Goal: Transaction & Acquisition: Book appointment/travel/reservation

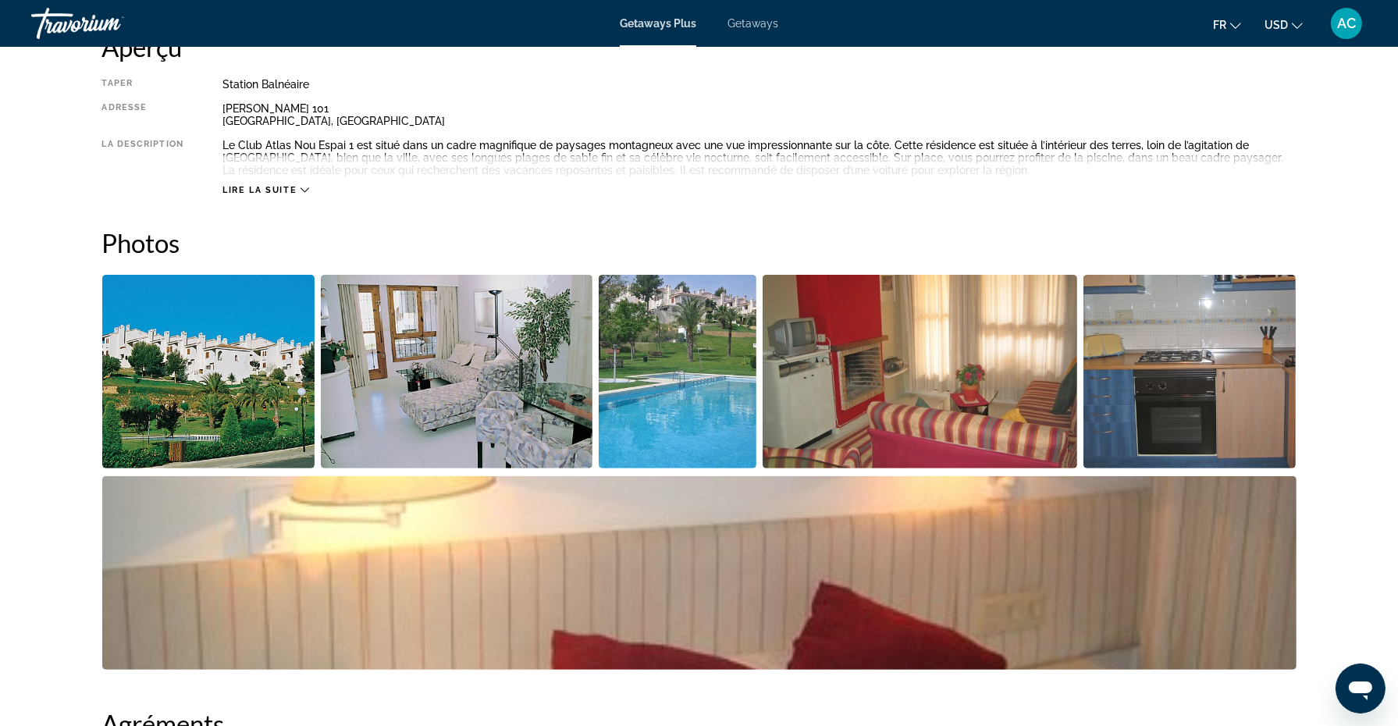
scroll to position [569, 0]
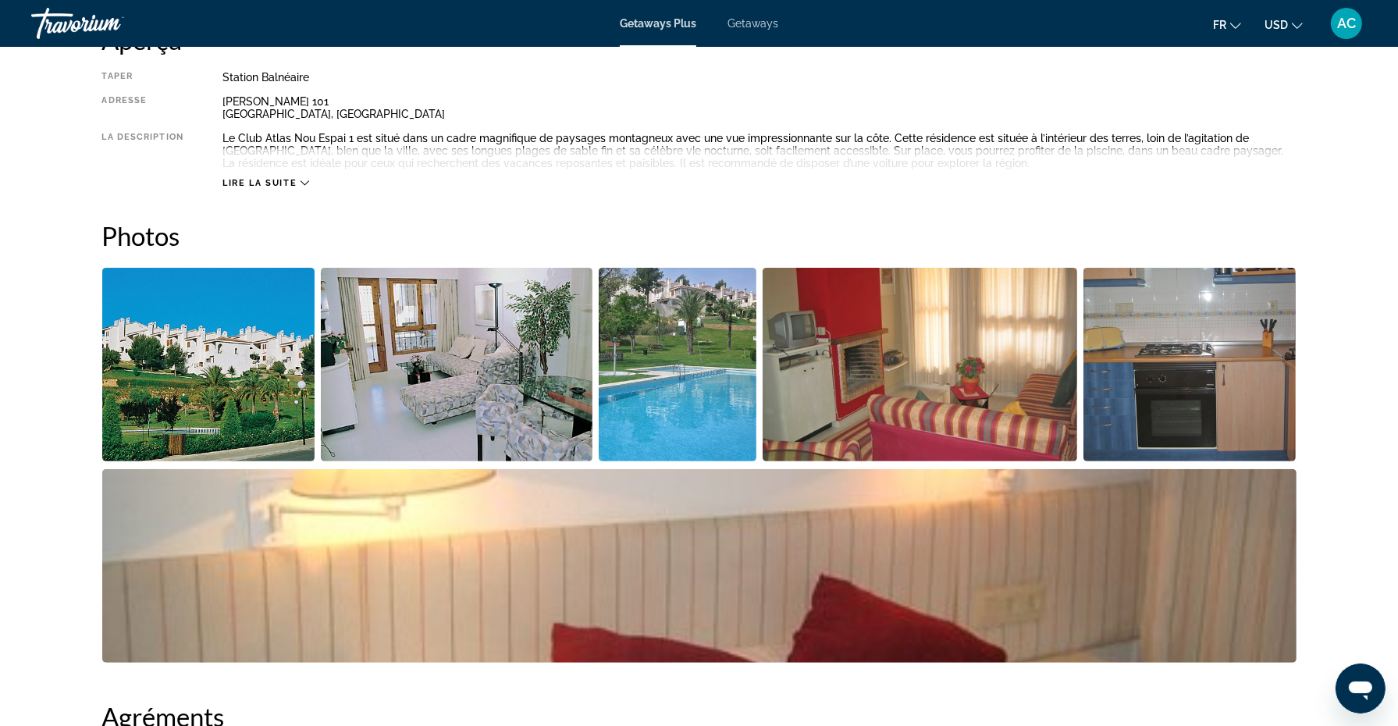
click at [189, 390] on img "Open full-screen image slider" at bounding box center [208, 365] width 213 height 194
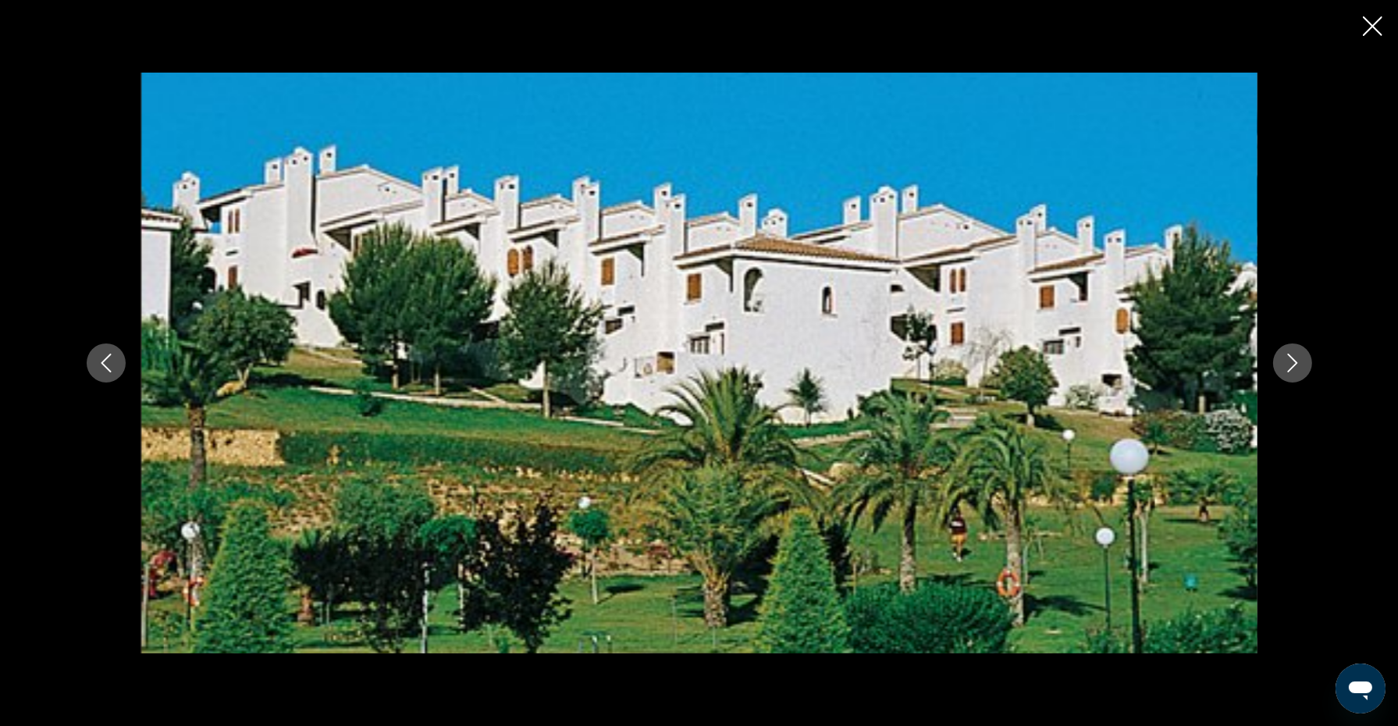
click at [1290, 372] on button "Next image" at bounding box center [1292, 362] width 39 height 39
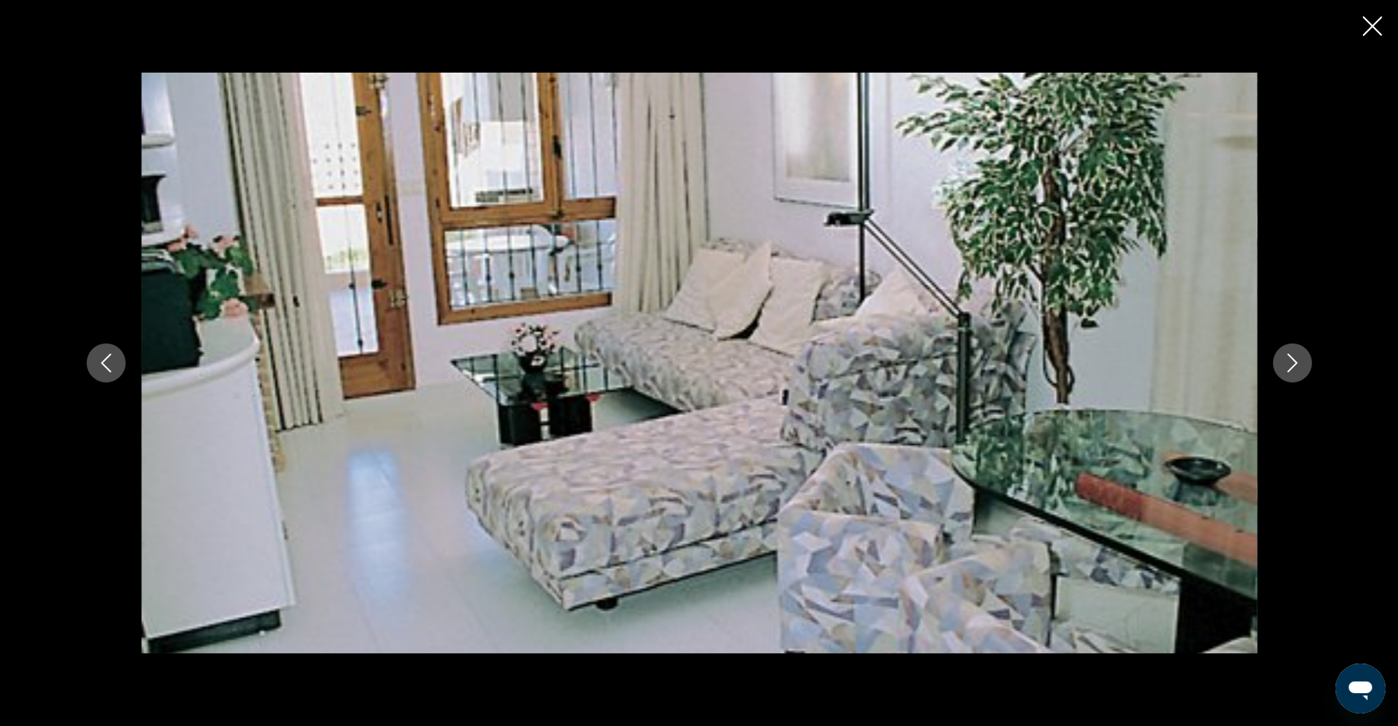
click at [1290, 372] on button "Next image" at bounding box center [1292, 362] width 39 height 39
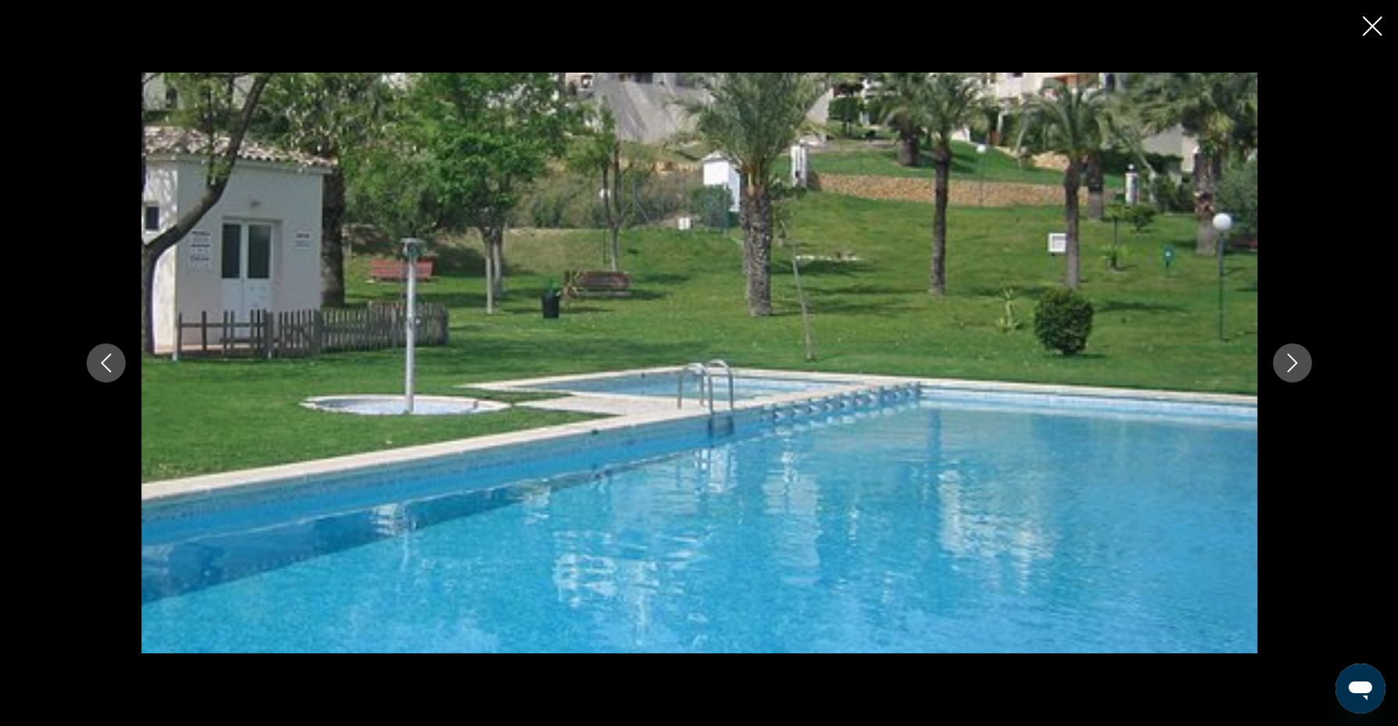
click at [1290, 372] on button "Next image" at bounding box center [1292, 362] width 39 height 39
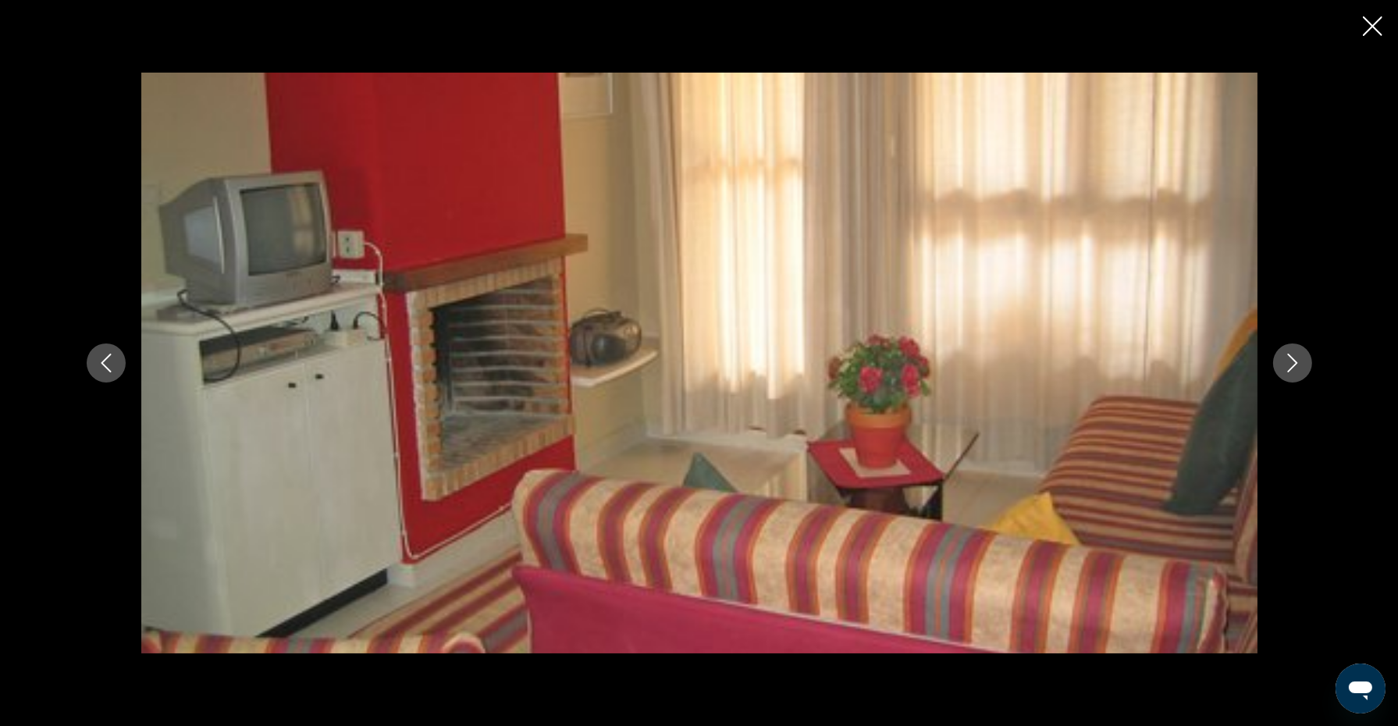
click at [1290, 372] on button "Next image" at bounding box center [1292, 362] width 39 height 39
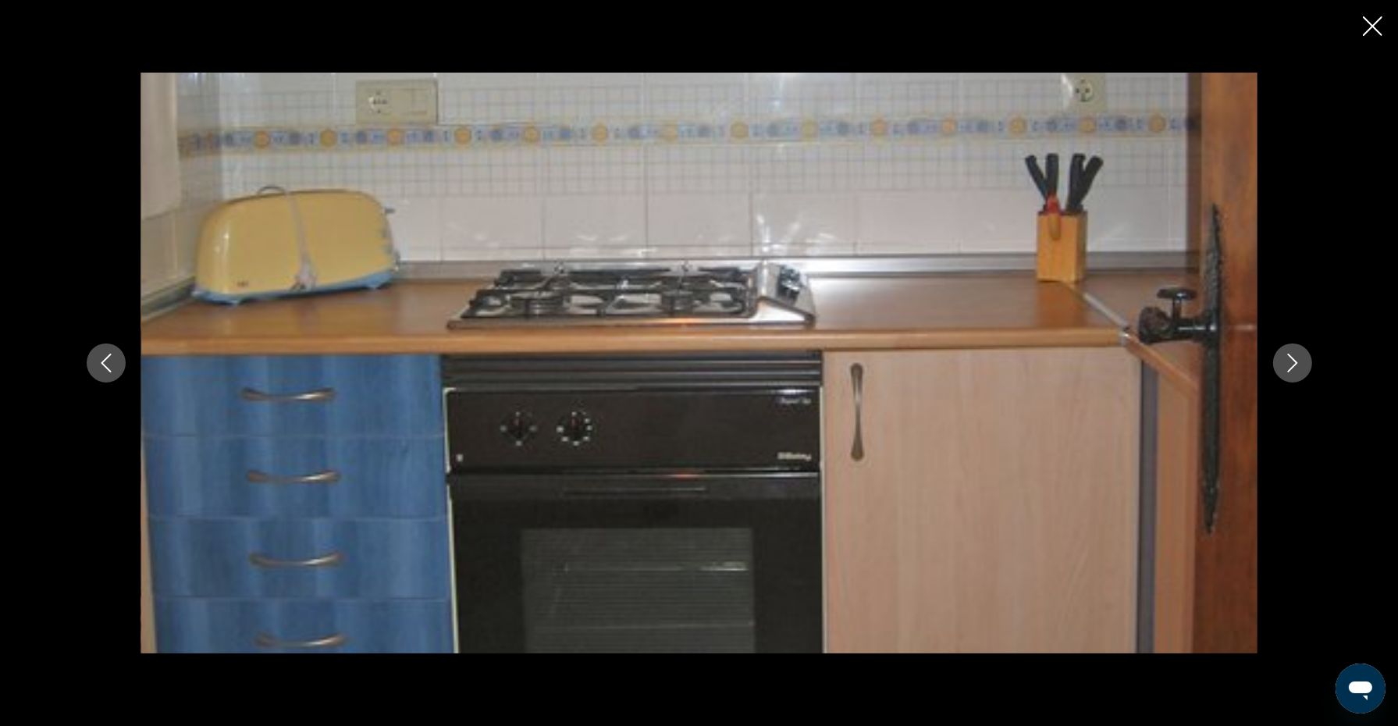
click at [1290, 372] on button "Next image" at bounding box center [1292, 362] width 39 height 39
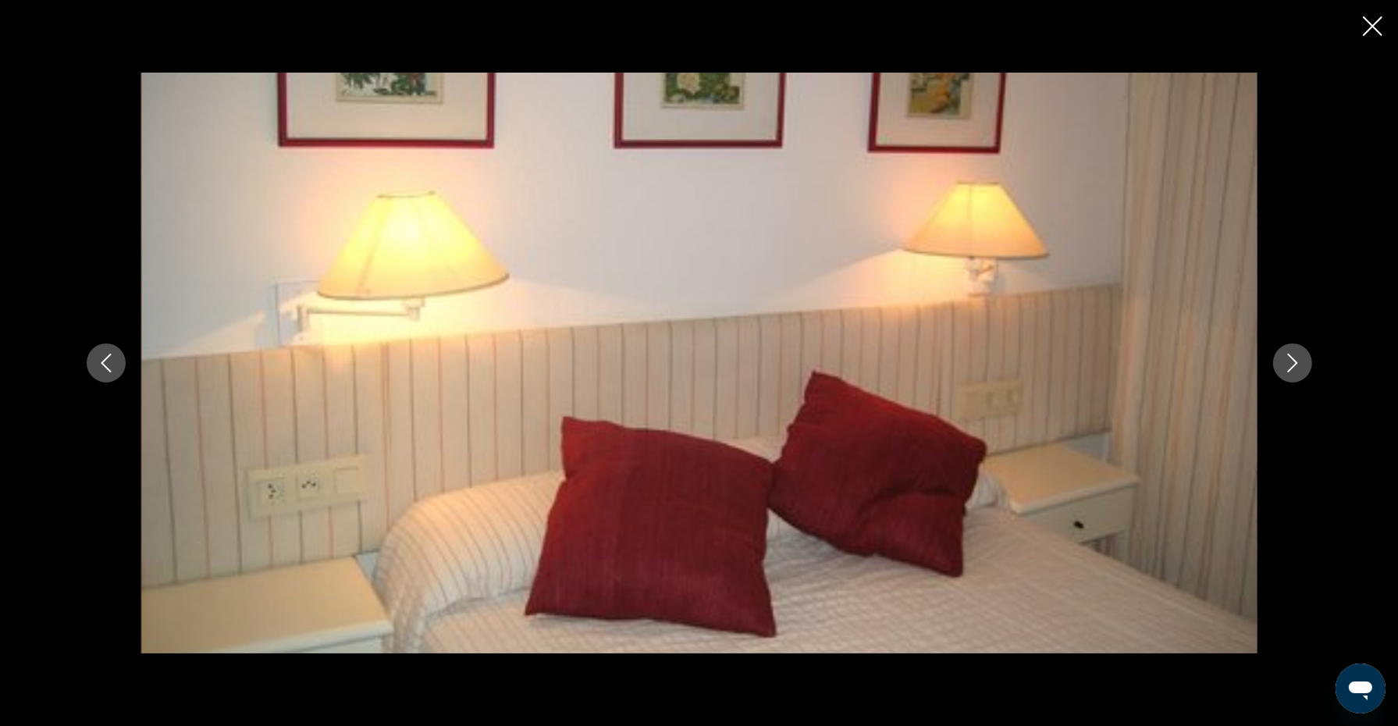
click at [1290, 372] on button "Next image" at bounding box center [1292, 362] width 39 height 39
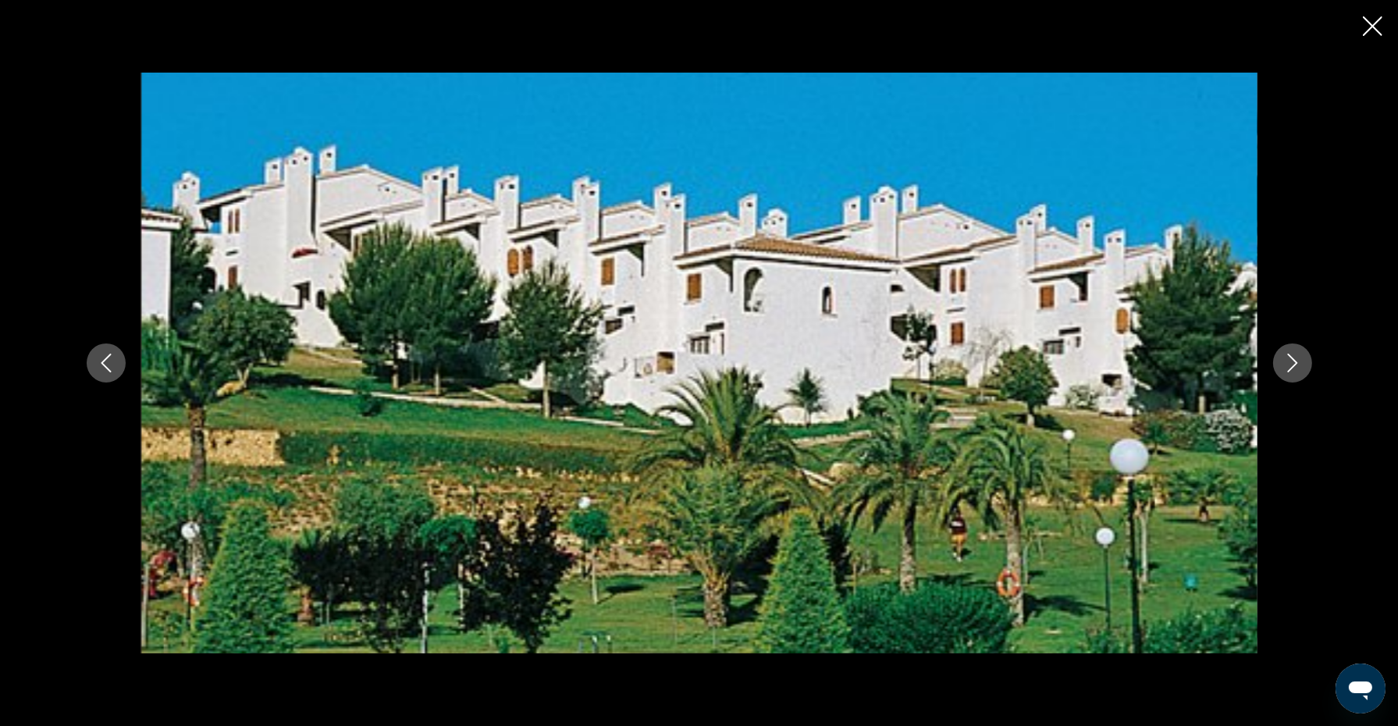
click at [1290, 372] on button "Next image" at bounding box center [1292, 362] width 39 height 39
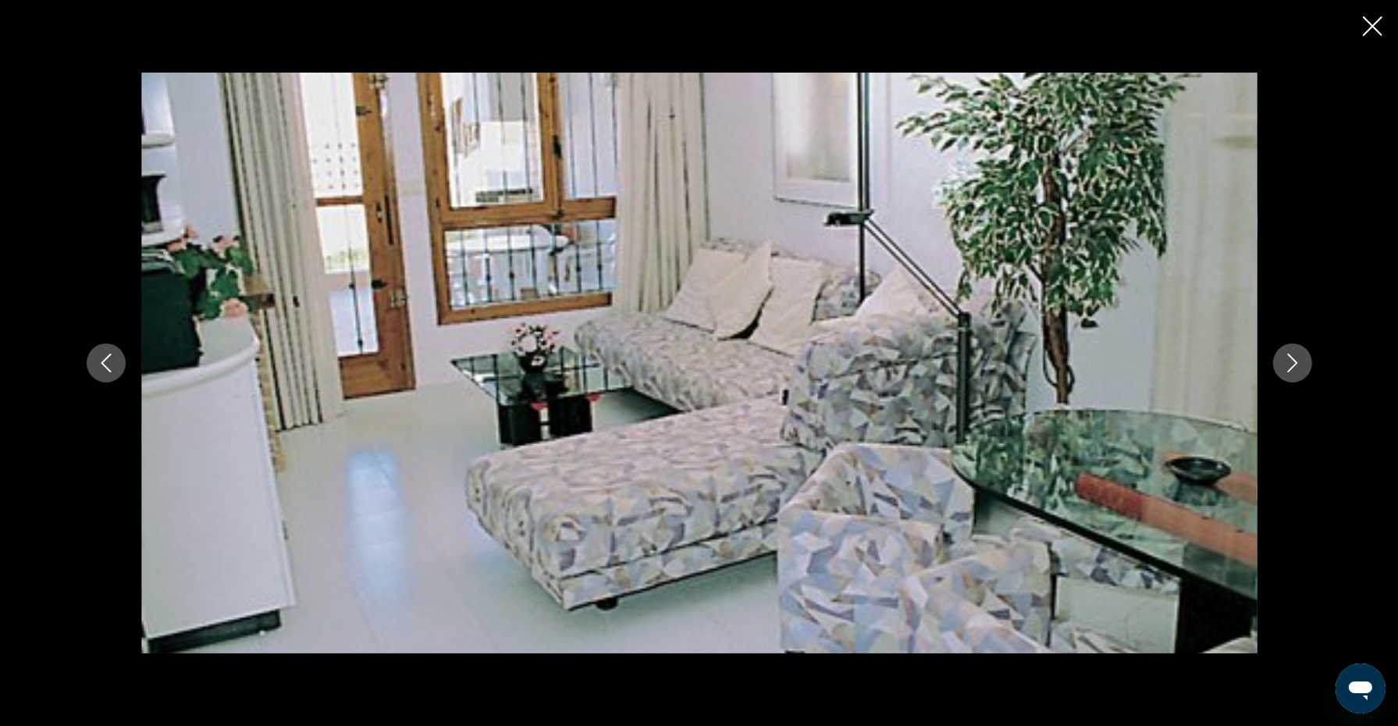
click at [1290, 372] on button "Next image" at bounding box center [1292, 362] width 39 height 39
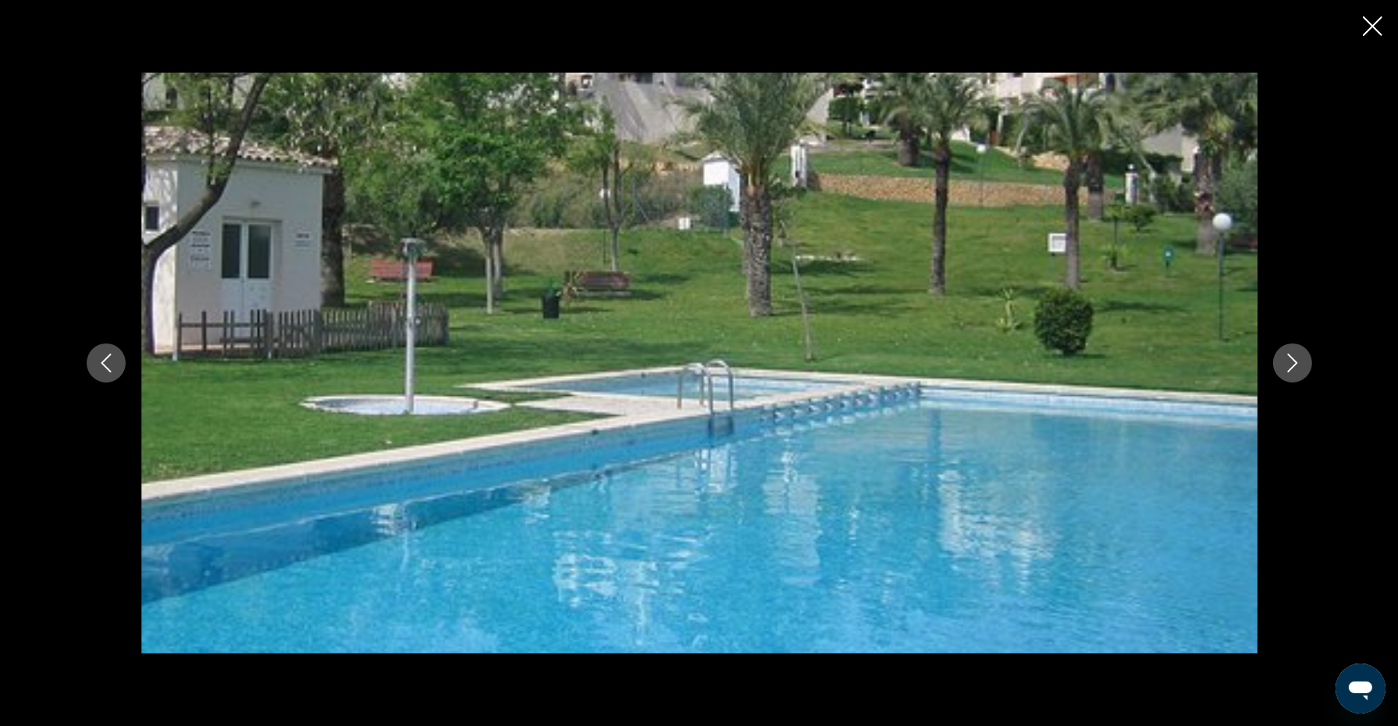
click at [1290, 372] on button "Next image" at bounding box center [1292, 362] width 39 height 39
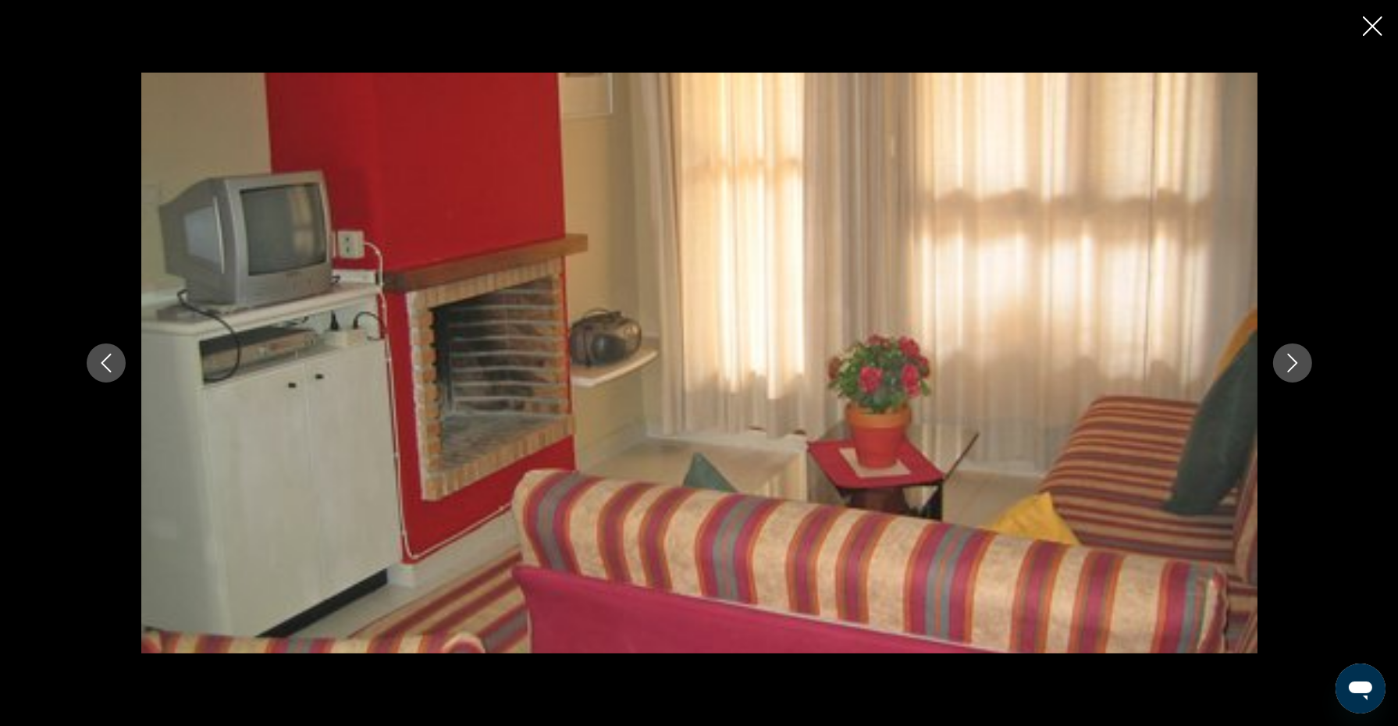
click at [1278, 368] on button "Next image" at bounding box center [1292, 362] width 39 height 39
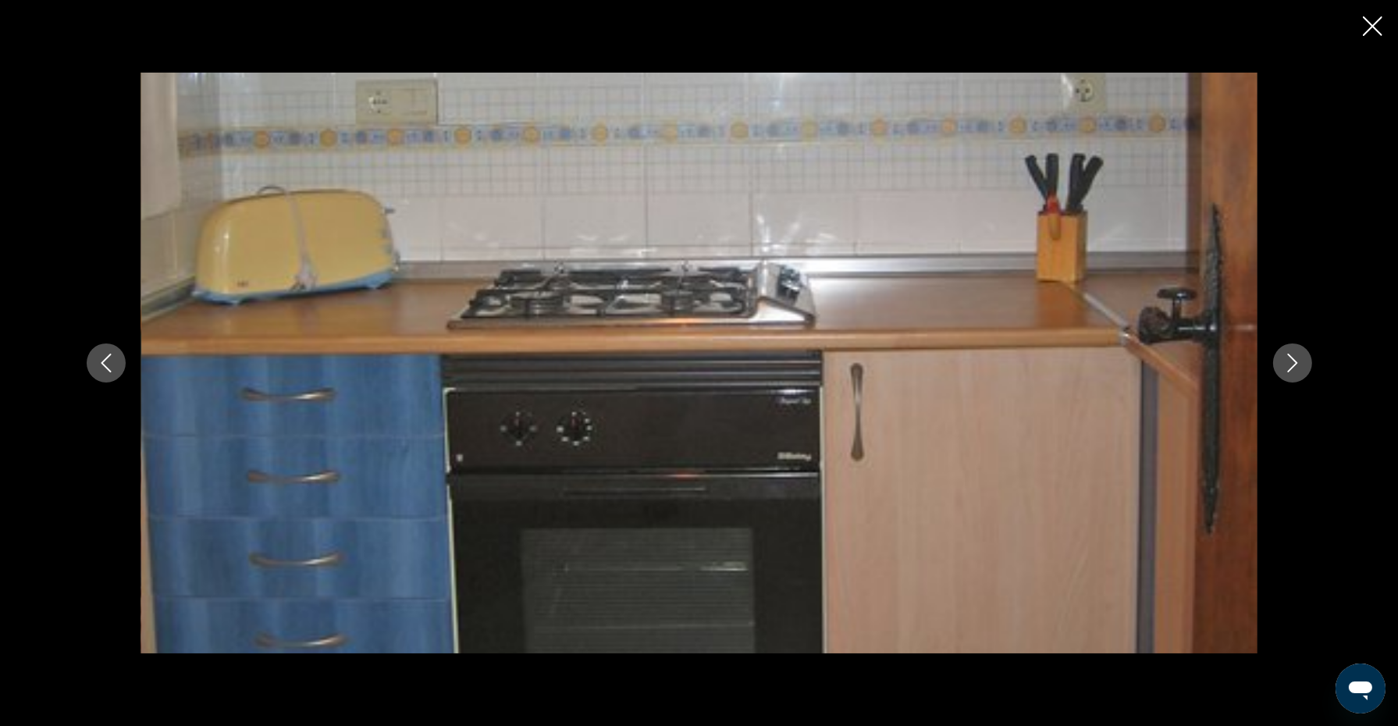
click at [1298, 359] on icon "Next image" at bounding box center [1292, 363] width 19 height 19
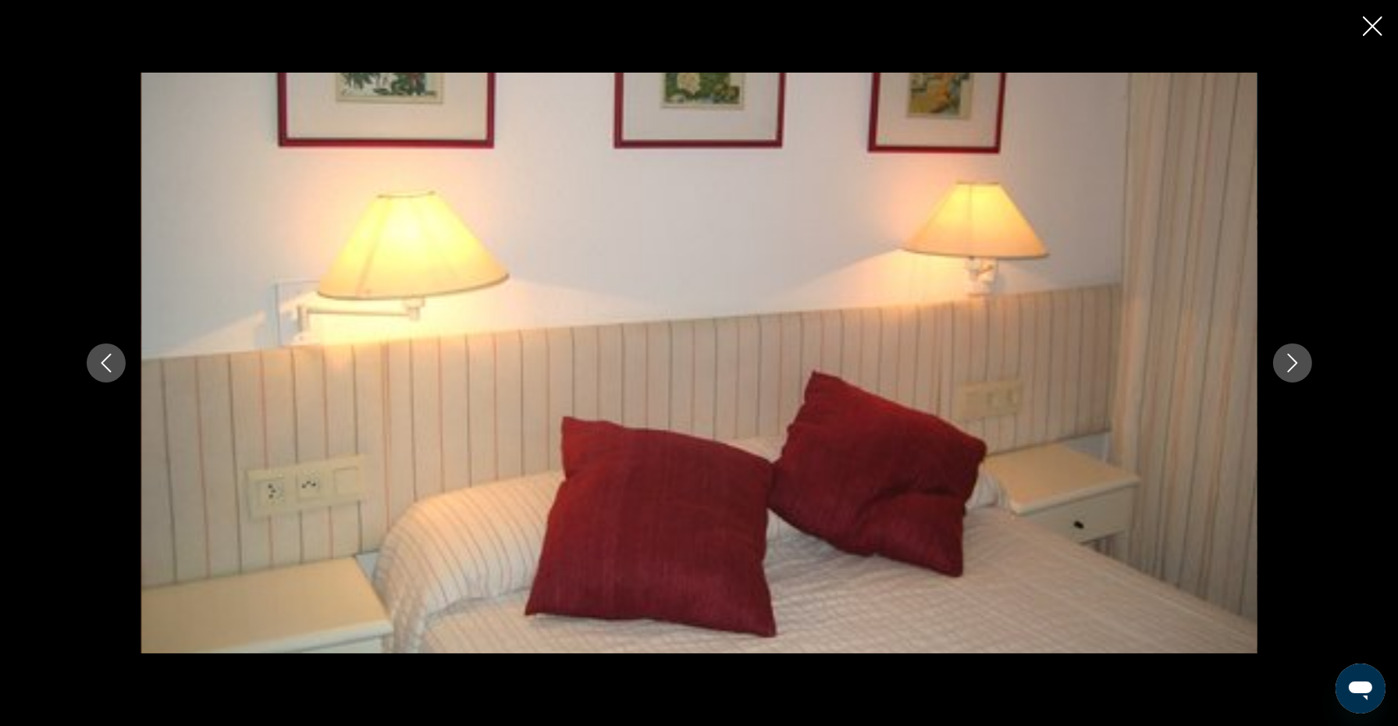
click at [1298, 359] on icon "Next image" at bounding box center [1292, 363] width 19 height 19
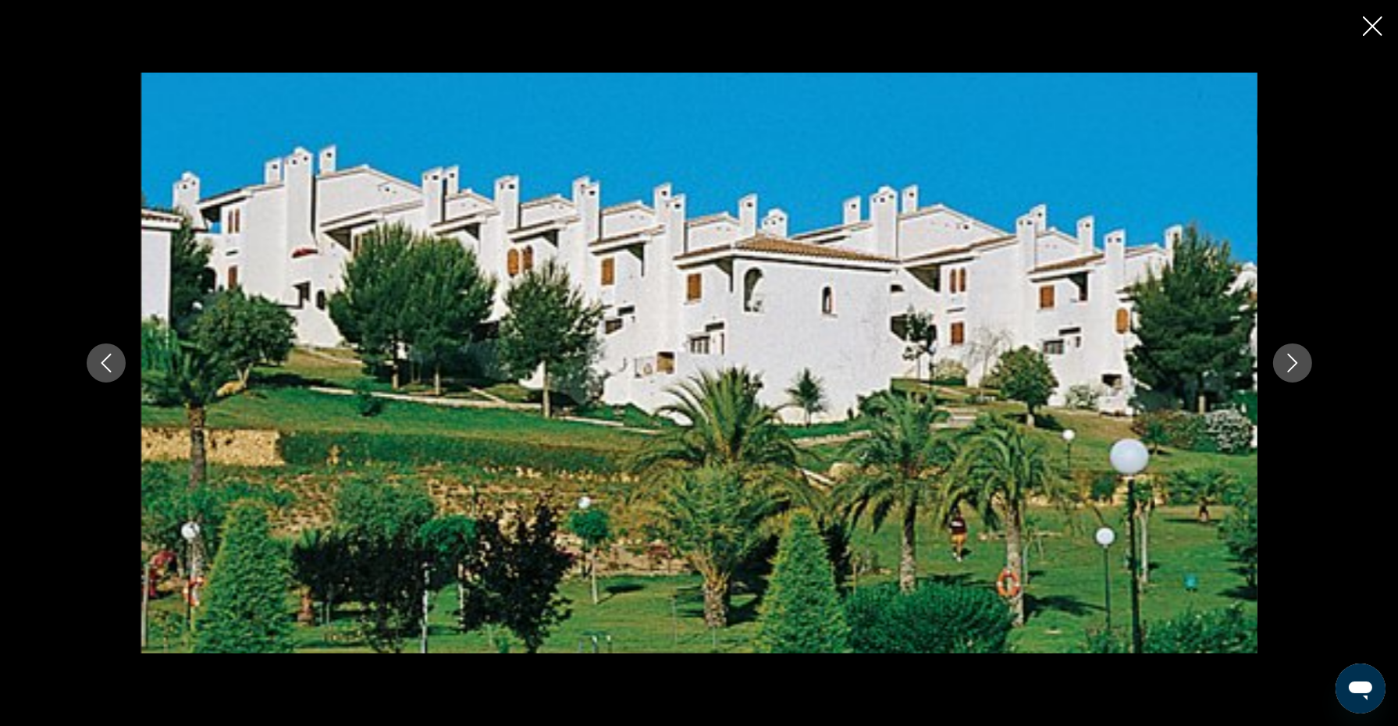
click at [1298, 359] on icon "Next image" at bounding box center [1292, 363] width 19 height 19
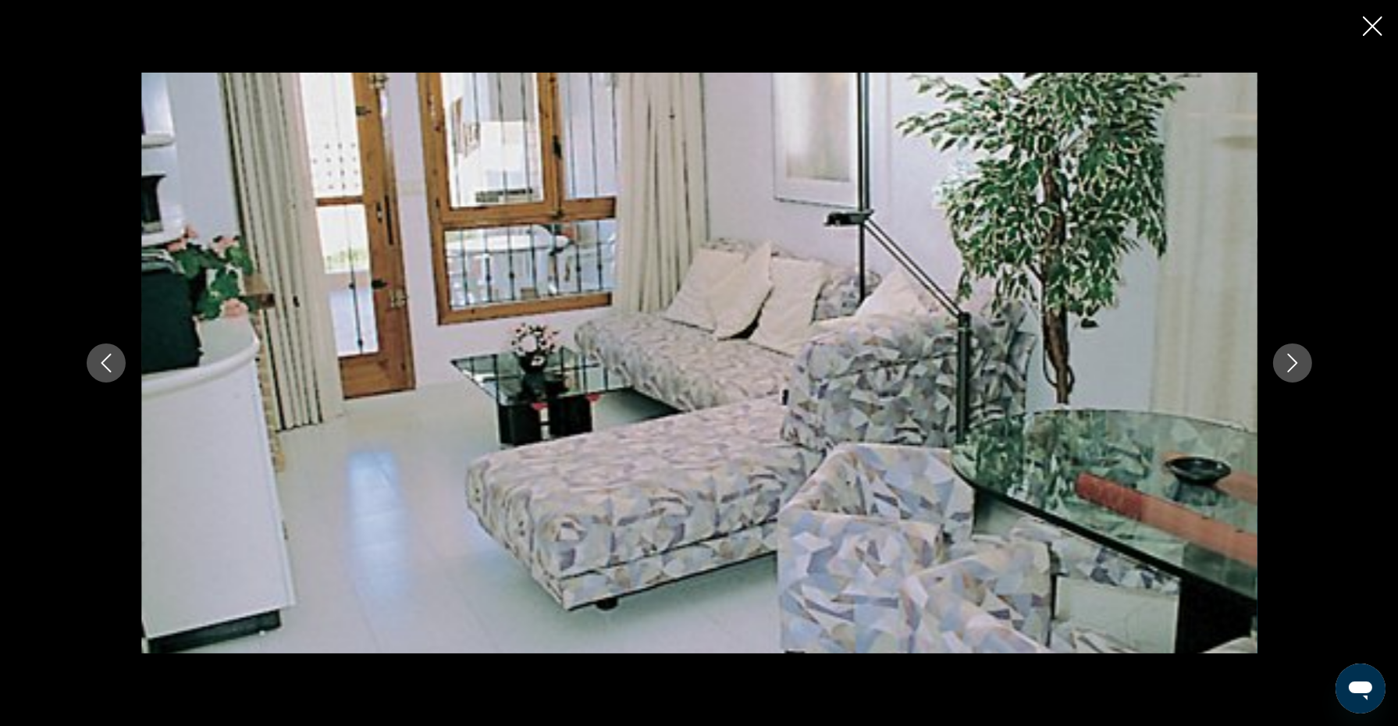
click at [1376, 26] on icon "Close slideshow" at bounding box center [1373, 26] width 20 height 20
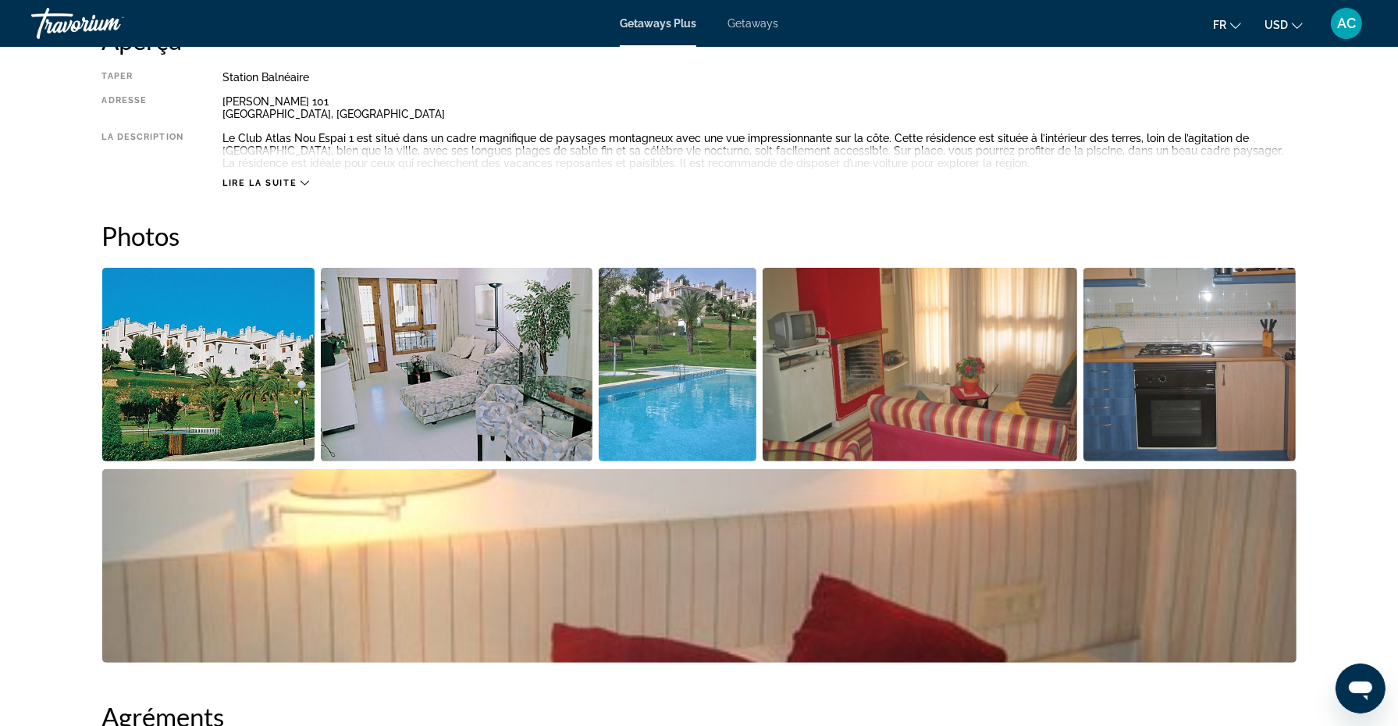
click at [298, 178] on div "Lire la suite" at bounding box center [265, 183] width 87 height 10
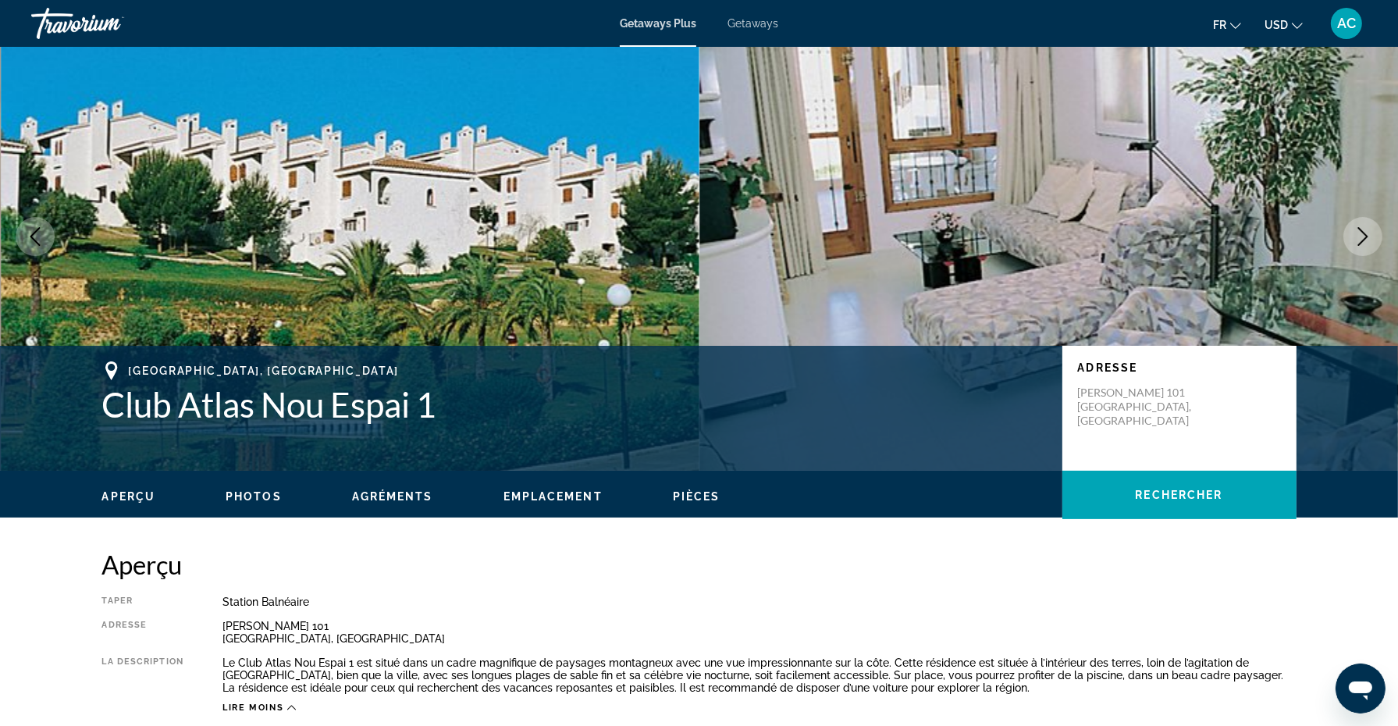
scroll to position [0, 0]
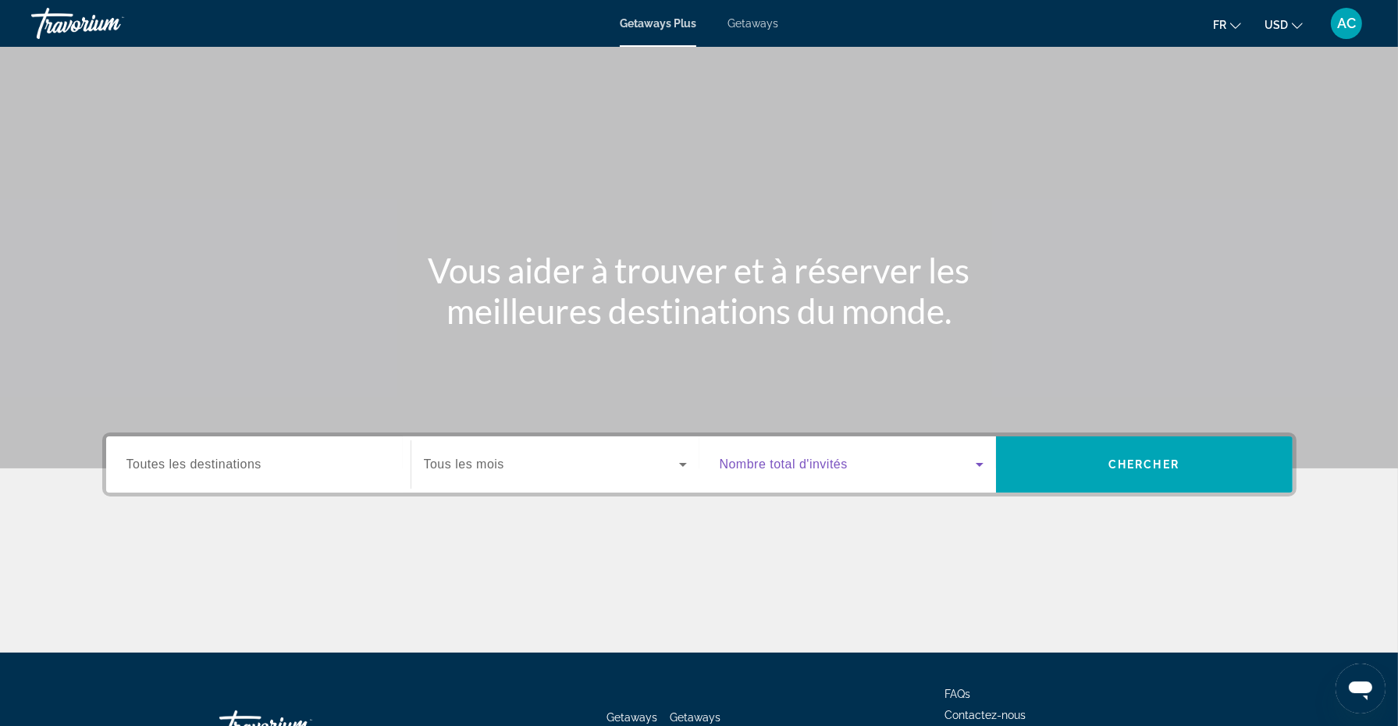
click at [976, 464] on icon "Search widget" at bounding box center [979, 464] width 19 height 19
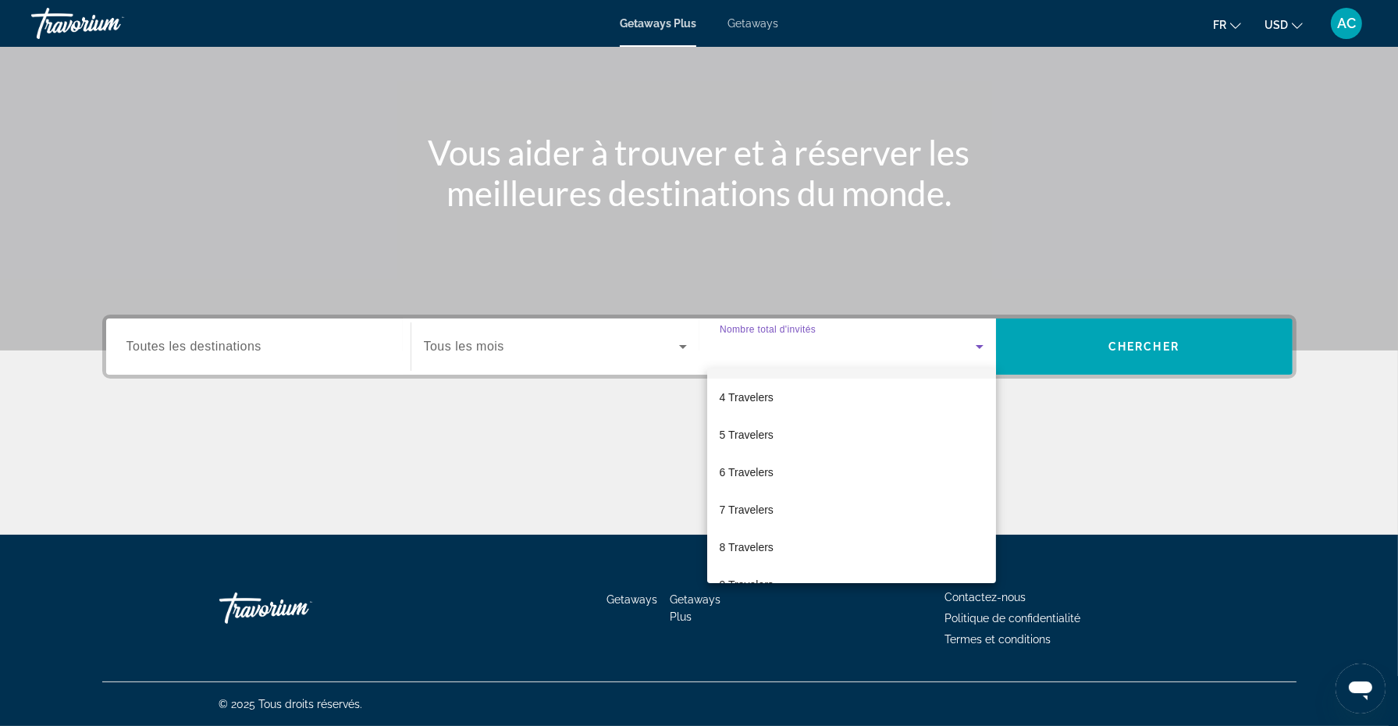
scroll to position [172, 0]
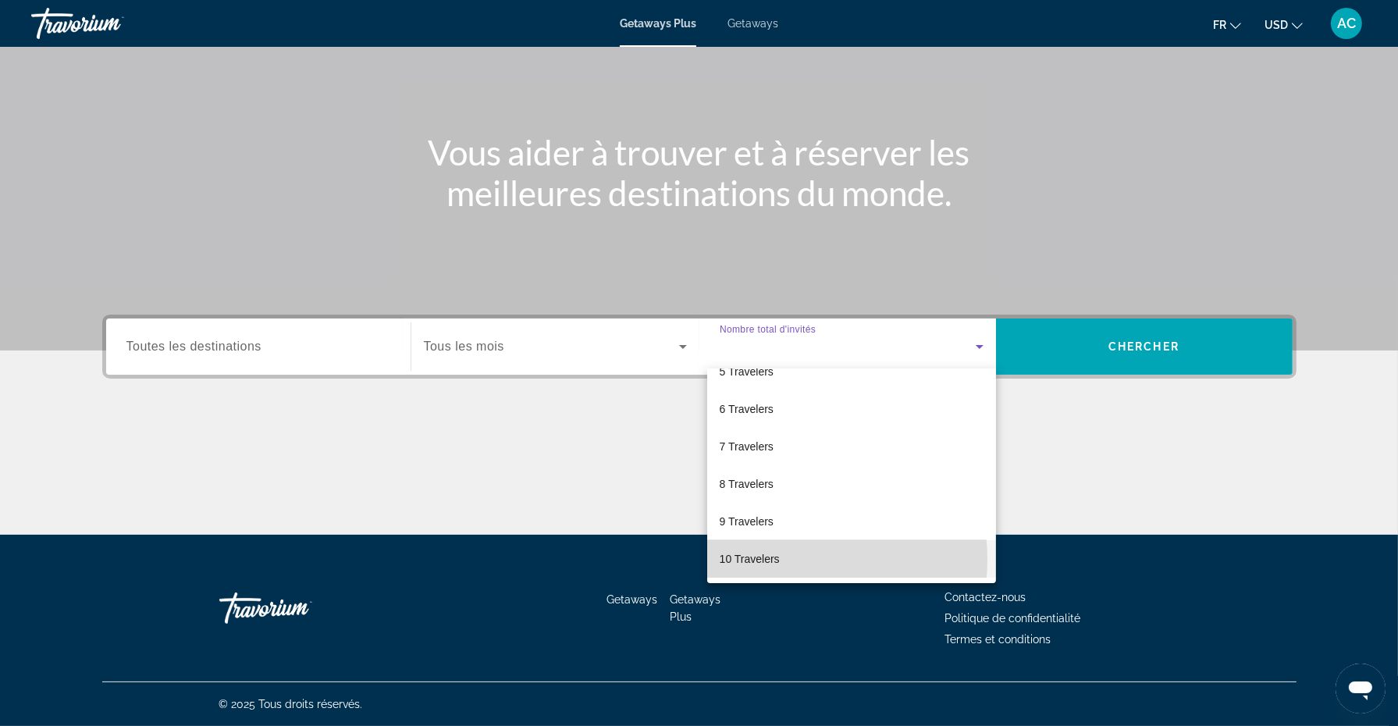
click at [767, 559] on span "10 Travelers" at bounding box center [750, 559] width 60 height 19
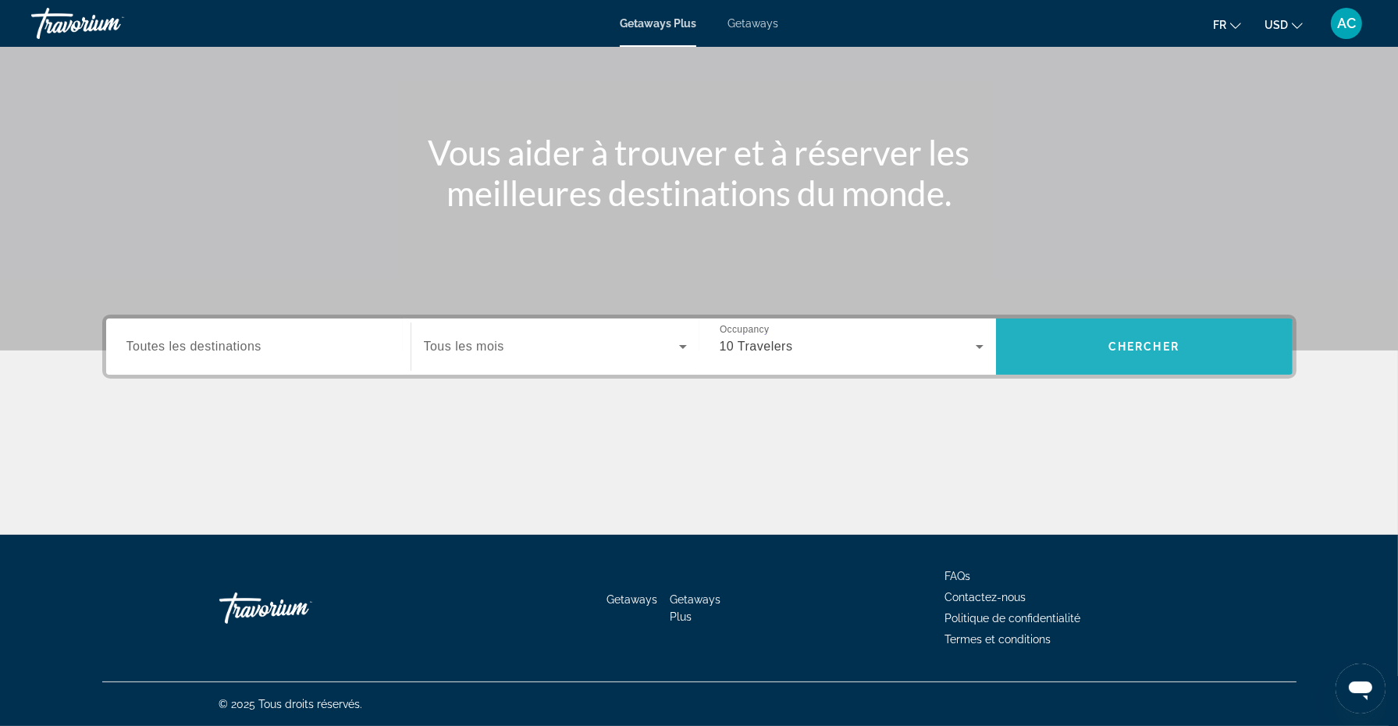
click at [1105, 354] on span "Search widget" at bounding box center [1144, 346] width 297 height 37
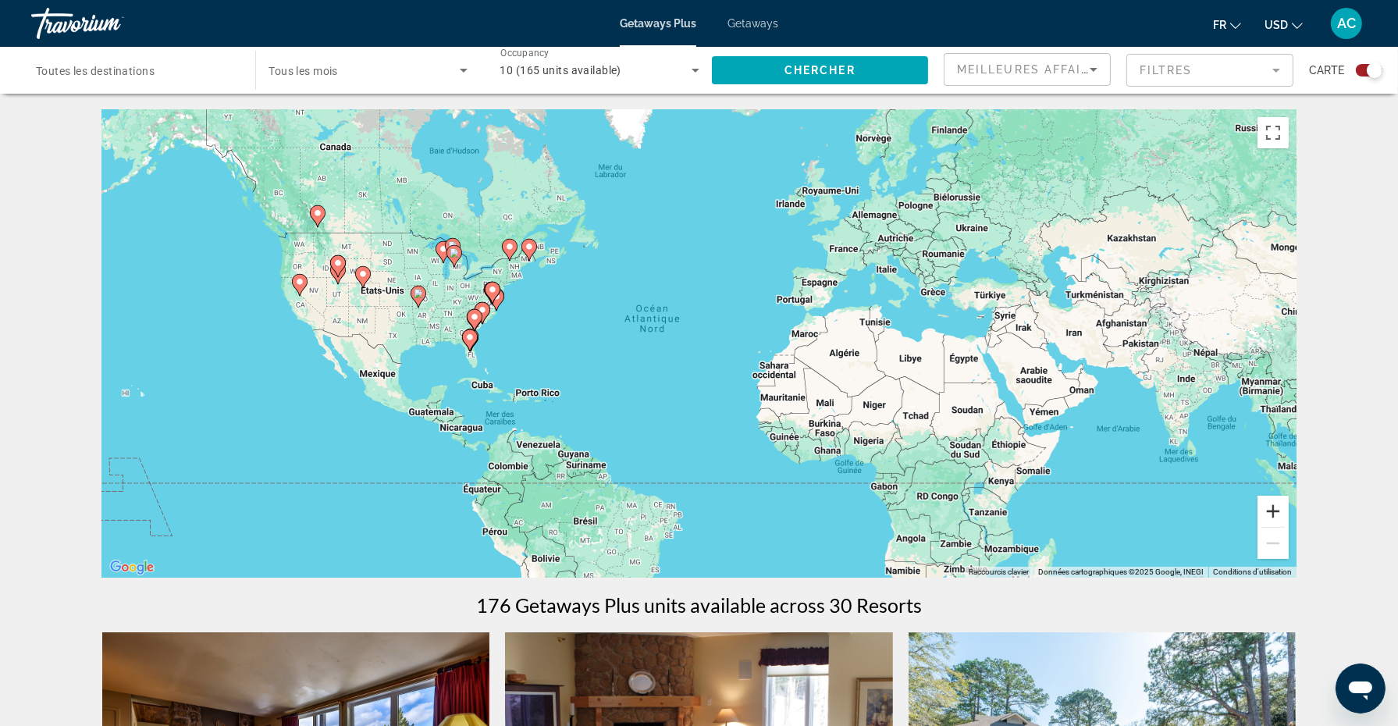
click at [1274, 514] on button "Zoom avant" at bounding box center [1273, 511] width 31 height 31
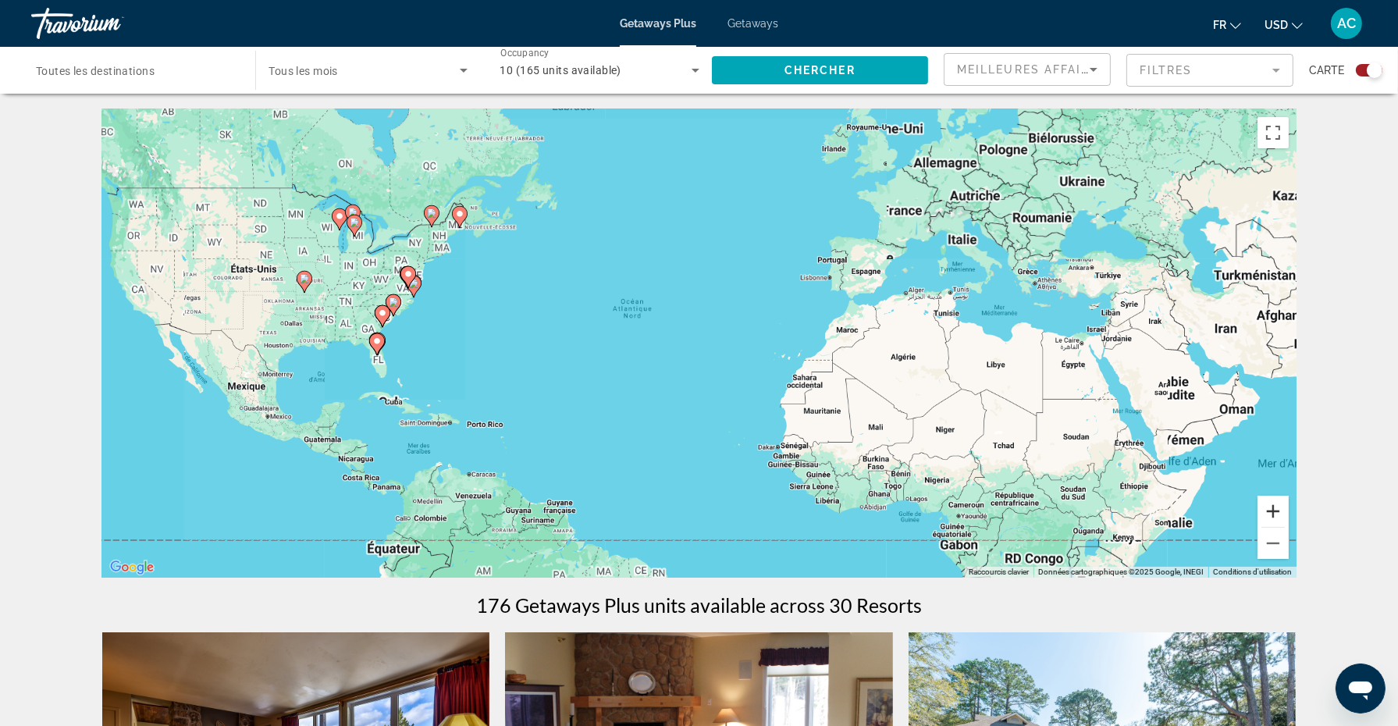
click at [1274, 514] on button "Zoom avant" at bounding box center [1273, 511] width 31 height 31
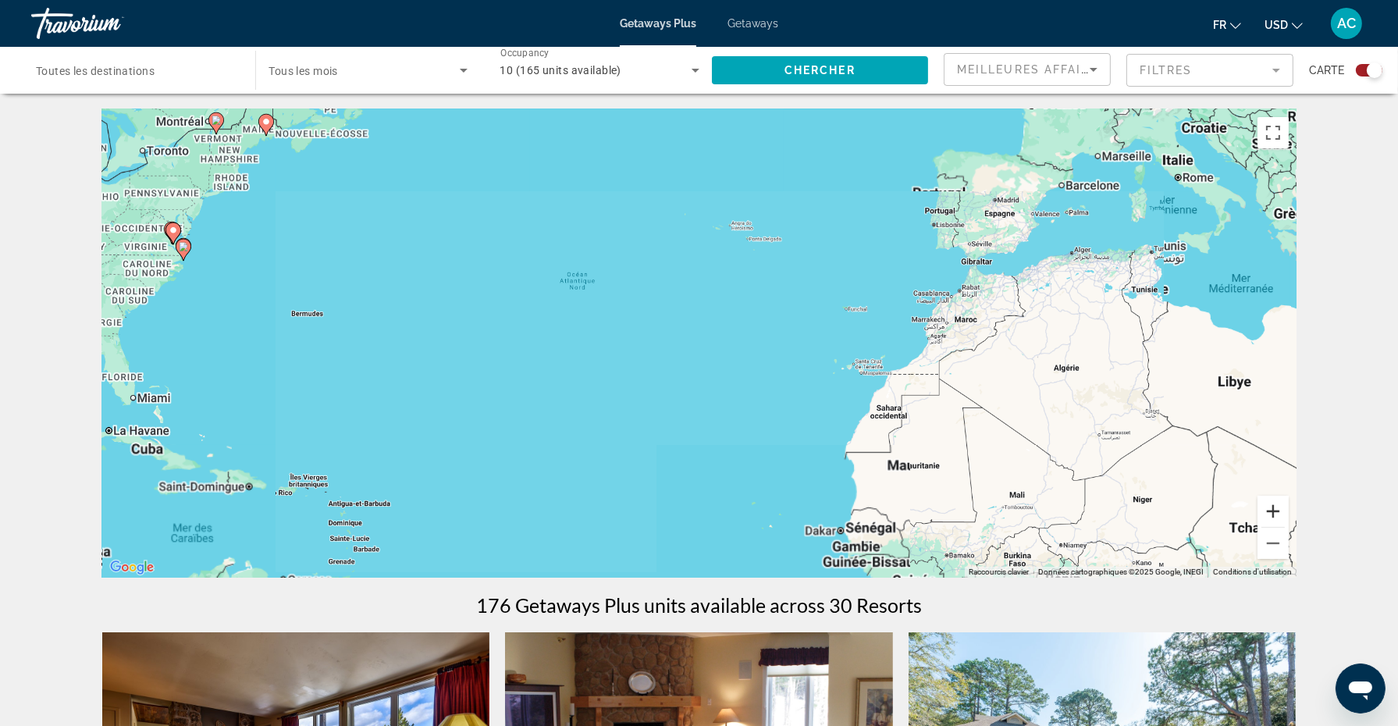
click at [1274, 514] on button "Zoom avant" at bounding box center [1273, 511] width 31 height 31
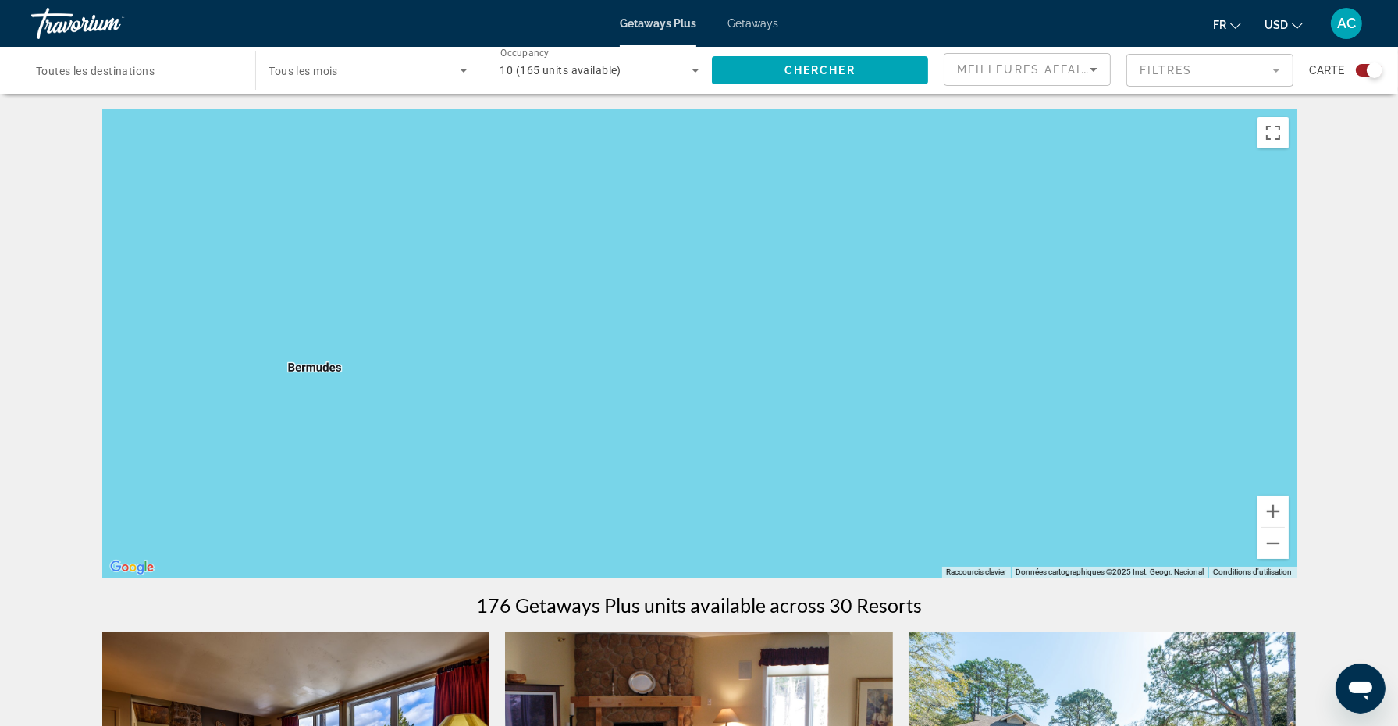
drag, startPoint x: 516, startPoint y: 304, endPoint x: 1386, endPoint y: 430, distance: 878.6
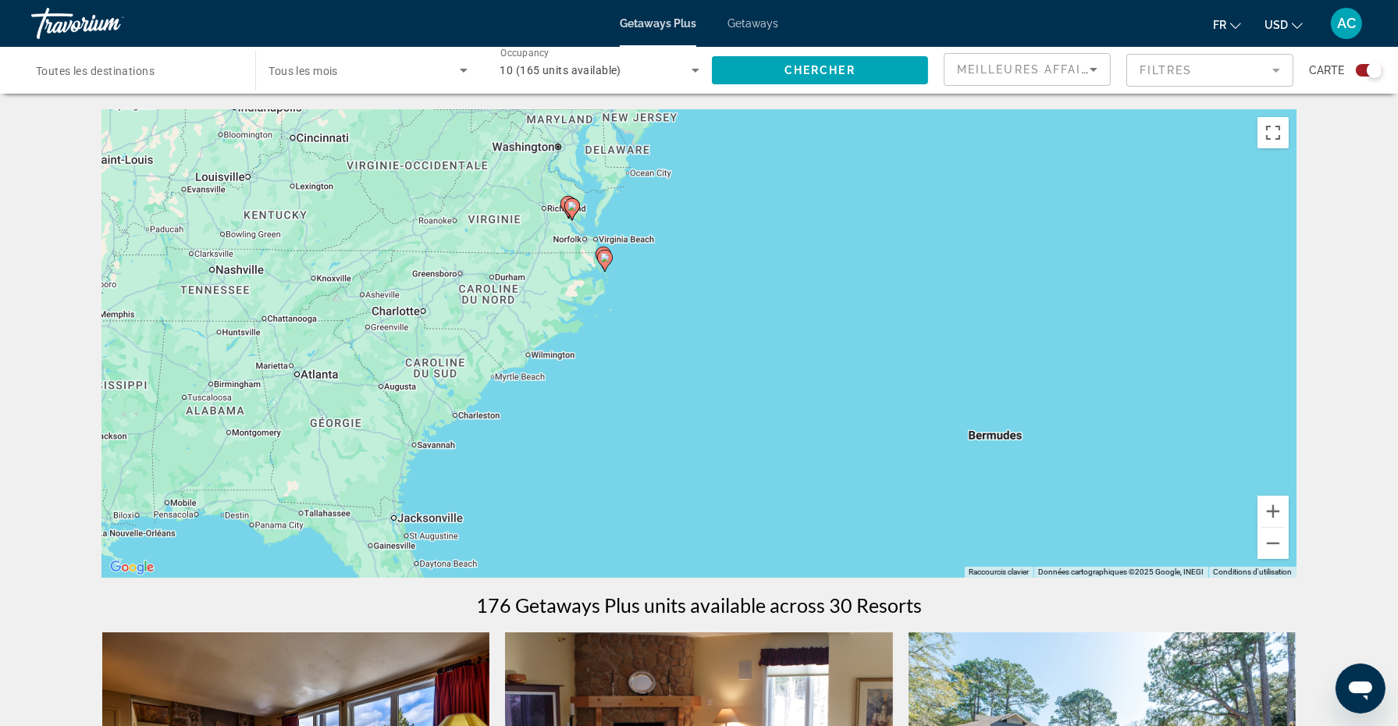
drag, startPoint x: 557, startPoint y: 336, endPoint x: 1251, endPoint y: 408, distance: 697.8
click at [1251, 408] on div "Pour activer le glissement avec le clavier, appuyez sur Alt+Entrée. Une fois ce…" at bounding box center [699, 343] width 1194 height 468
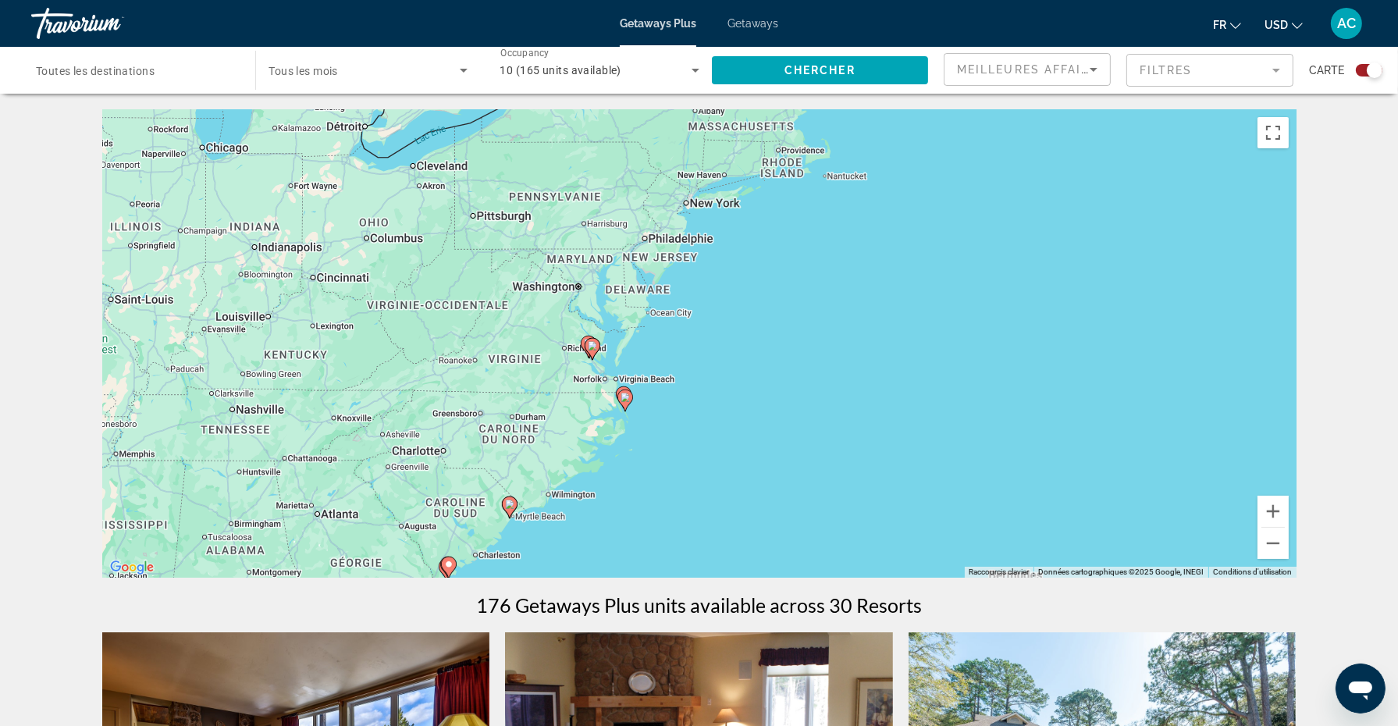
drag, startPoint x: 796, startPoint y: 317, endPoint x: 817, endPoint y: 458, distance: 142.7
click at [817, 458] on div "Pour activer le glissement avec le clavier, appuyez sur Alt+Entrée. Une fois ce…" at bounding box center [699, 343] width 1194 height 468
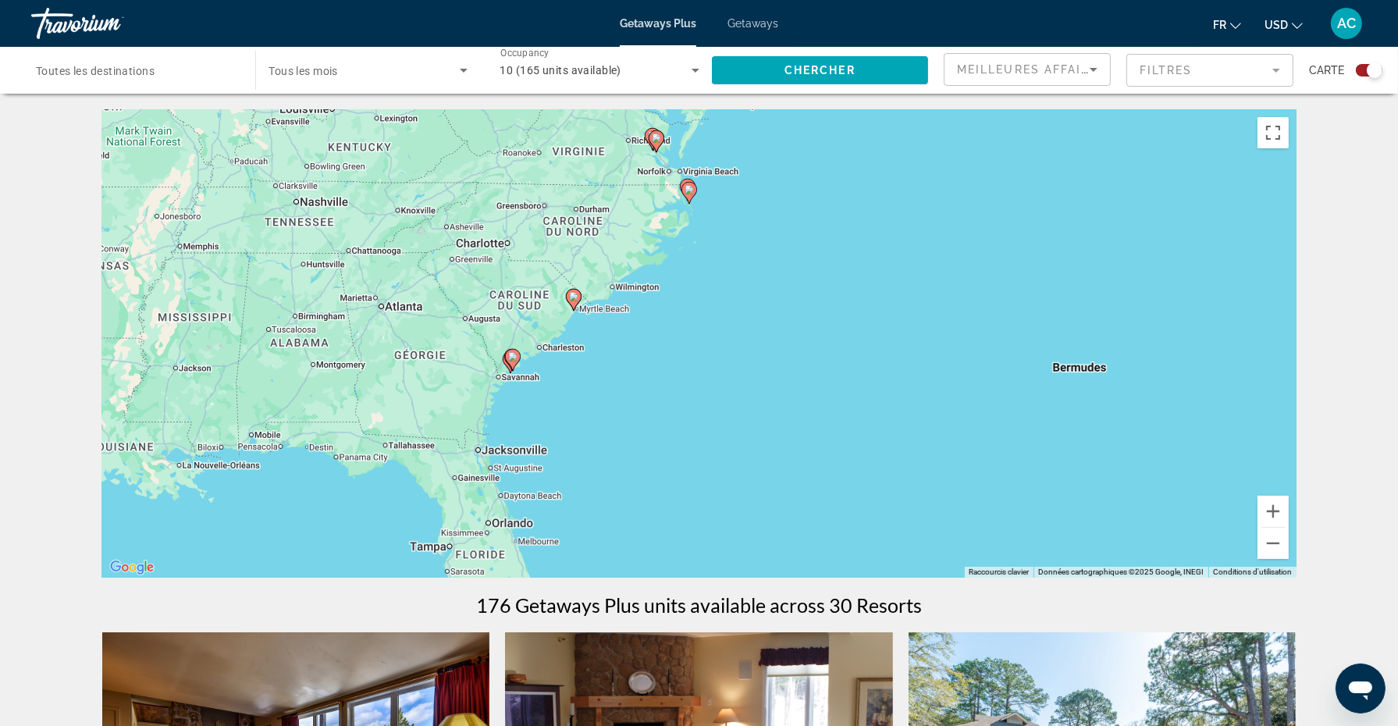
drag, startPoint x: 745, startPoint y: 500, endPoint x: 818, endPoint y: 281, distance: 231.1
click at [818, 281] on div "Pour activer le glissement avec le clavier, appuyez sur Alt+Entrée. Une fois ce…" at bounding box center [699, 343] width 1194 height 468
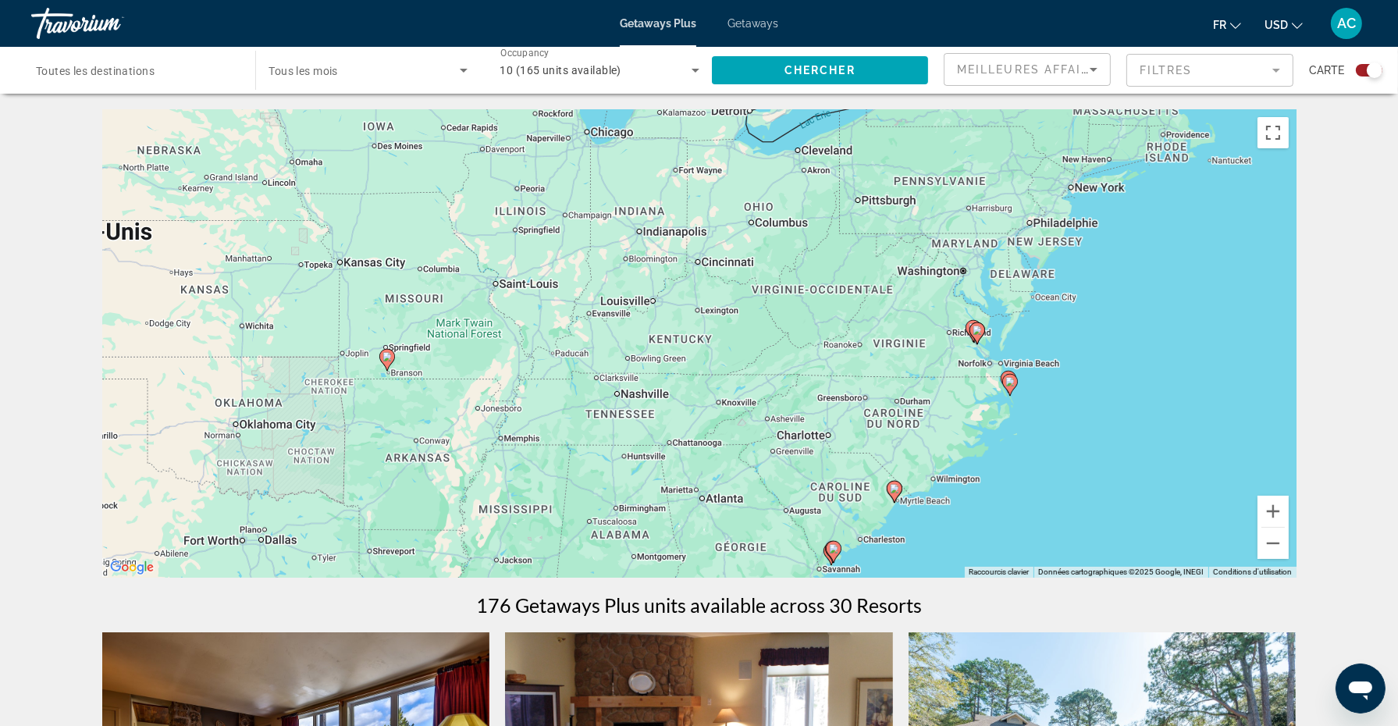
drag, startPoint x: 681, startPoint y: 439, endPoint x: 996, endPoint y: 634, distance: 370.5
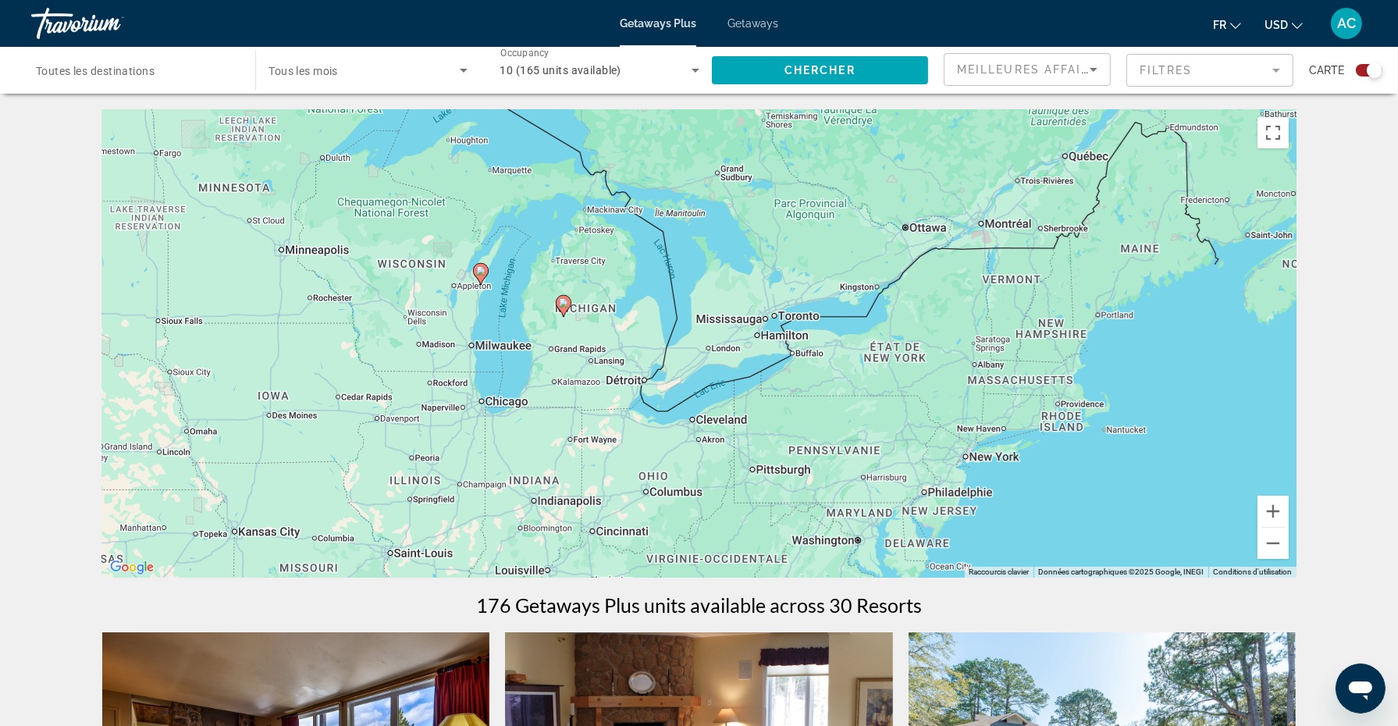
drag, startPoint x: 1084, startPoint y: 376, endPoint x: 981, endPoint y: 677, distance: 317.5
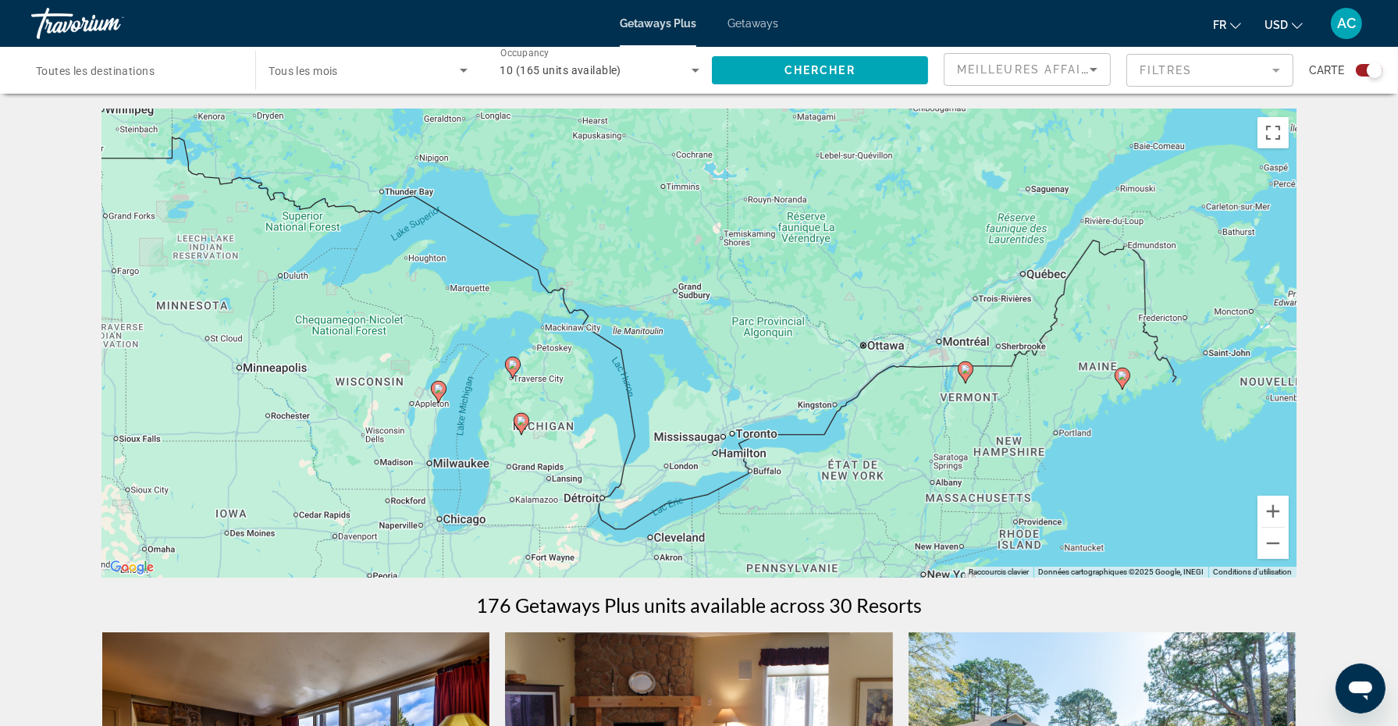
drag, startPoint x: 1091, startPoint y: 282, endPoint x: 1034, endPoint y: 393, distance: 125.0
click at [1034, 393] on div "Pour activer le glissement avec le clavier, appuyez sur Alt+Entrée. Une fois ce…" at bounding box center [699, 343] width 1194 height 468
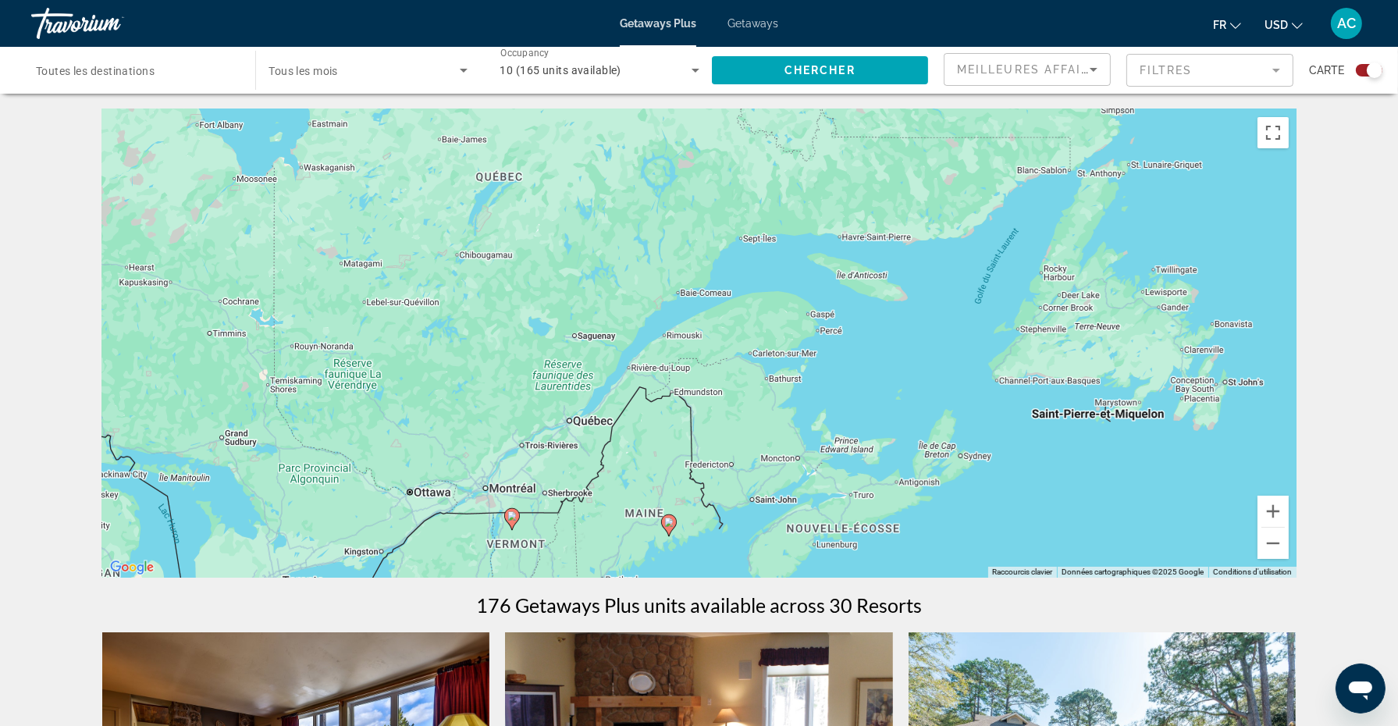
drag, startPoint x: 970, startPoint y: 308, endPoint x: 536, endPoint y: 422, distance: 448.5
click at [536, 422] on div "Pour activer le glissement avec le clavier, appuyez sur Alt+Entrée. Une fois ce…" at bounding box center [699, 343] width 1194 height 468
click at [1268, 542] on button "Zoom arrière" at bounding box center [1273, 543] width 31 height 31
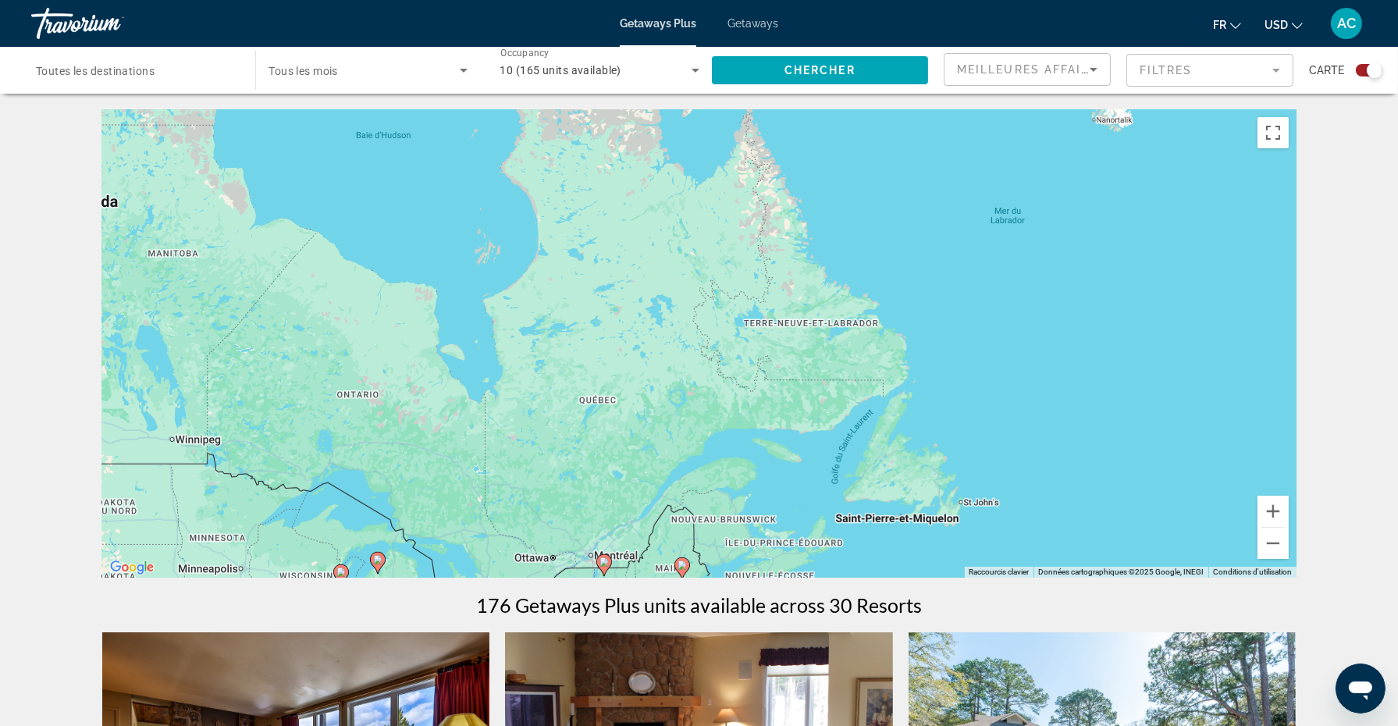
drag, startPoint x: 755, startPoint y: 329, endPoint x: 753, endPoint y: 475, distance: 145.2
click at [753, 475] on div "Pour activer le glissement avec le clavier, appuyez sur Alt+Entrée. Une fois ce…" at bounding box center [699, 343] width 1194 height 468
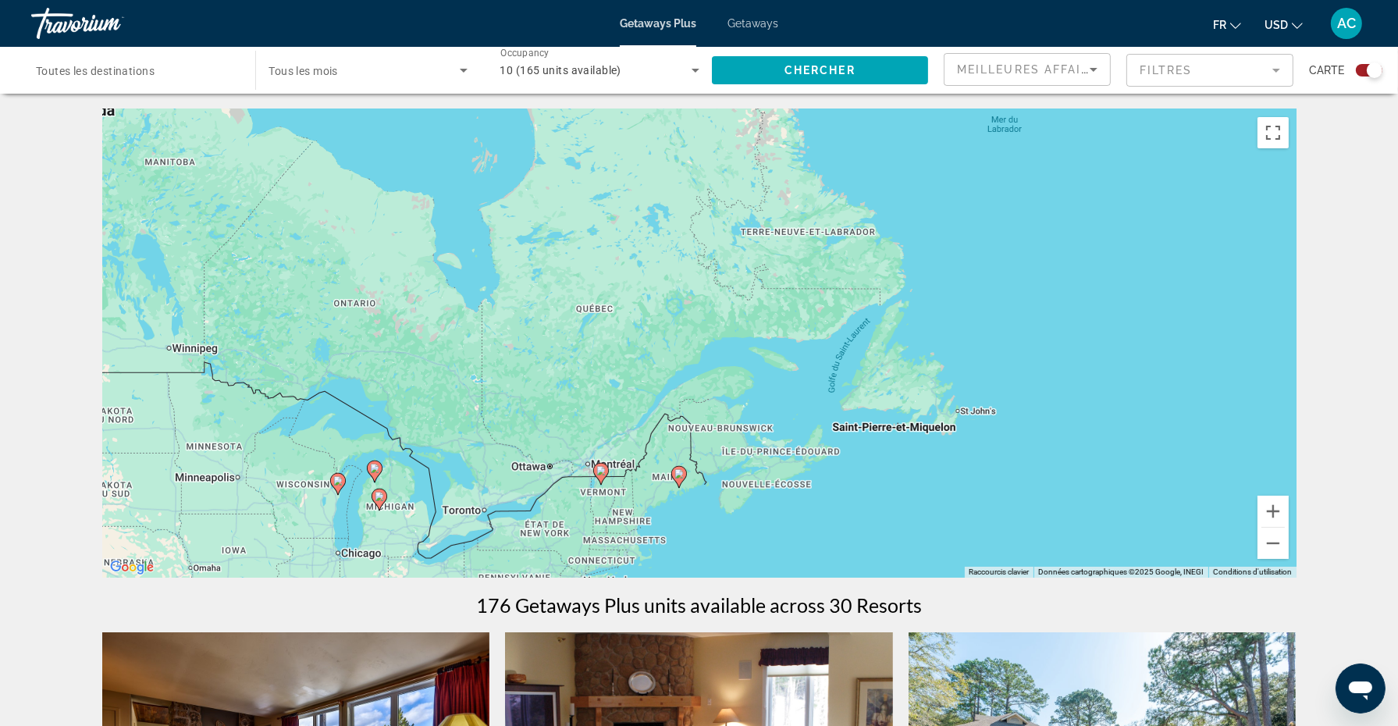
drag, startPoint x: 738, startPoint y: 511, endPoint x: 735, endPoint y: 414, distance: 97.6
click at [735, 414] on div "Pour activer le glissement avec le clavier, appuyez sur Alt+Entrée. Une fois ce…" at bounding box center [699, 343] width 1194 height 468
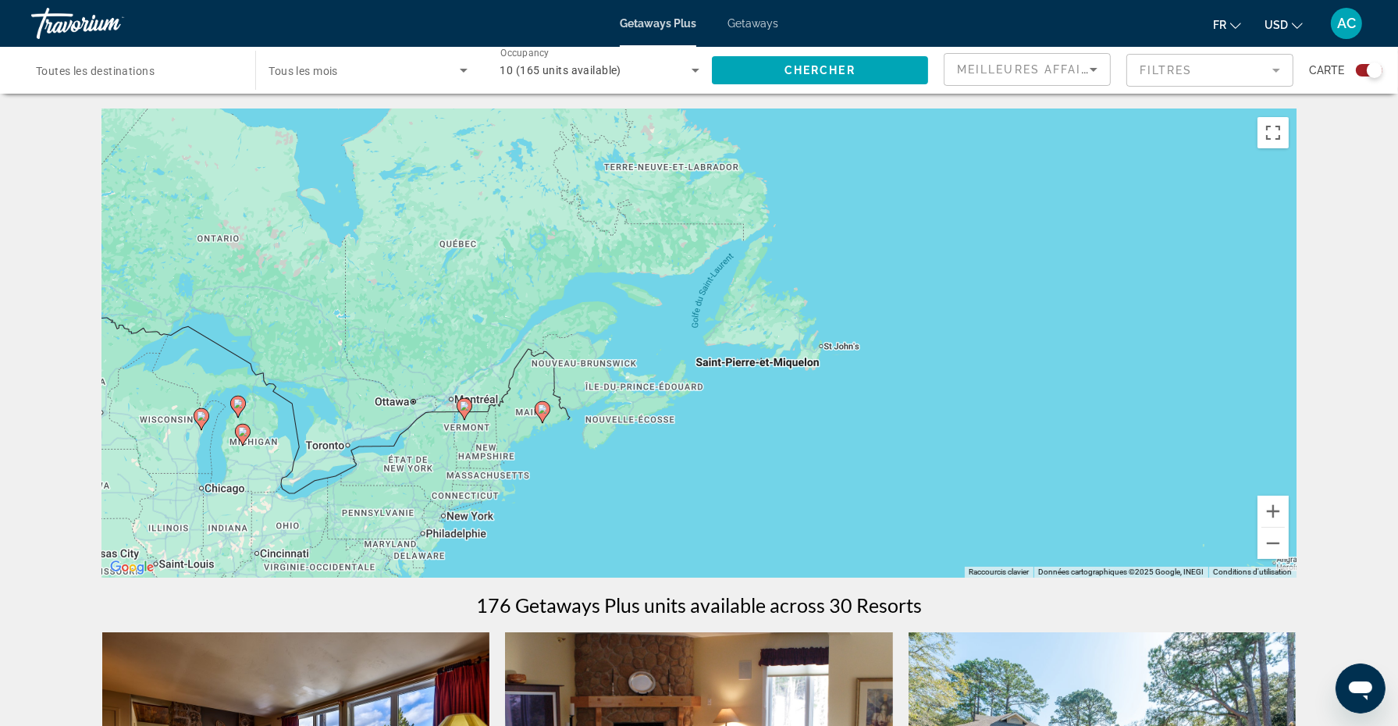
drag, startPoint x: 658, startPoint y: 470, endPoint x: 518, endPoint y: 399, distance: 156.8
click at [518, 399] on div "Pour activer le glissement avec le clavier, appuyez sur Alt+Entrée. Une fois ce…" at bounding box center [699, 343] width 1194 height 468
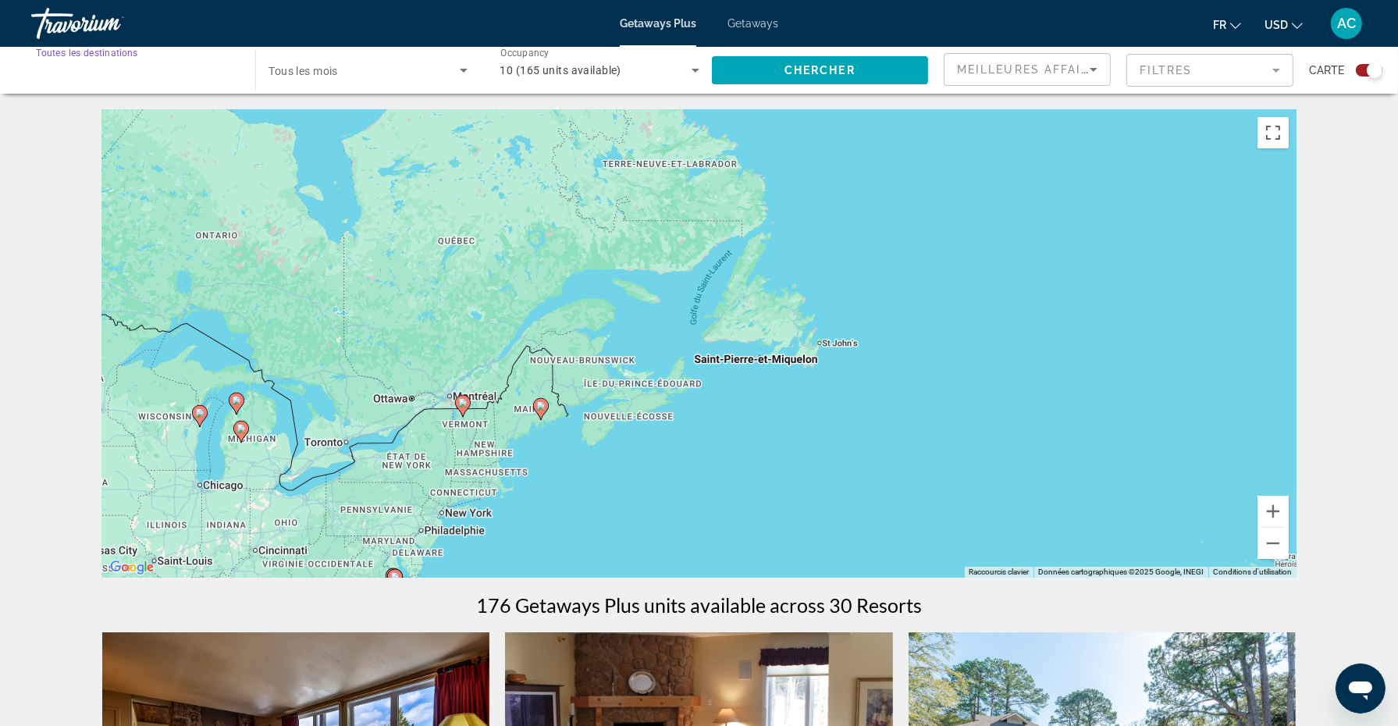
click at [226, 78] on input "Destination Toutes les destinations" at bounding box center [135, 71] width 199 height 19
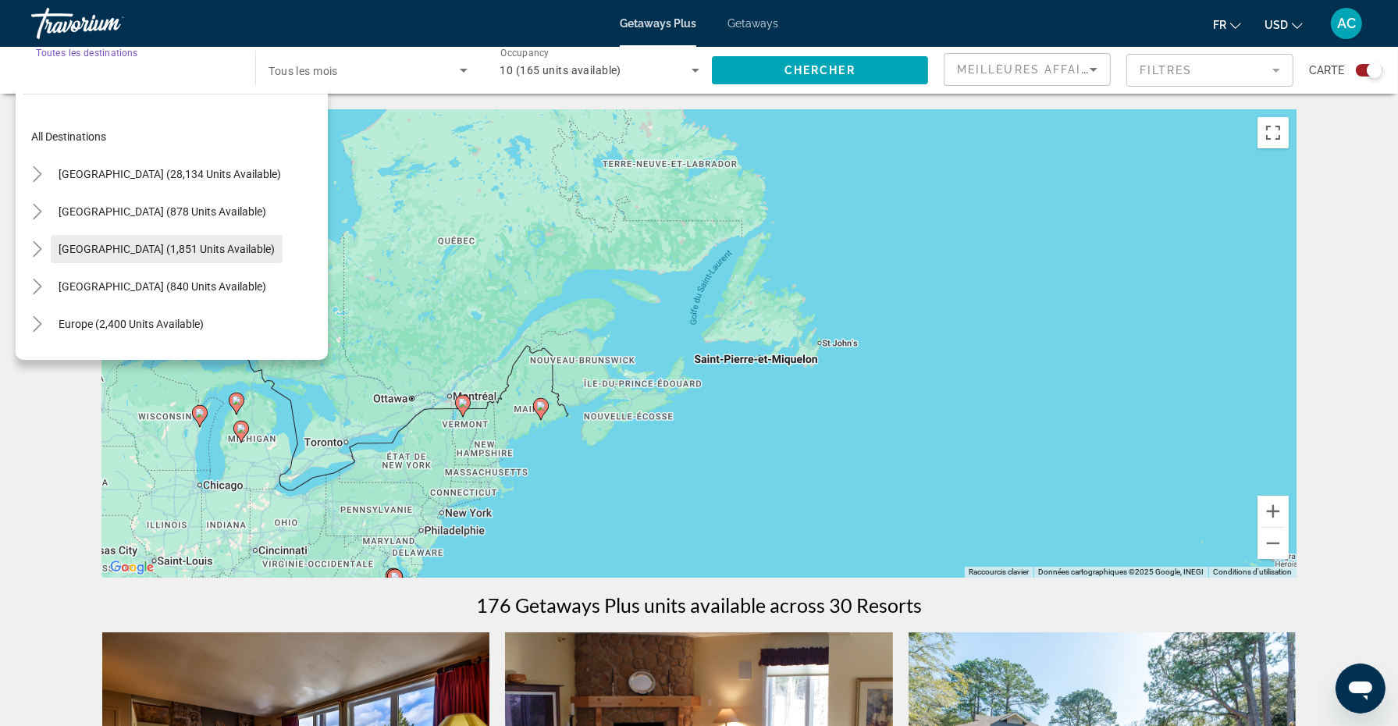
click at [186, 244] on span "[GEOGRAPHIC_DATA] (1,851 units available)" at bounding box center [167, 249] width 216 height 12
type input "**********"
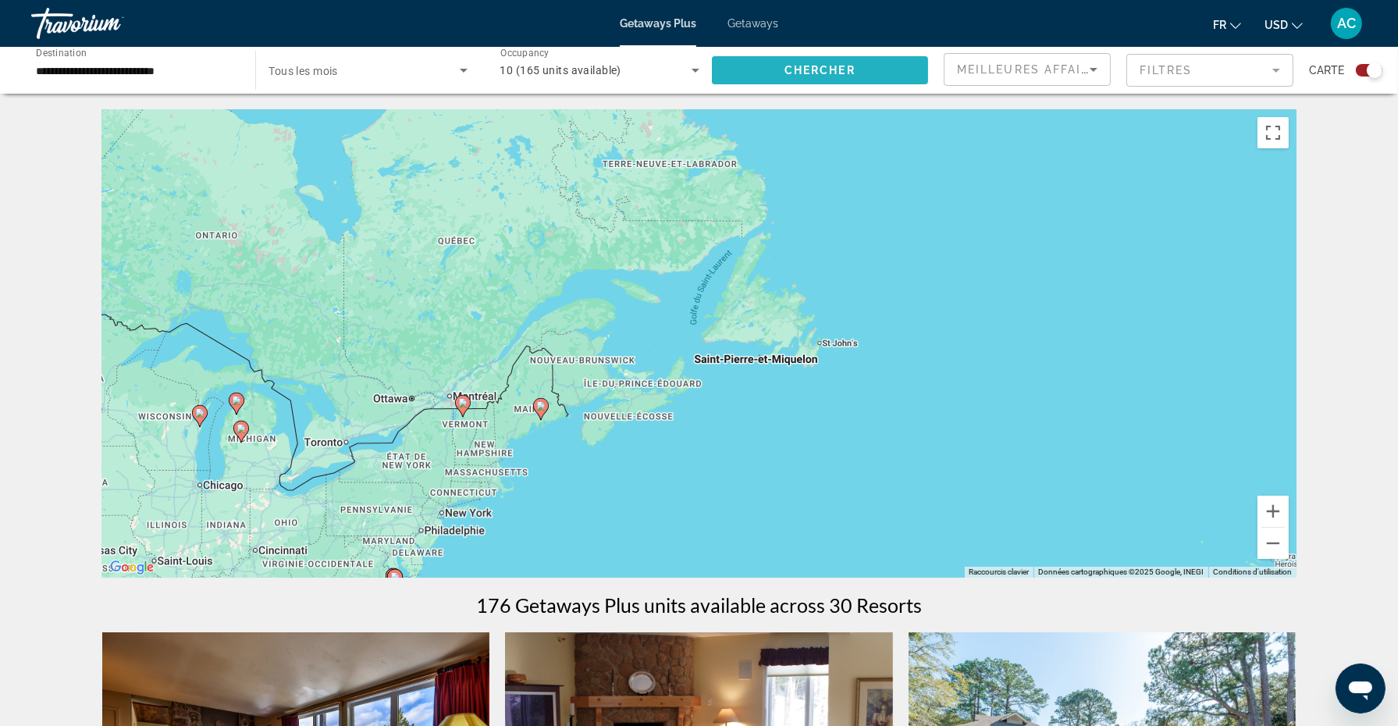
click at [841, 76] on span "Chercher" at bounding box center [820, 70] width 71 height 12
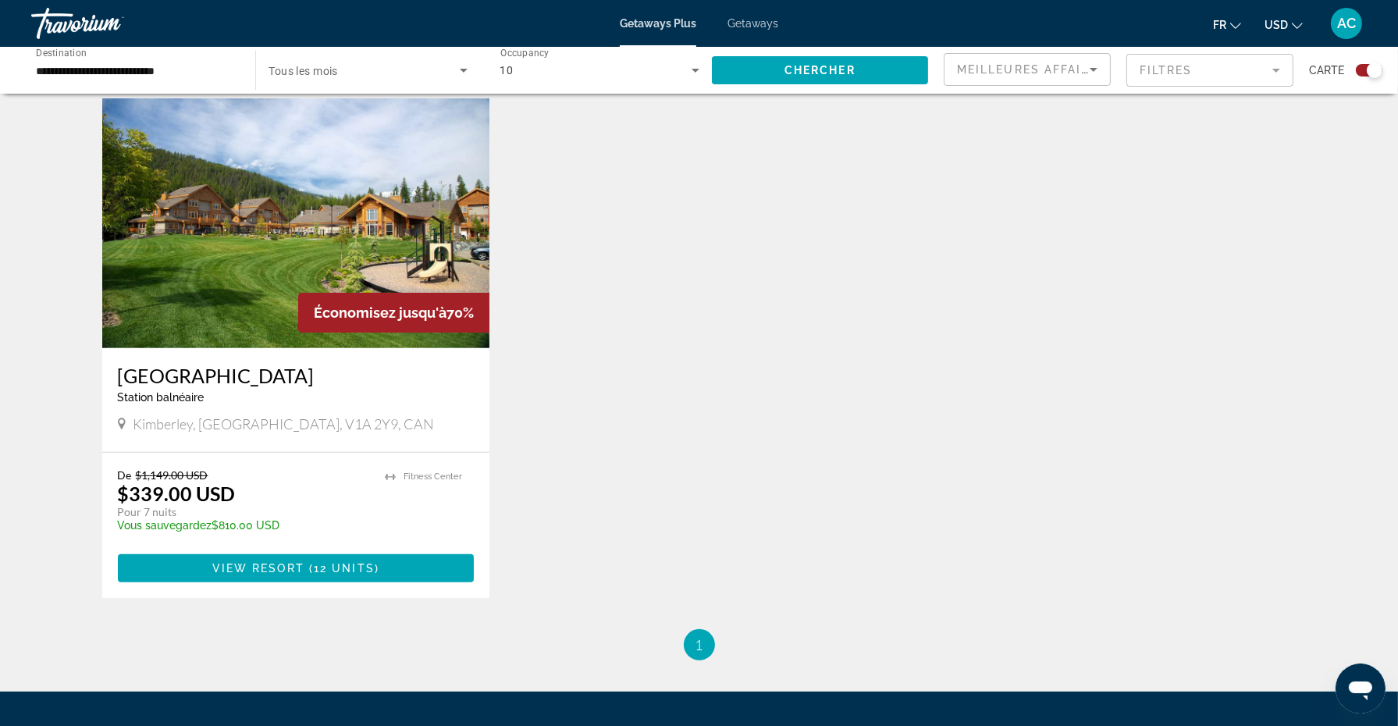
scroll to position [543, 0]
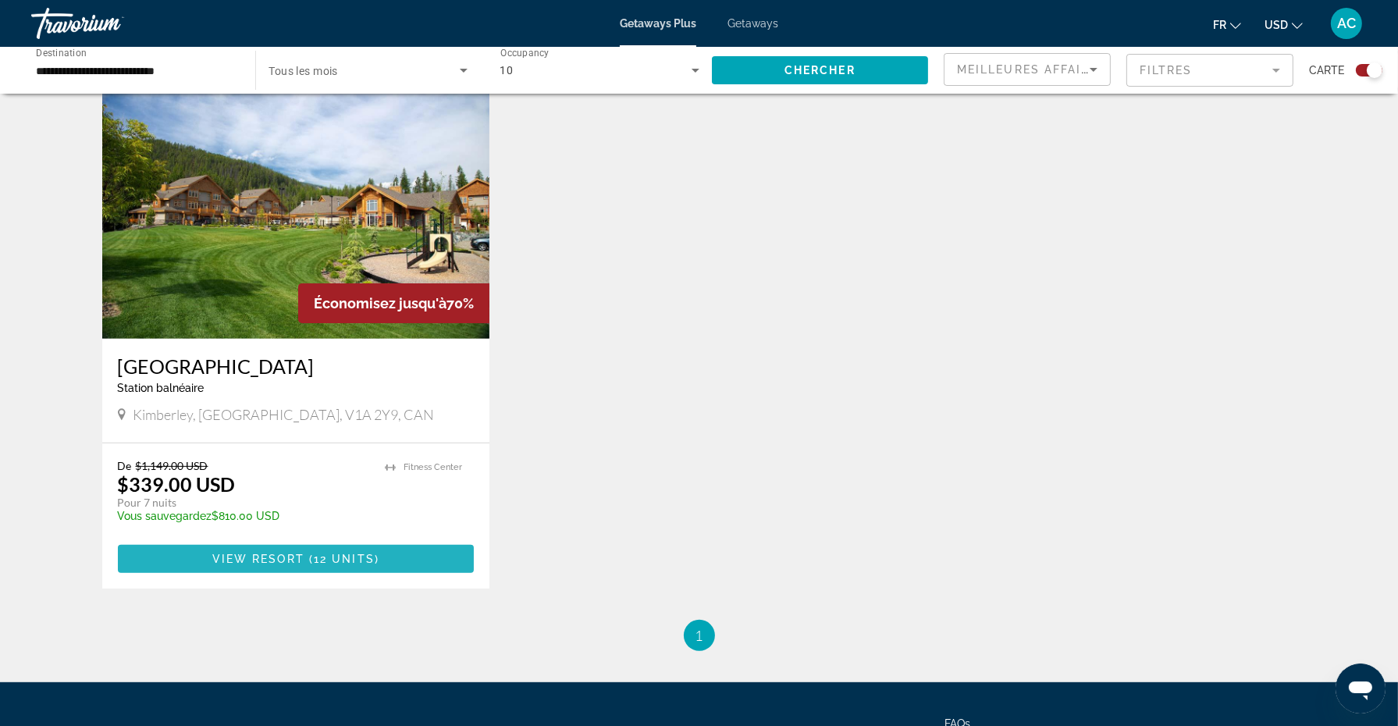
click at [350, 553] on span "12 units" at bounding box center [344, 559] width 61 height 12
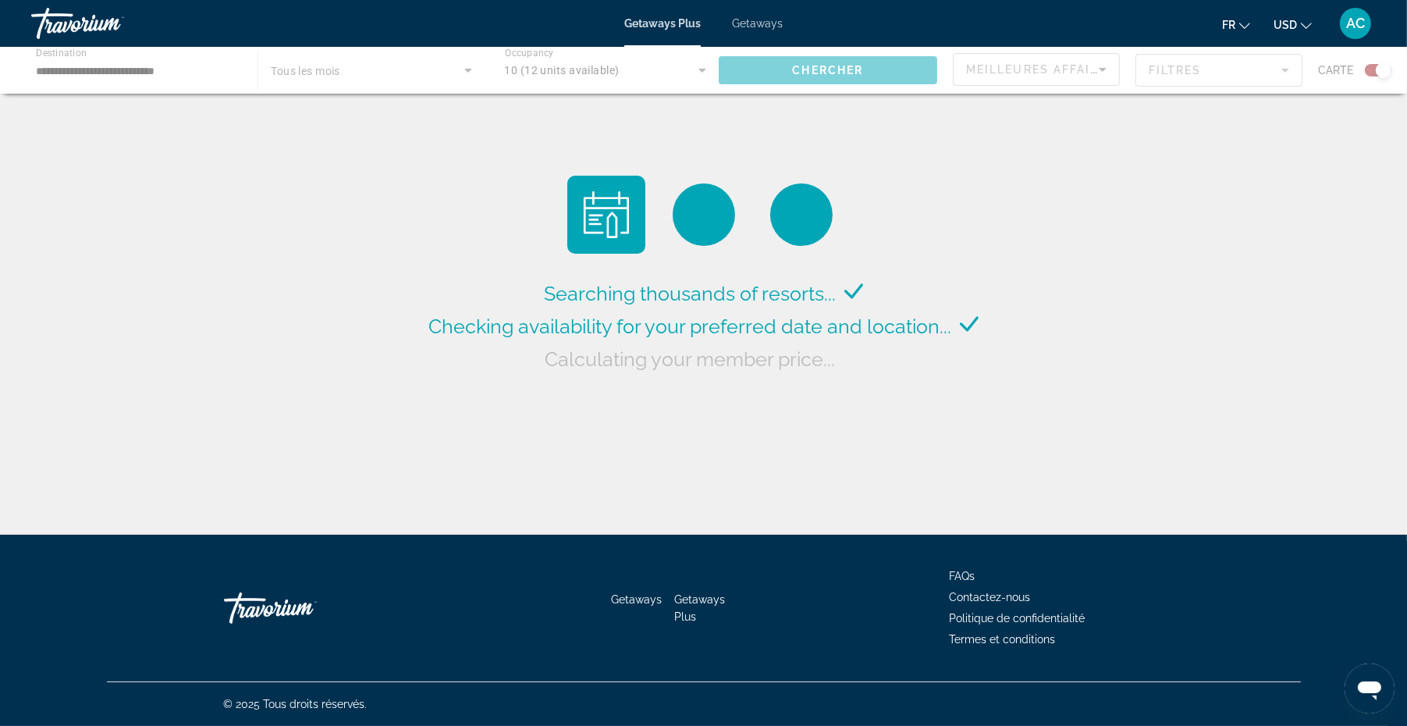
click at [703, 66] on div "Main content" at bounding box center [703, 70] width 1407 height 47
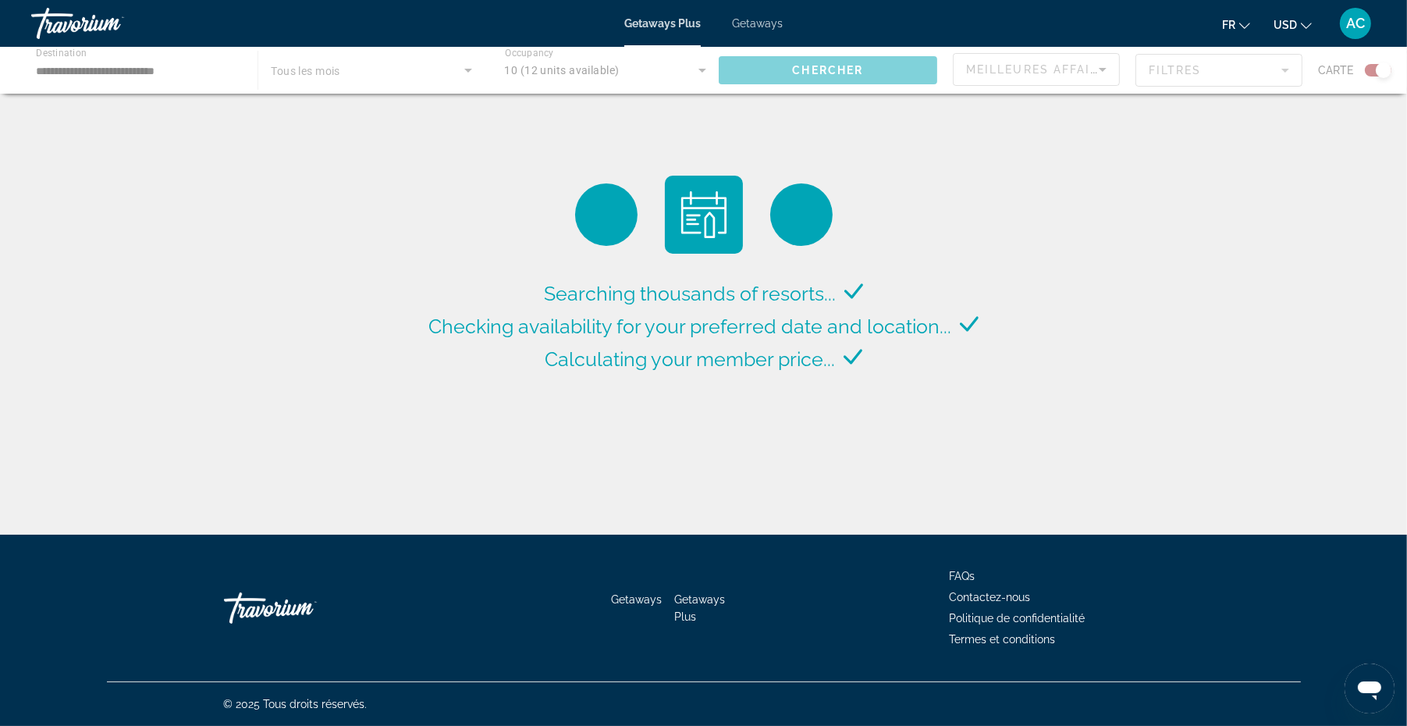
click at [702, 69] on div "Main content" at bounding box center [703, 70] width 1407 height 47
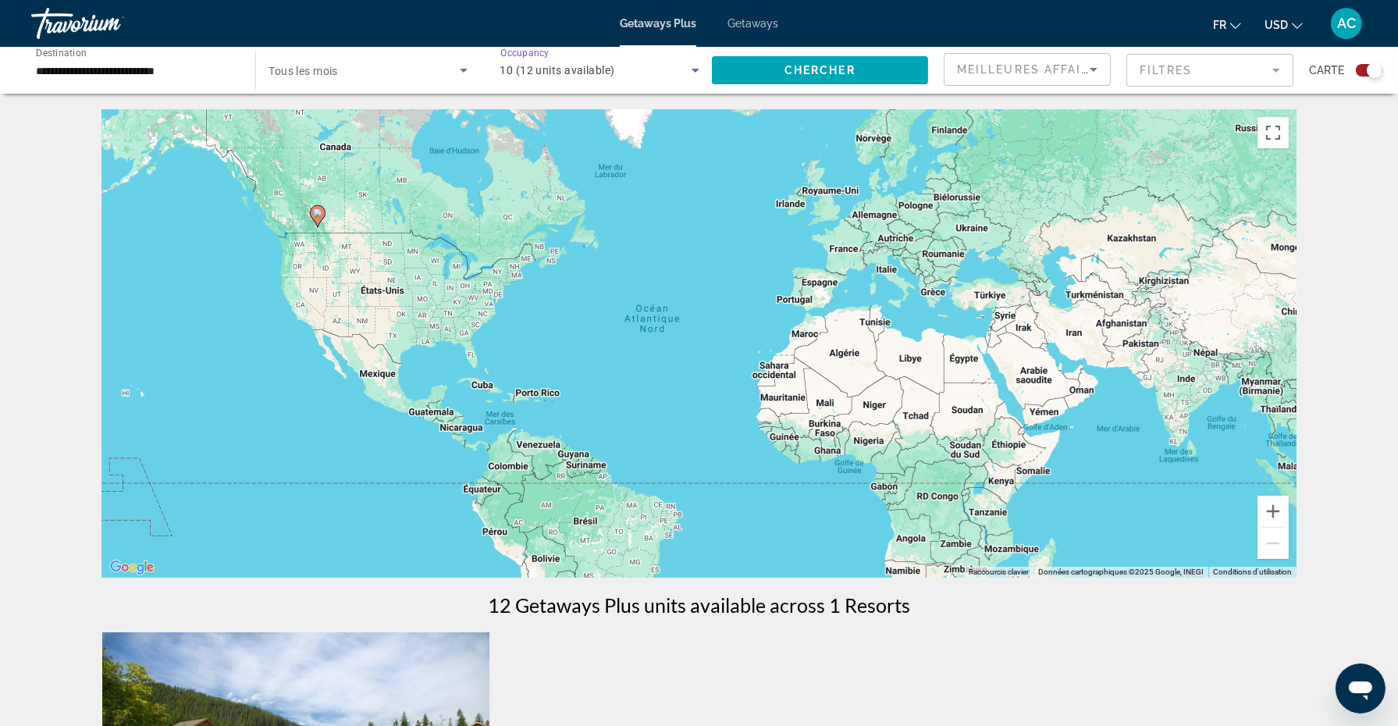
click at [699, 70] on icon "Search widget" at bounding box center [695, 70] width 19 height 19
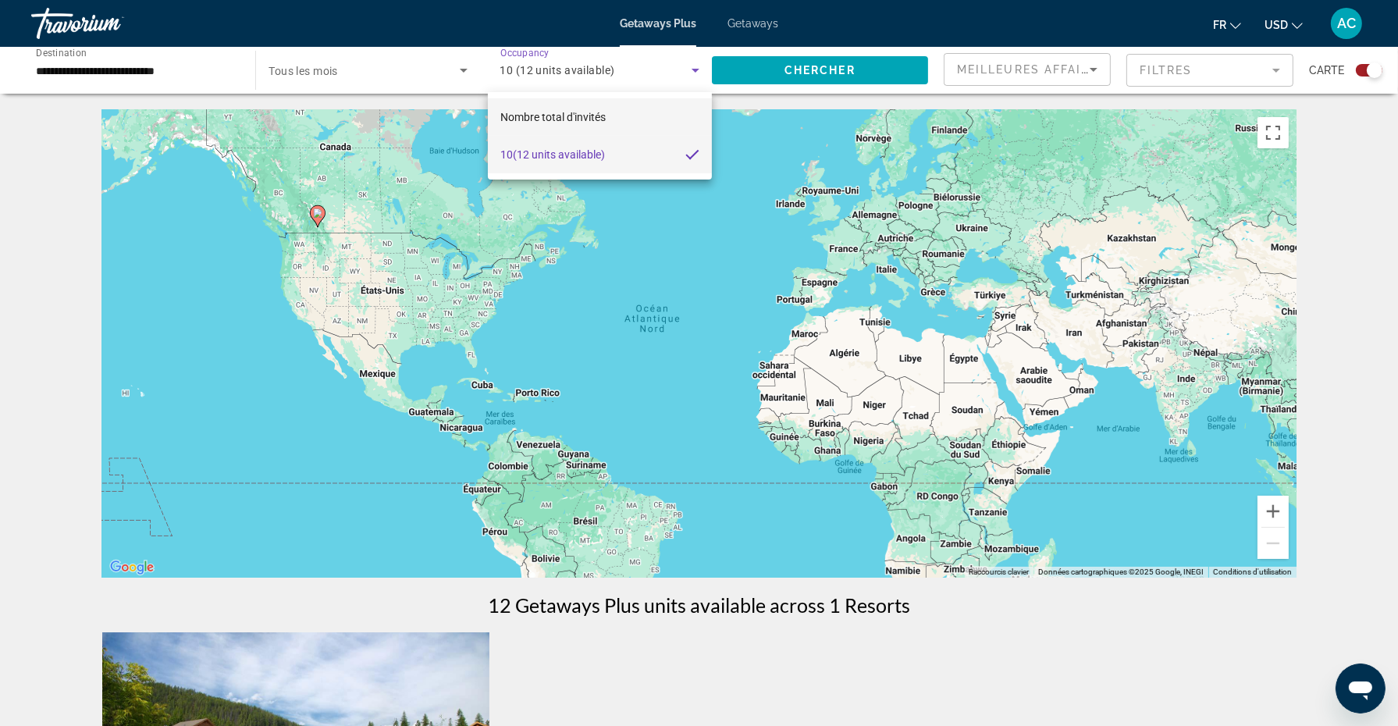
click at [571, 115] on span "Nombre total d'invités" at bounding box center [552, 117] width 105 height 12
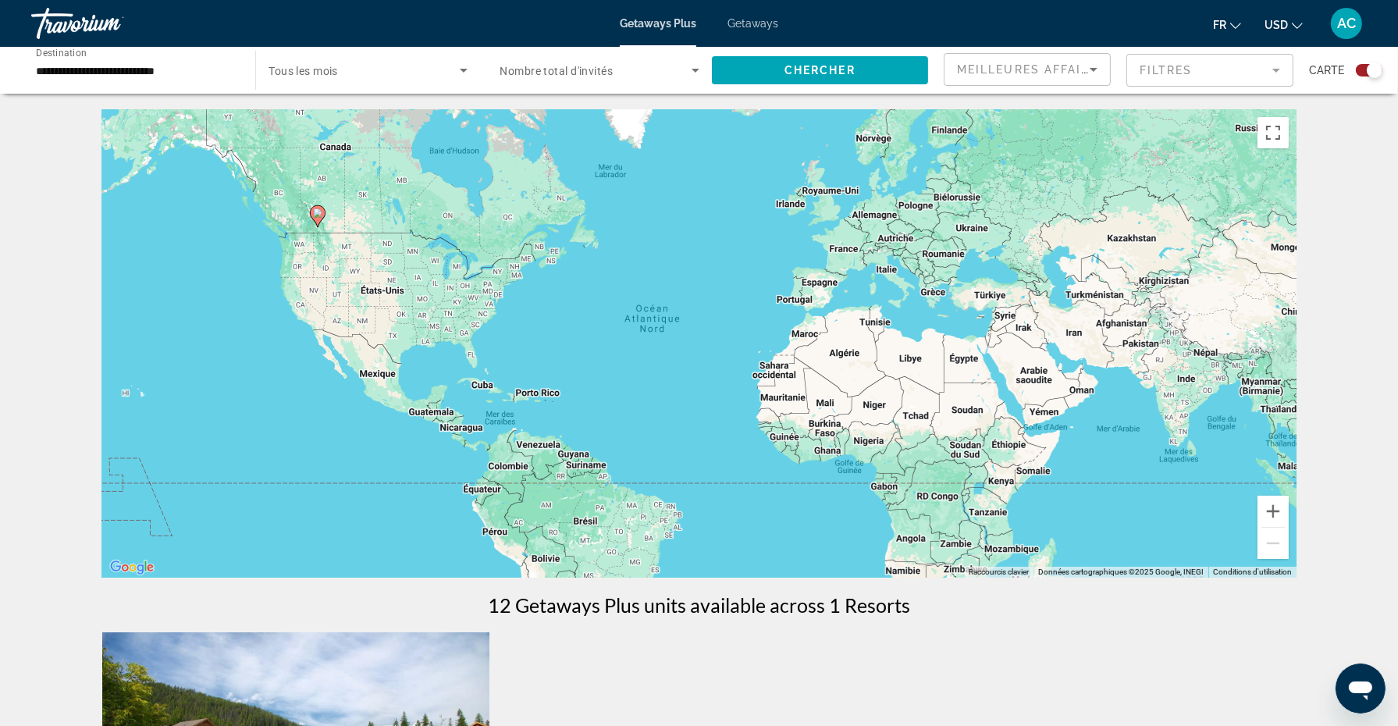
click at [592, 73] on span "Nombre total d'invités" at bounding box center [556, 71] width 113 height 12
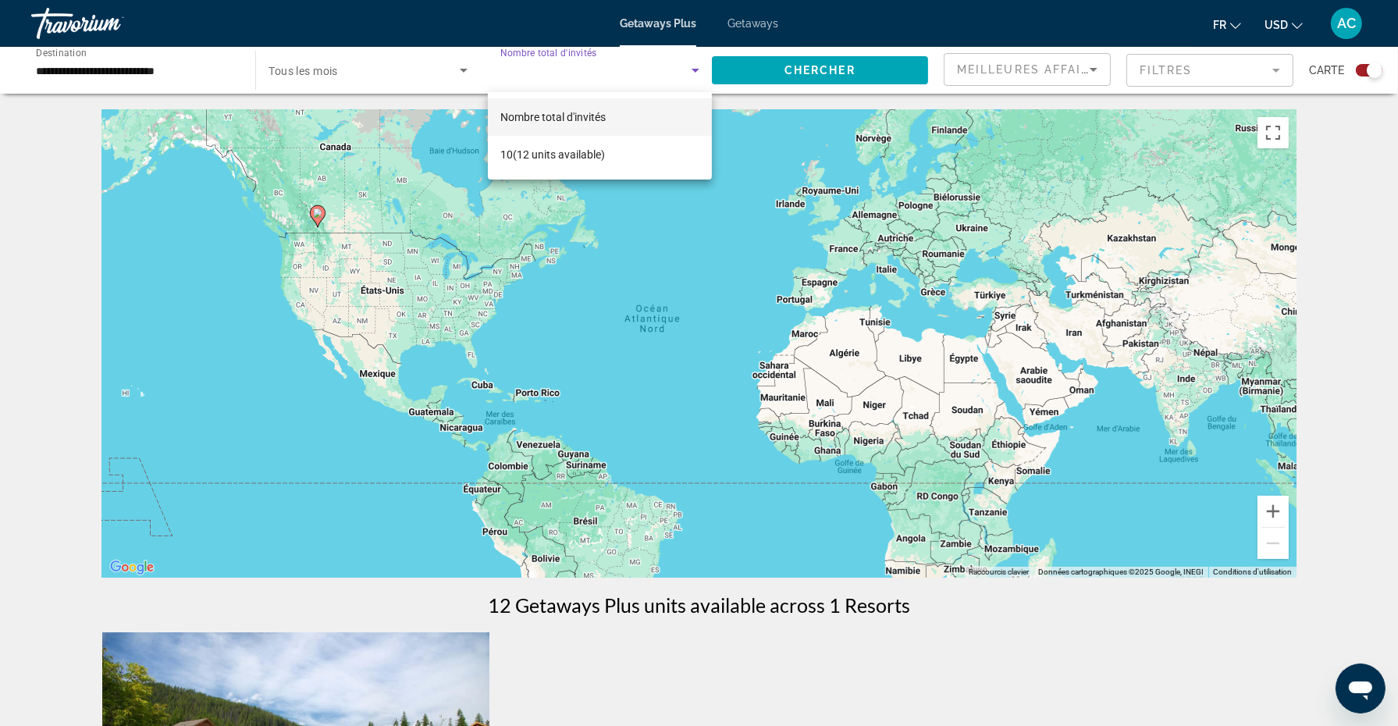
click at [699, 69] on div at bounding box center [699, 363] width 1398 height 726
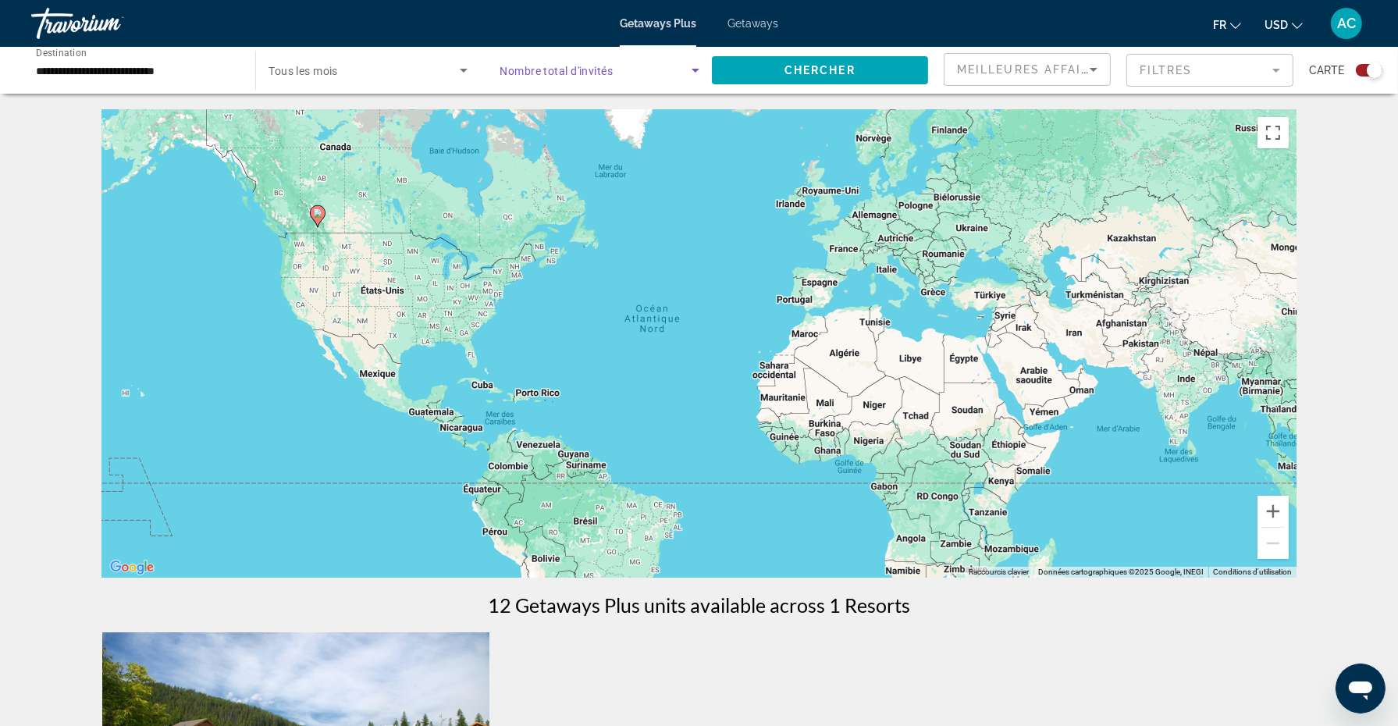
click at [699, 69] on icon "Search widget" at bounding box center [695, 70] width 19 height 19
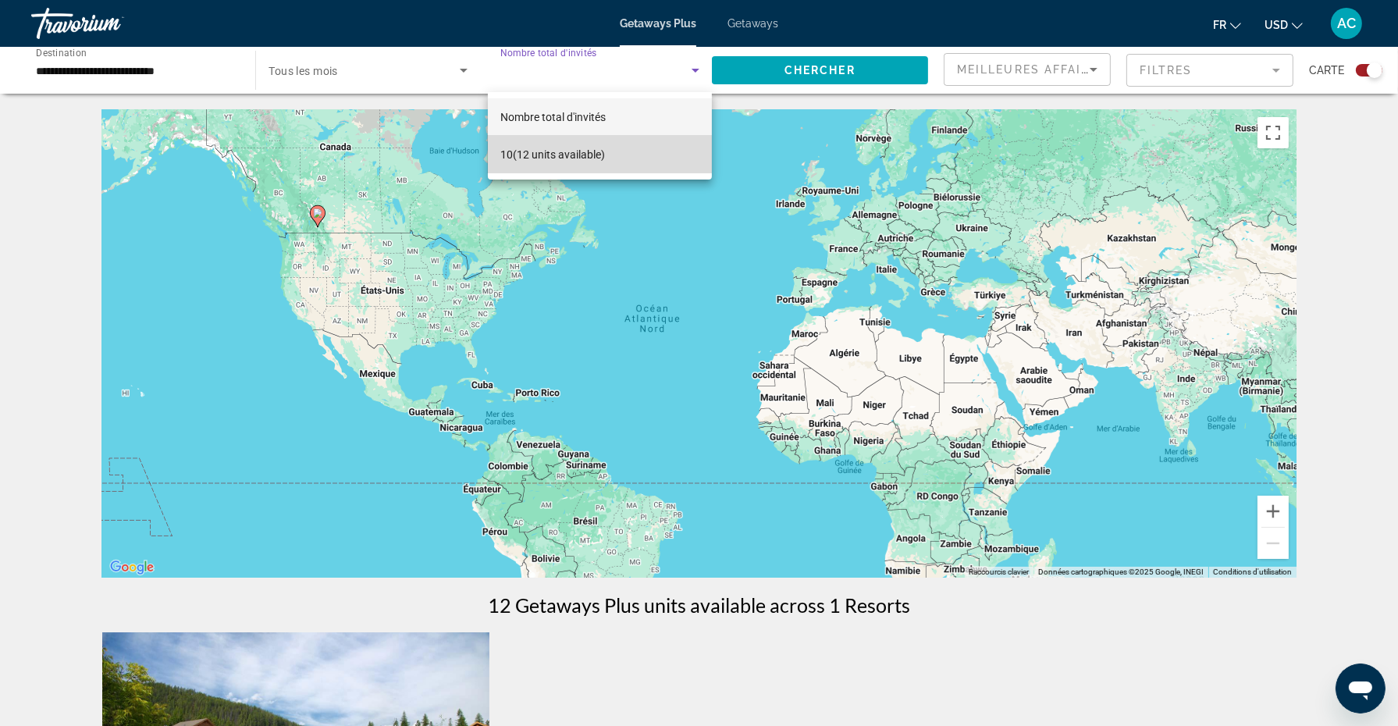
click at [507, 156] on span "10 (12 units available)" at bounding box center [552, 154] width 105 height 19
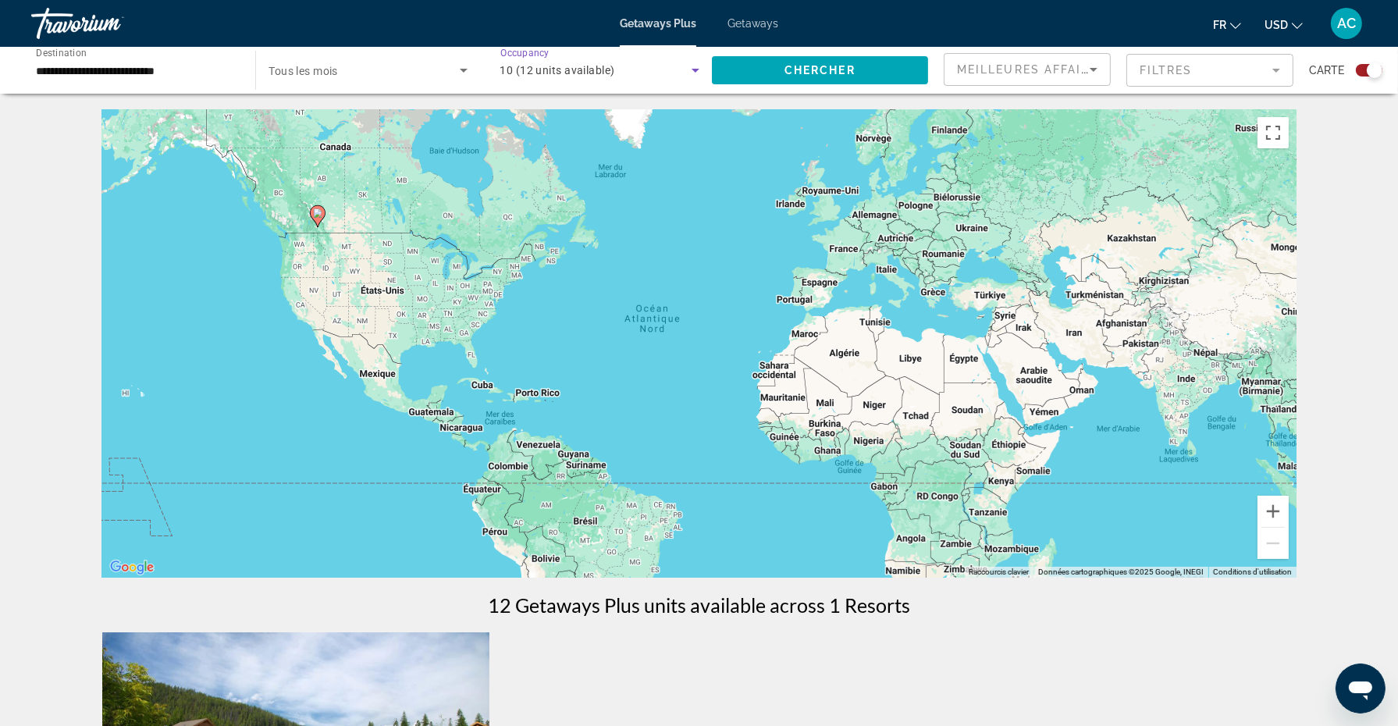
click at [686, 69] on icon "Search widget" at bounding box center [695, 70] width 19 height 19
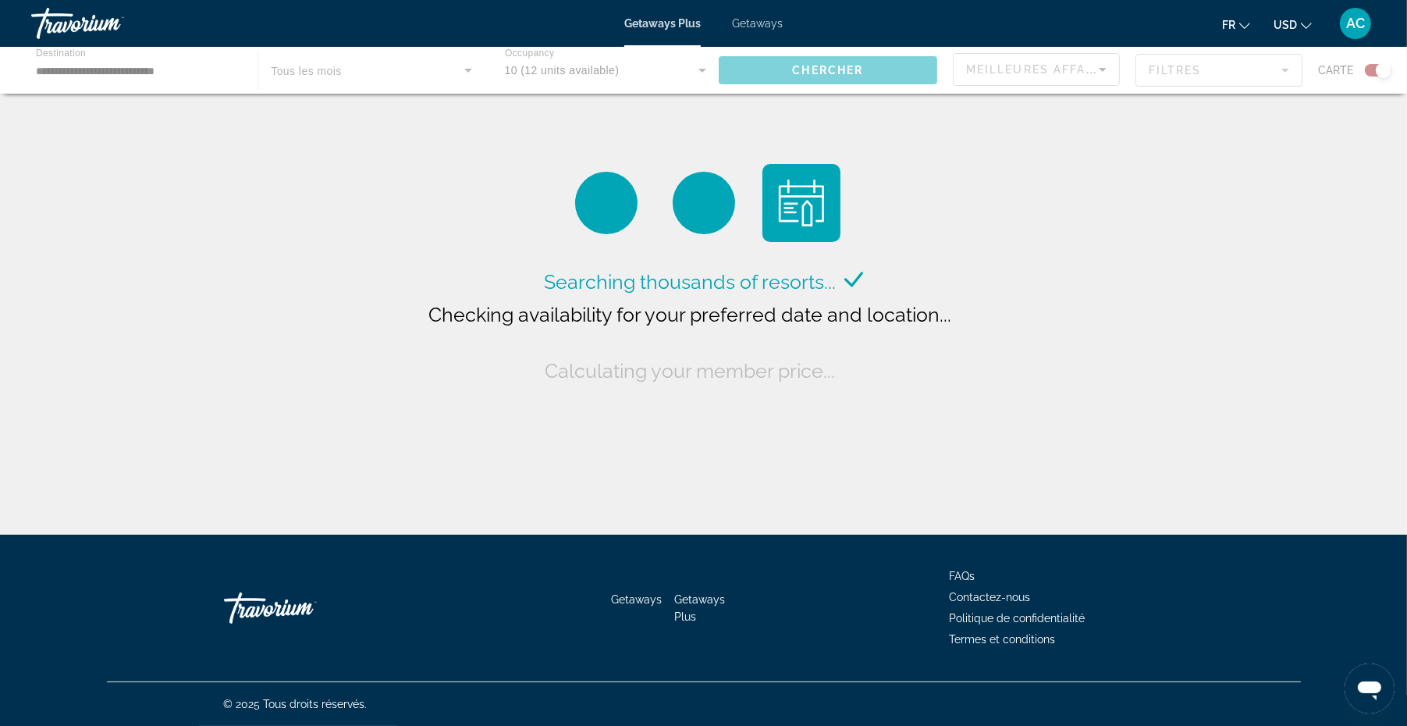
click at [538, 69] on div "Main content" at bounding box center [703, 70] width 1407 height 47
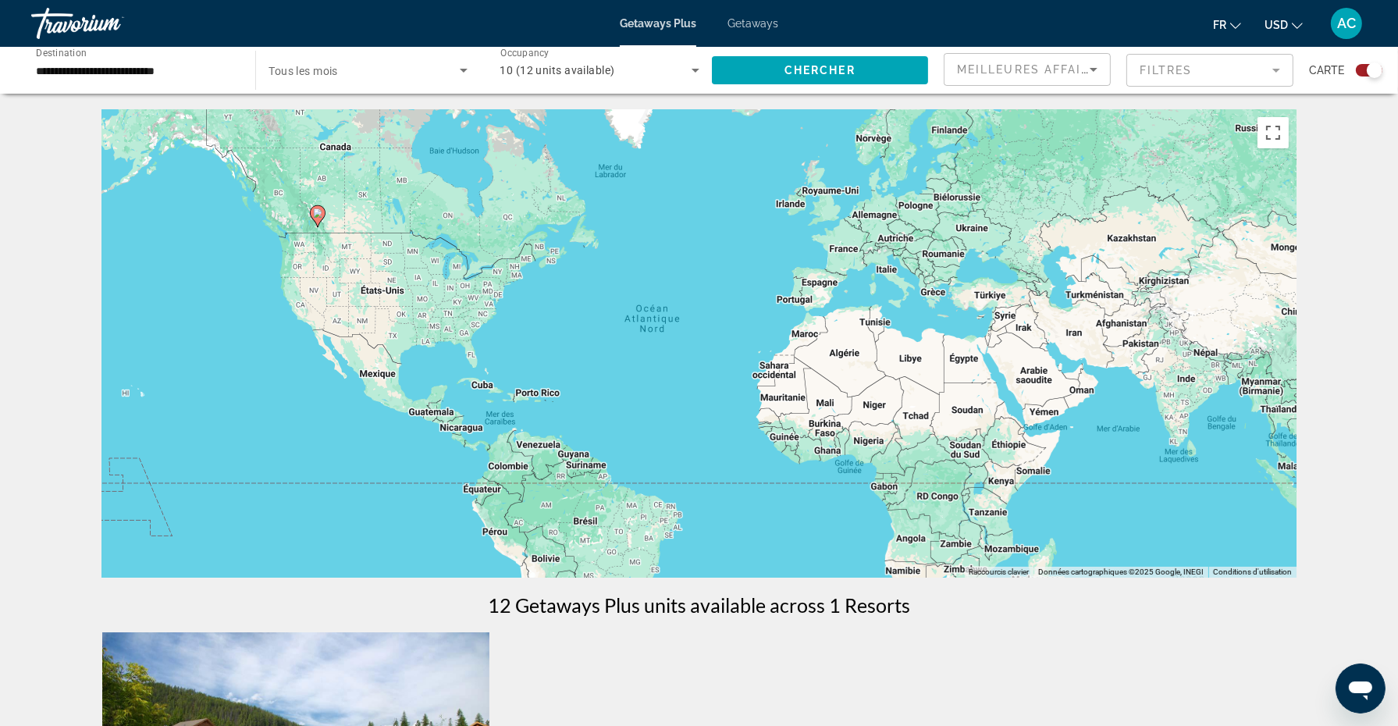
click at [766, 25] on span "Getaways" at bounding box center [753, 23] width 51 height 12
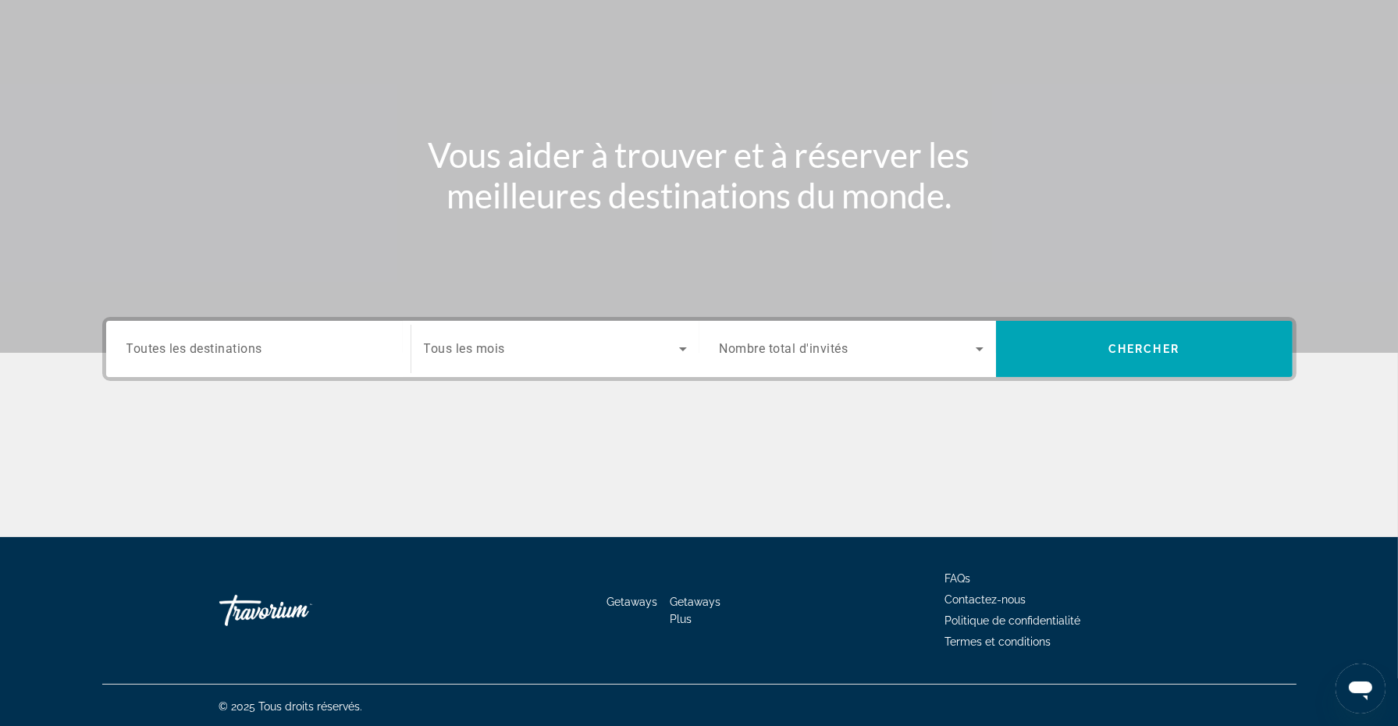
scroll to position [118, 0]
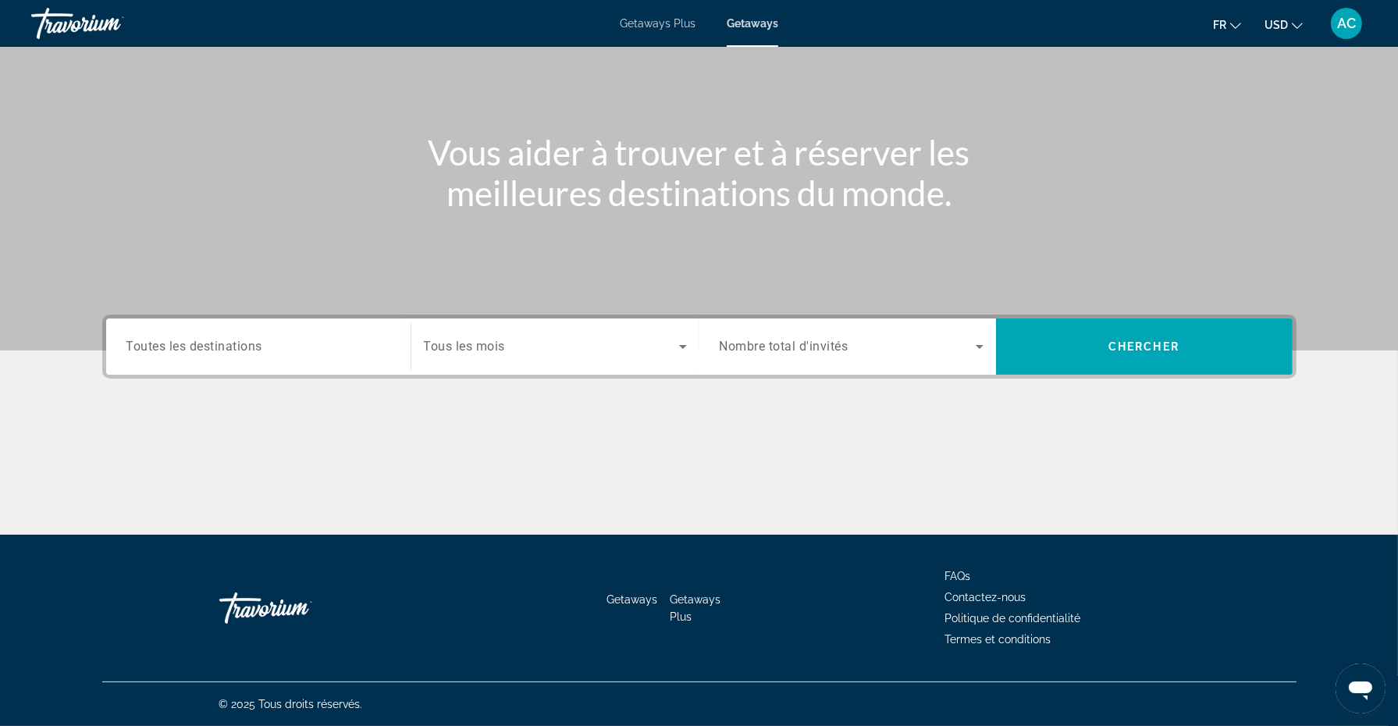
click at [977, 345] on icon "Search widget" at bounding box center [980, 347] width 8 height 4
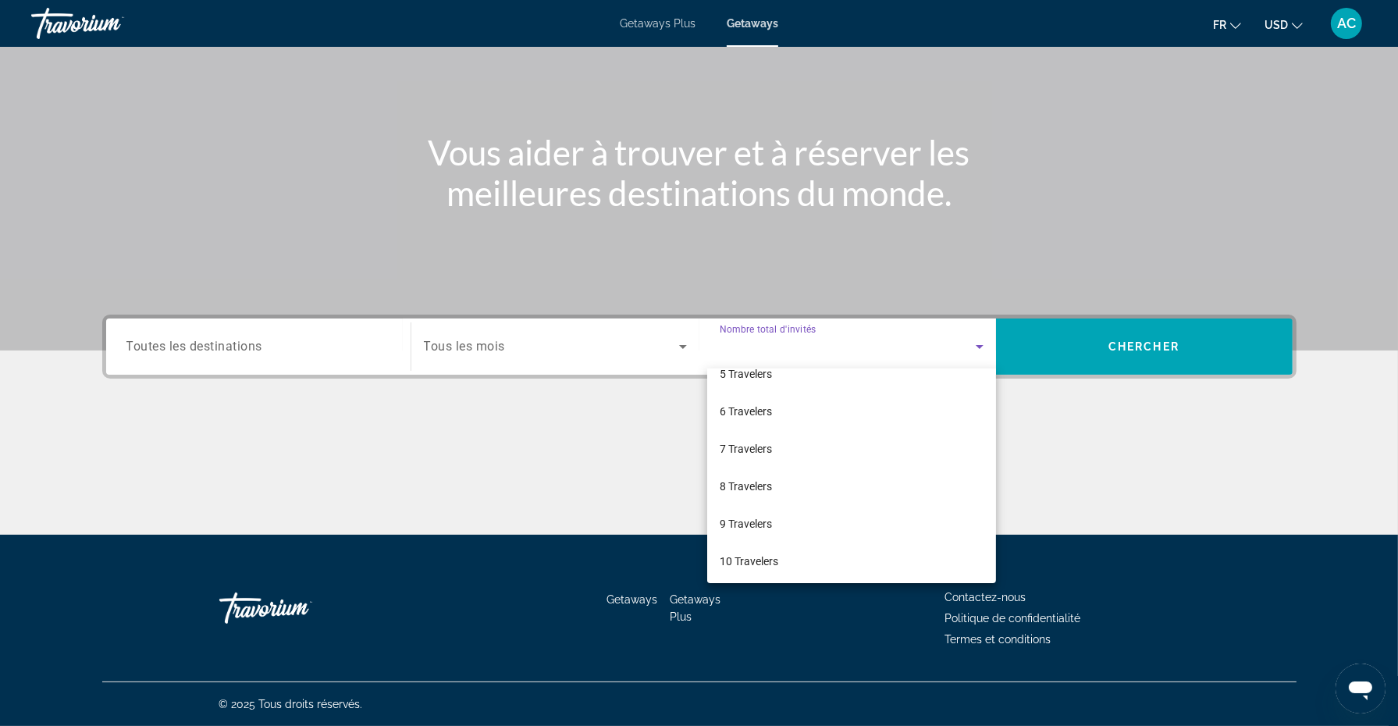
scroll to position [168, 0]
click at [774, 491] on mat-option "8 Travelers" at bounding box center [851, 487] width 289 height 37
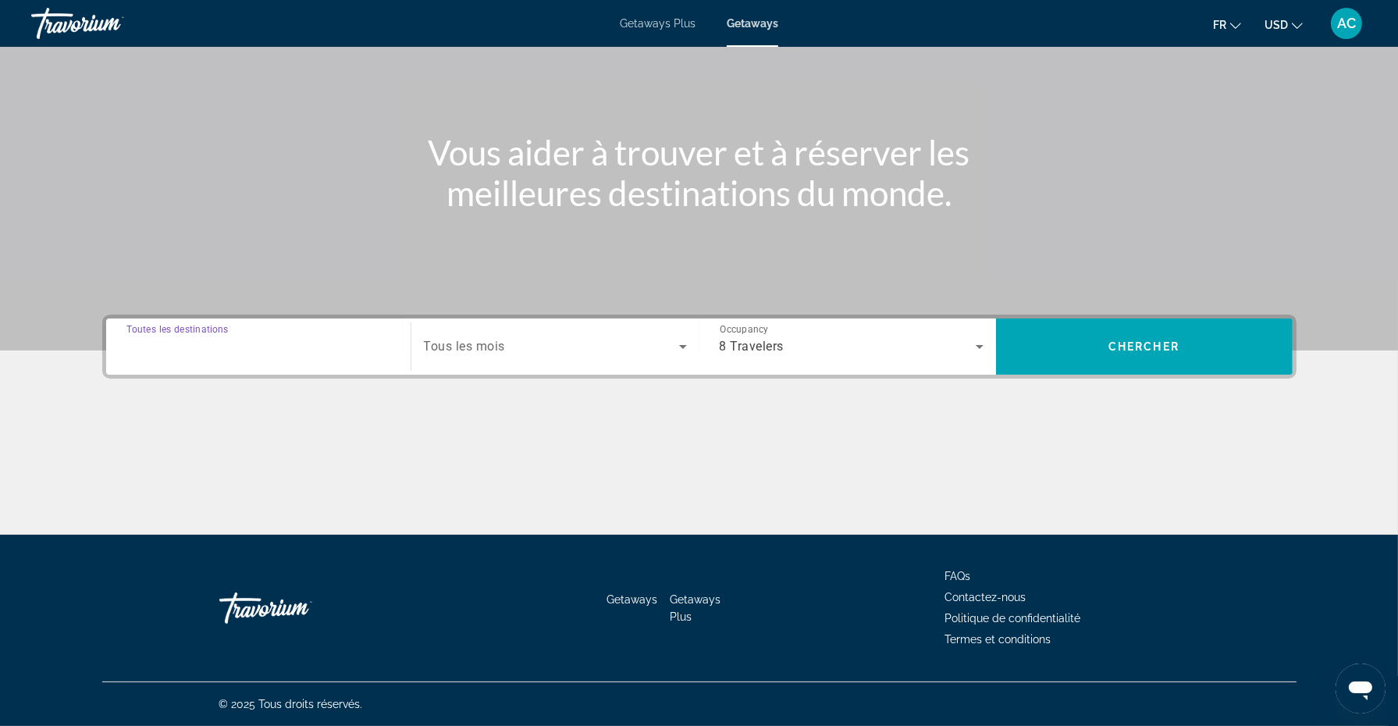
click at [304, 343] on input "Destination Toutes les destinations" at bounding box center [258, 347] width 264 height 19
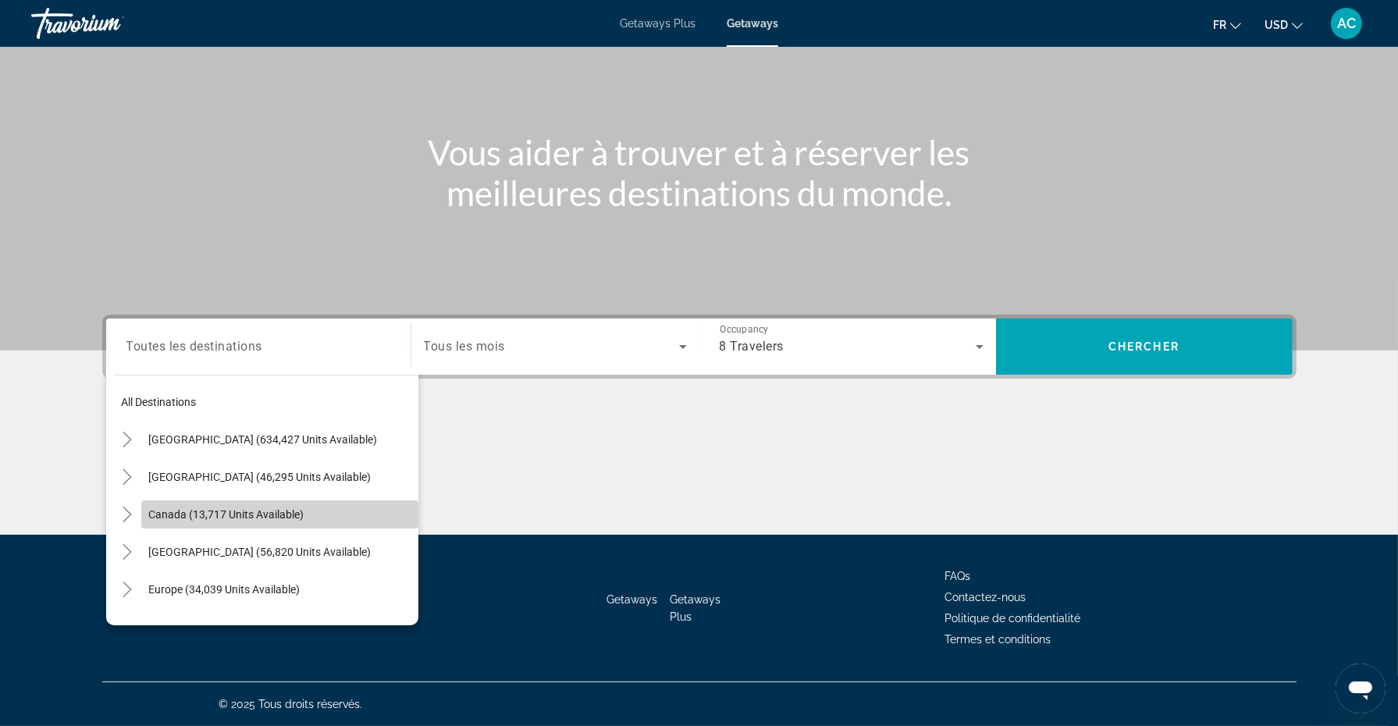
click at [308, 514] on span "Search widget" at bounding box center [279, 514] width 277 height 37
type input "**********"
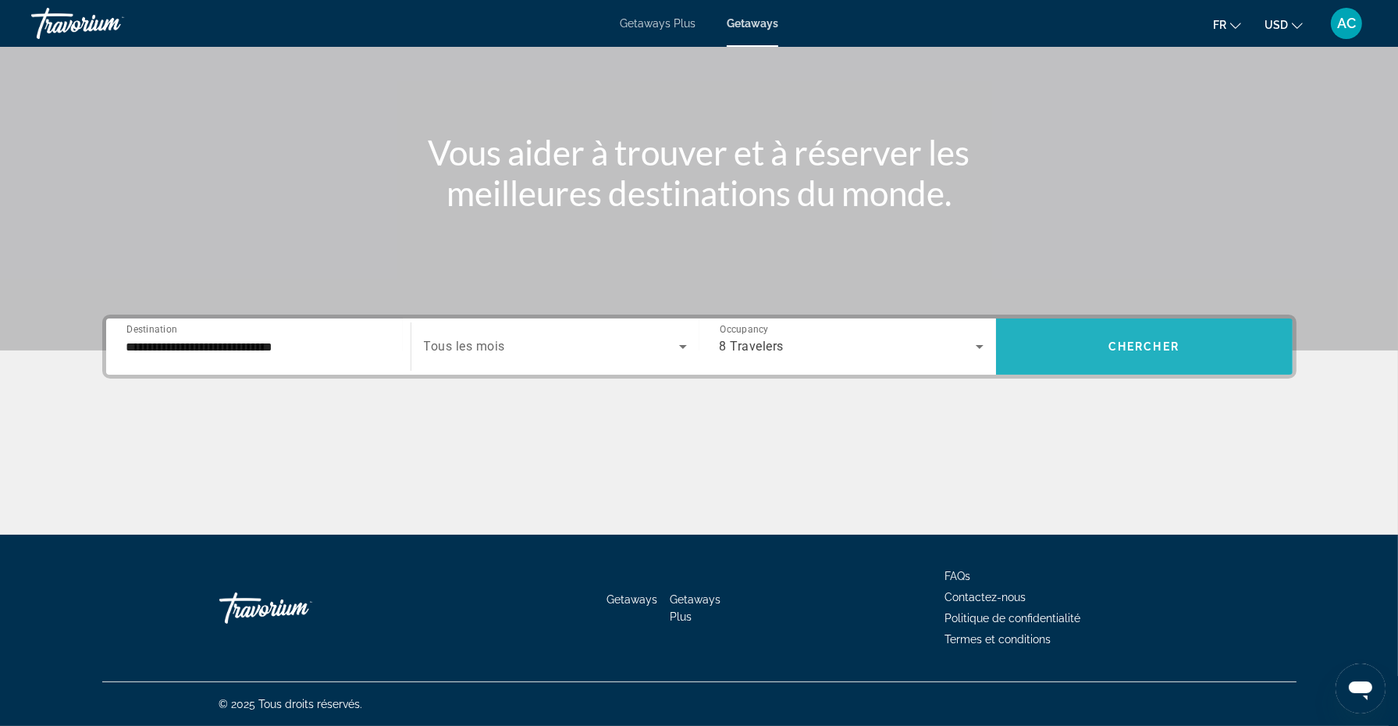
click at [1104, 364] on span "Search widget" at bounding box center [1144, 346] width 297 height 37
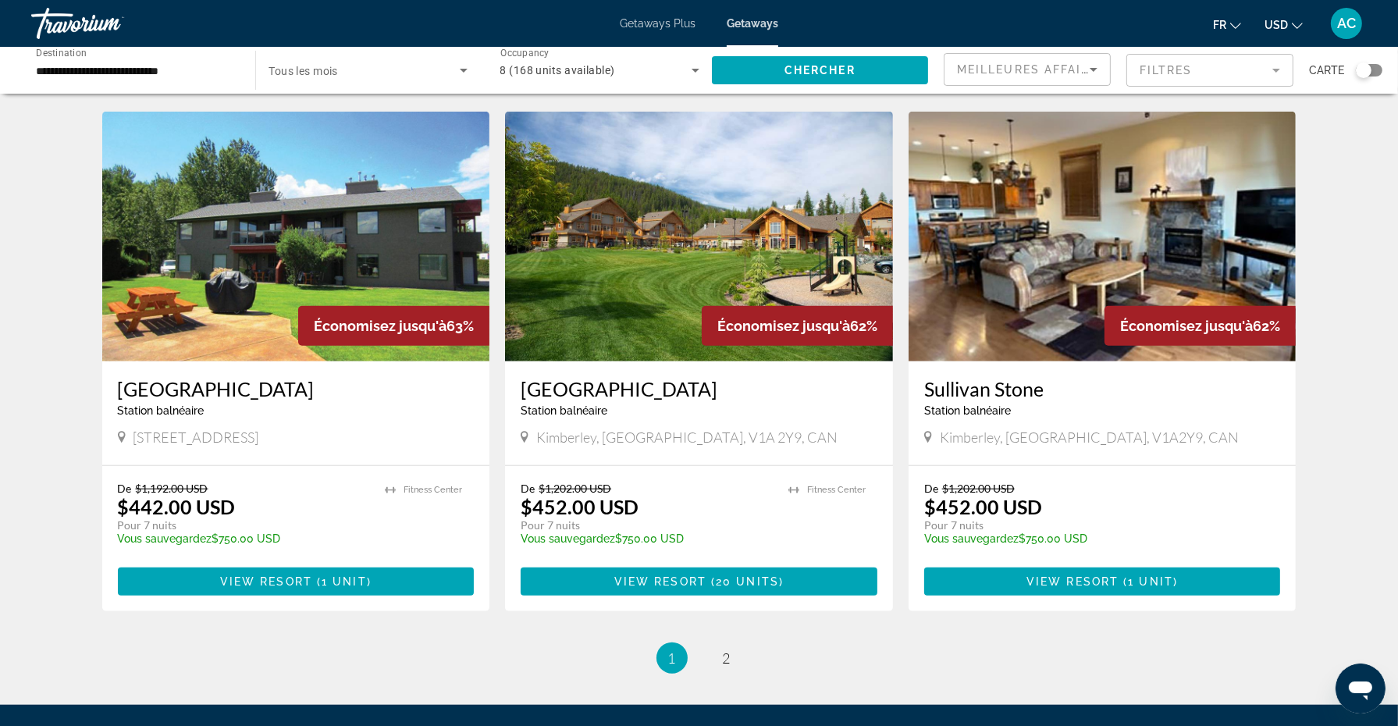
scroll to position [1781, 0]
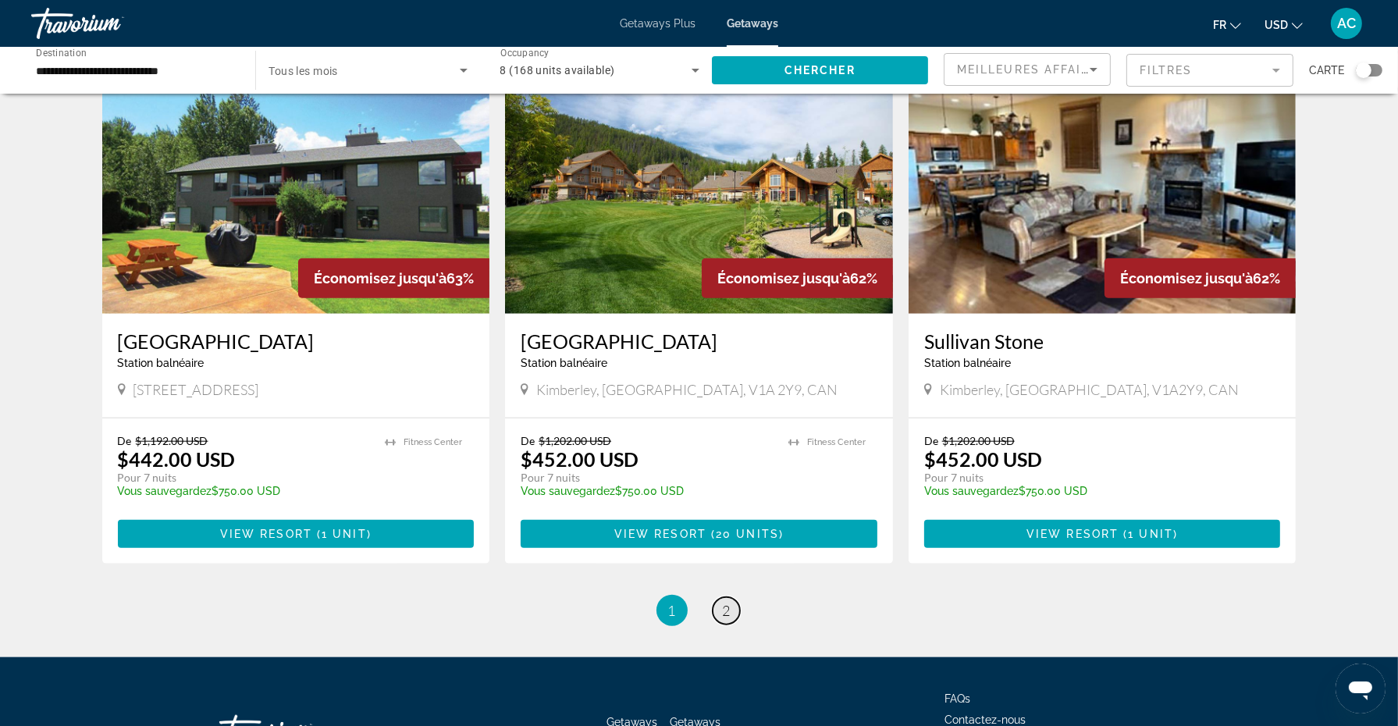
click at [728, 602] on span "2" at bounding box center [727, 610] width 8 height 17
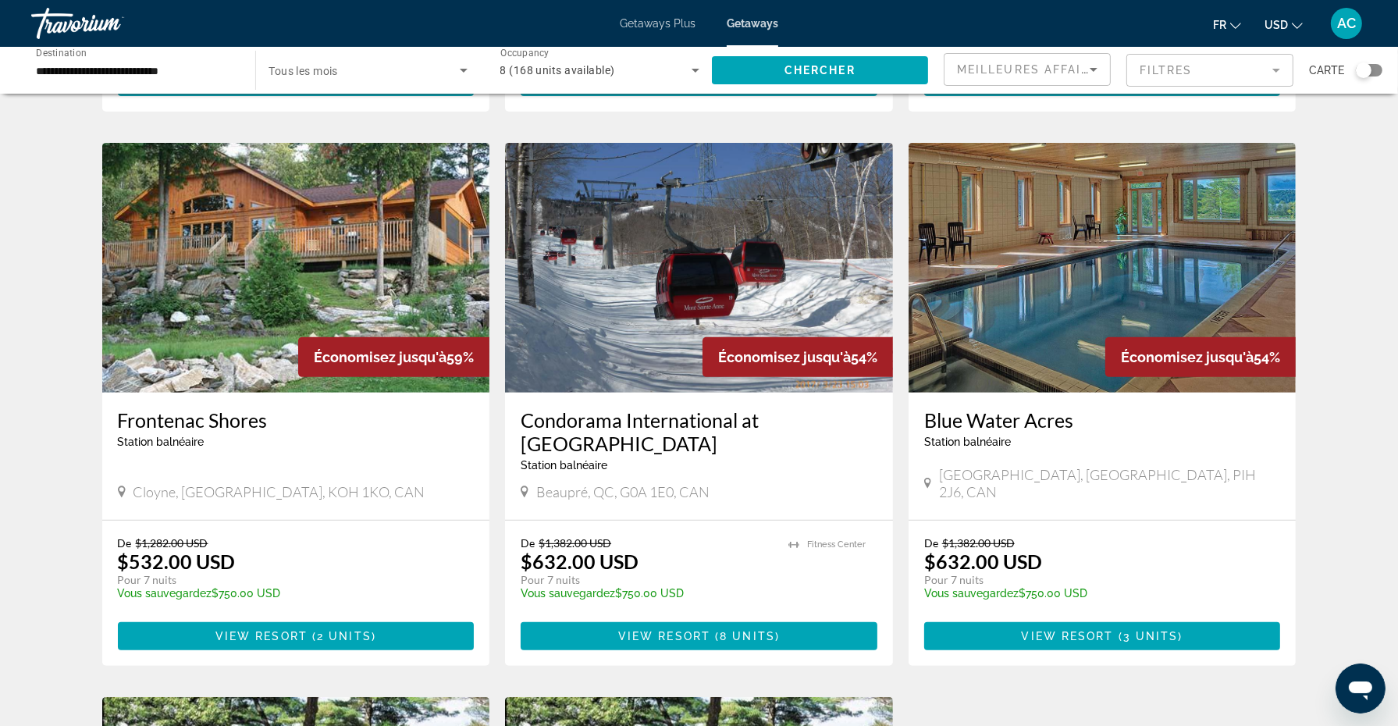
scroll to position [637, 0]
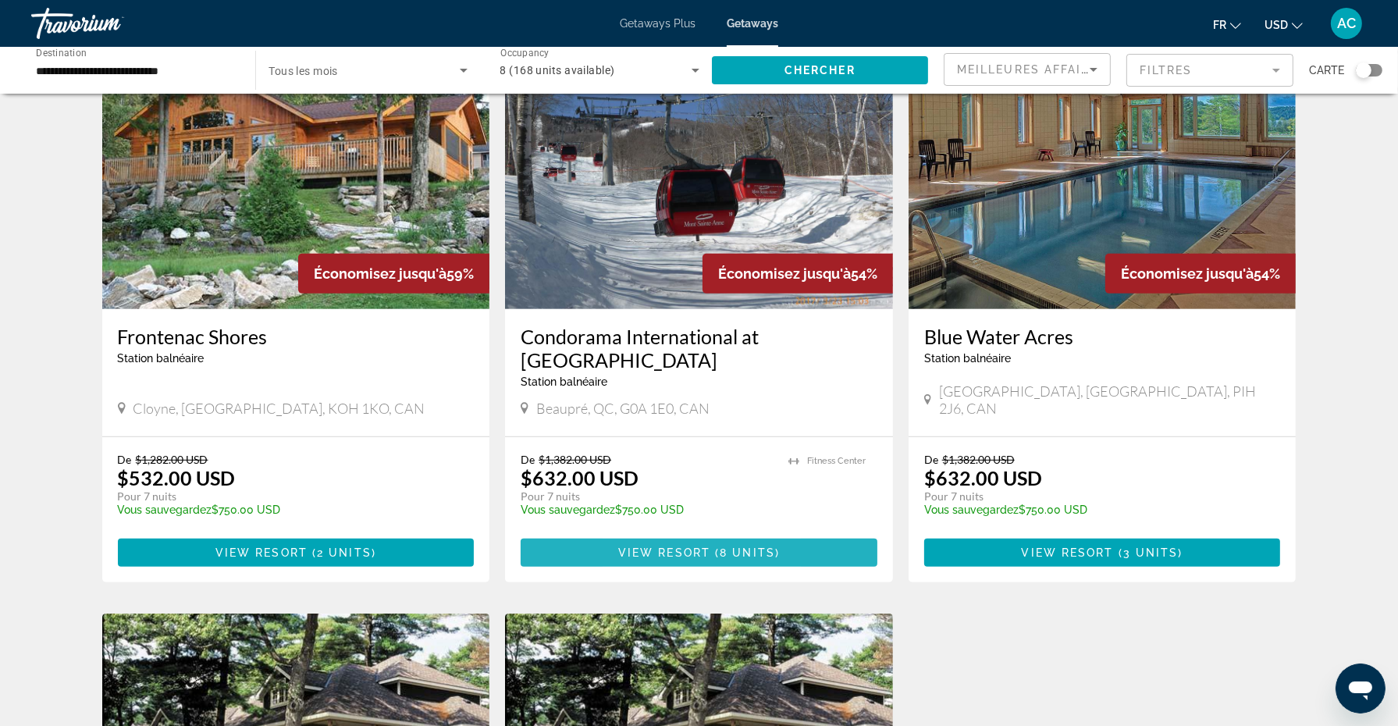
click at [641, 546] on span "View Resort" at bounding box center [664, 552] width 92 height 12
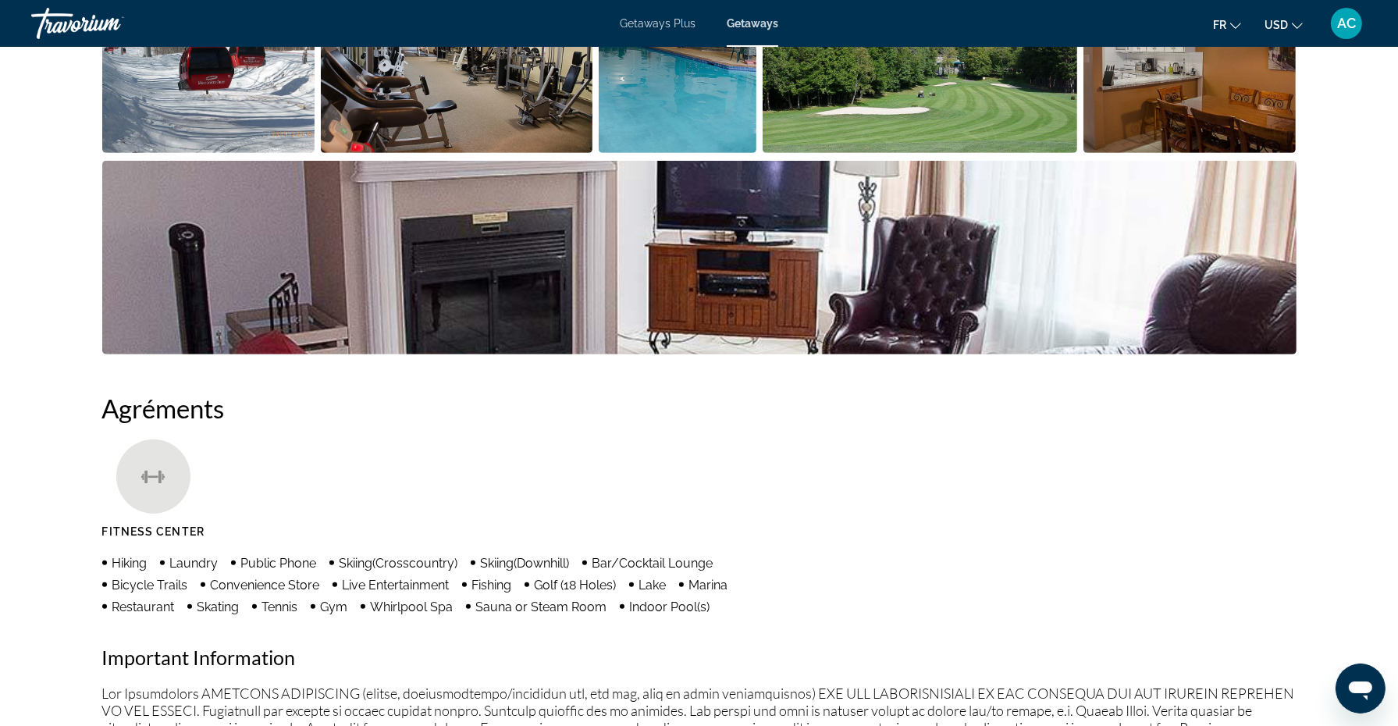
scroll to position [880, 0]
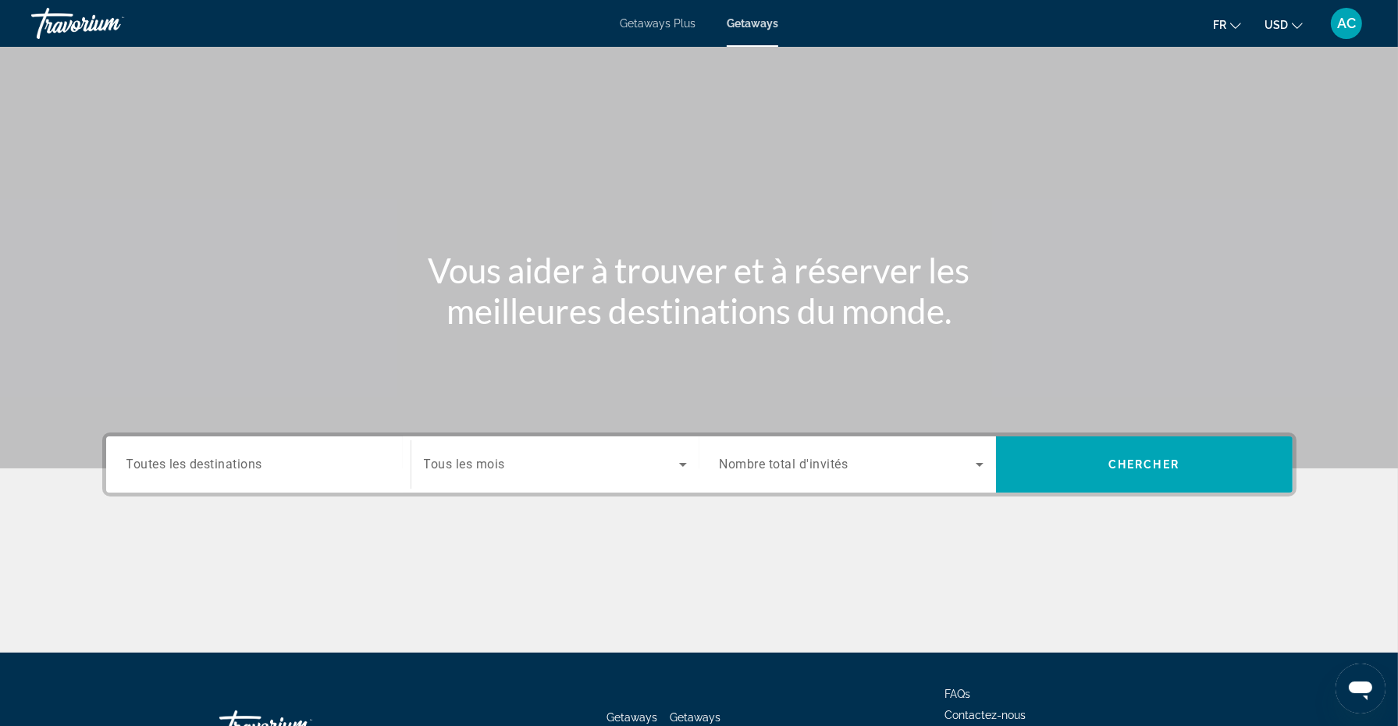
click at [648, 21] on span "Getaways Plus" at bounding box center [658, 23] width 76 height 12
click at [982, 466] on icon "Search widget" at bounding box center [979, 464] width 19 height 19
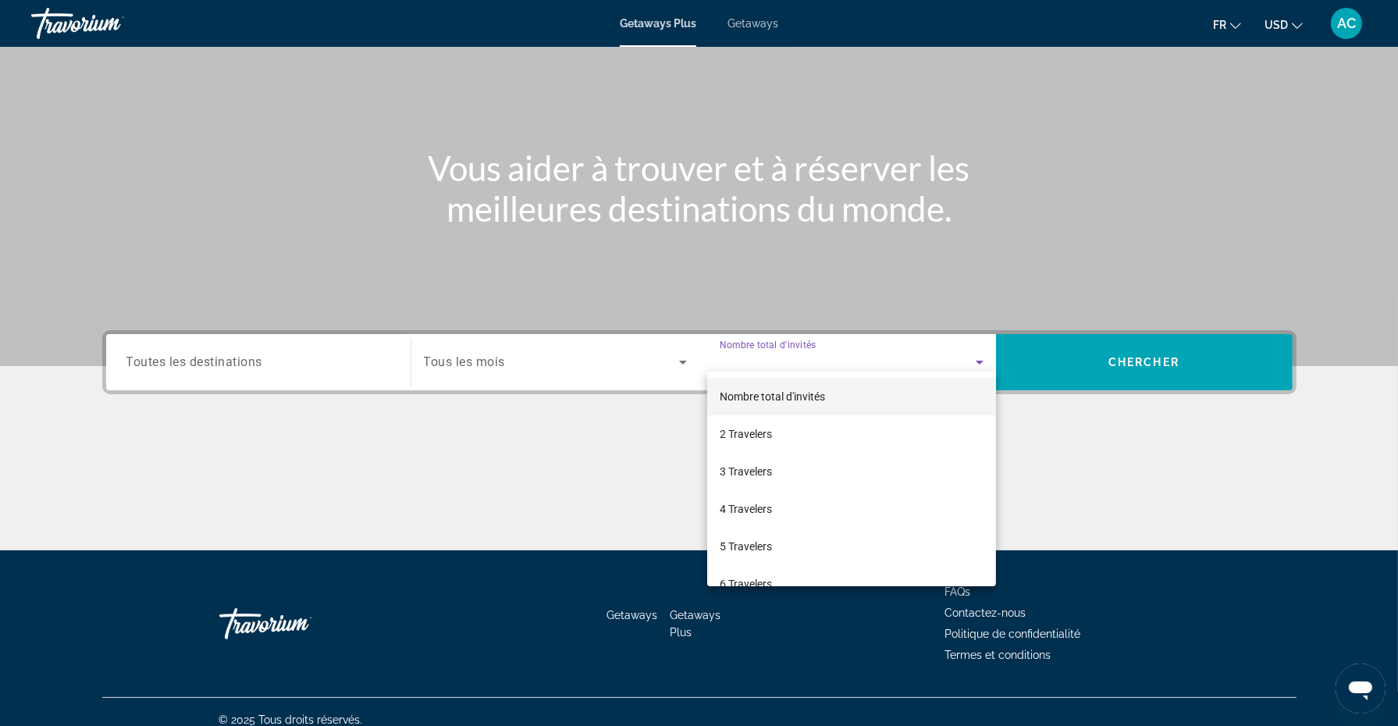
scroll to position [118, 0]
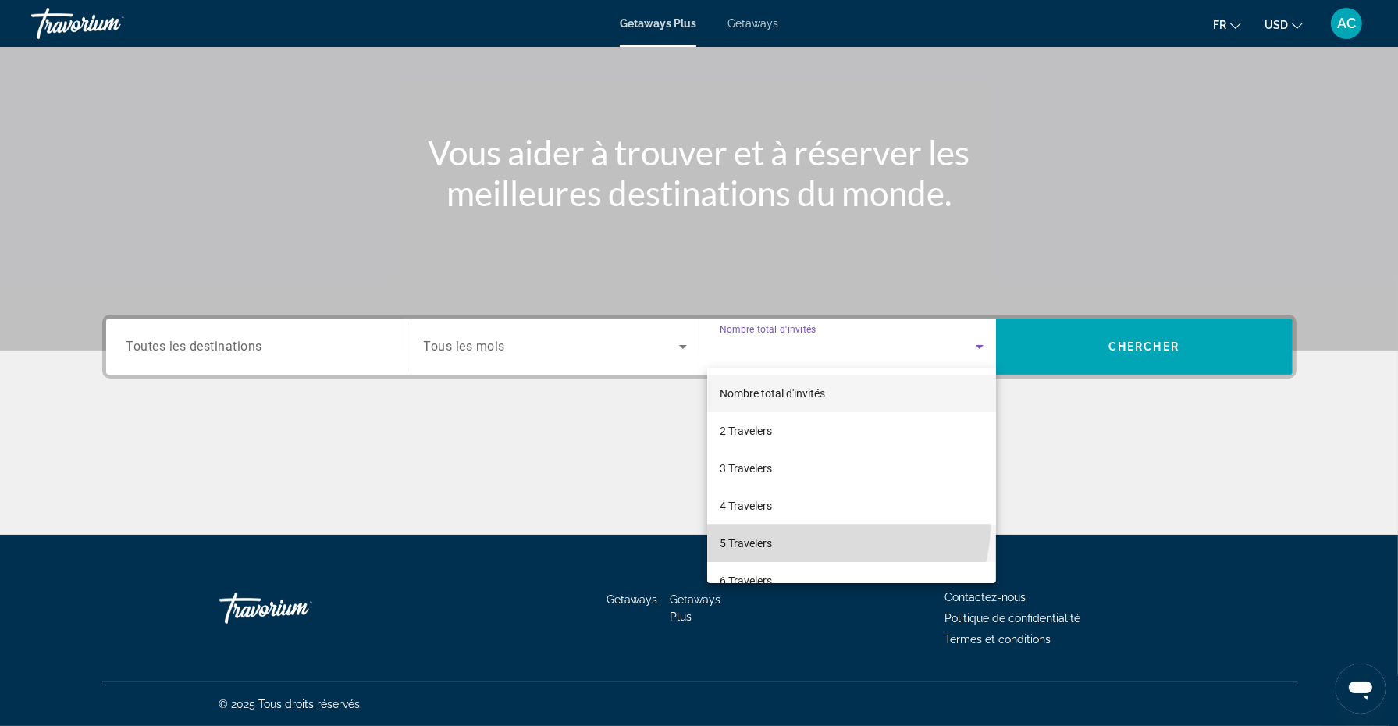
click at [845, 526] on mat-option "5 Travelers" at bounding box center [851, 543] width 289 height 37
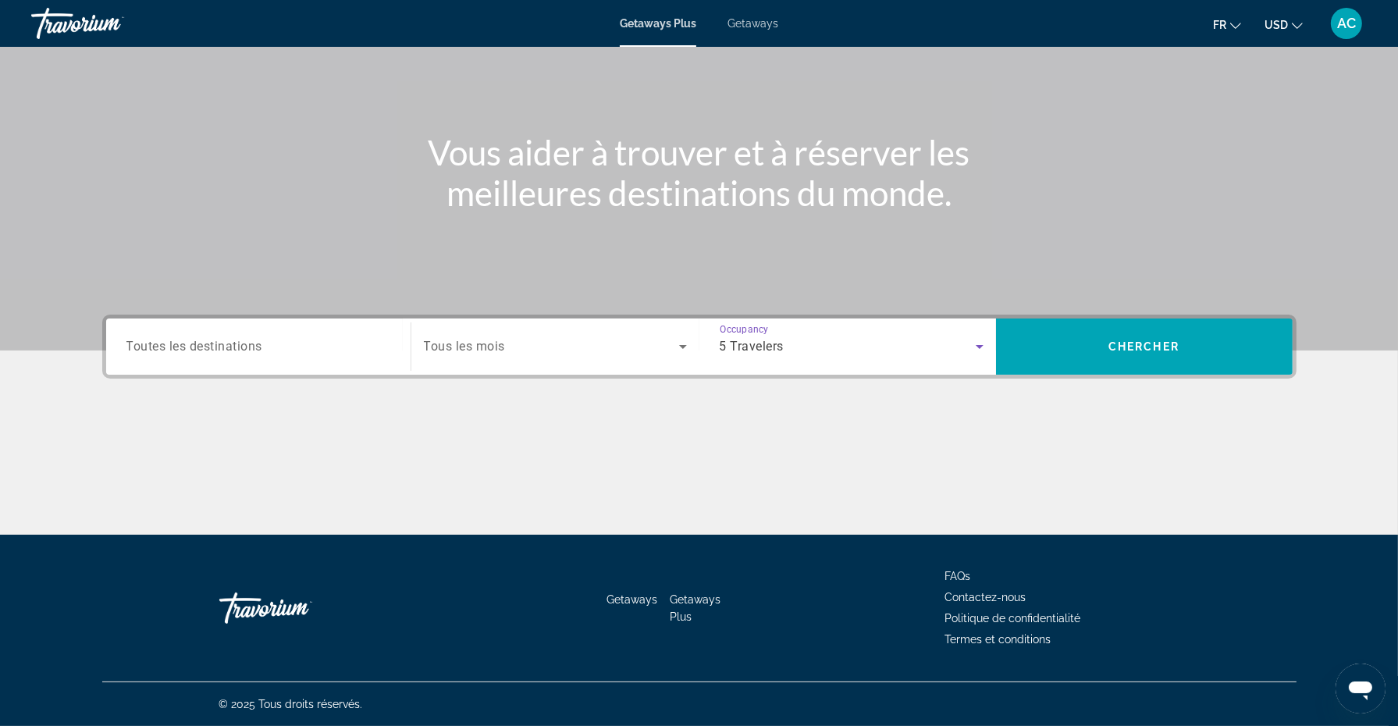
click at [251, 348] on span "Toutes les destinations" at bounding box center [194, 346] width 137 height 15
click at [251, 348] on input "Destination Toutes les destinations" at bounding box center [258, 347] width 264 height 19
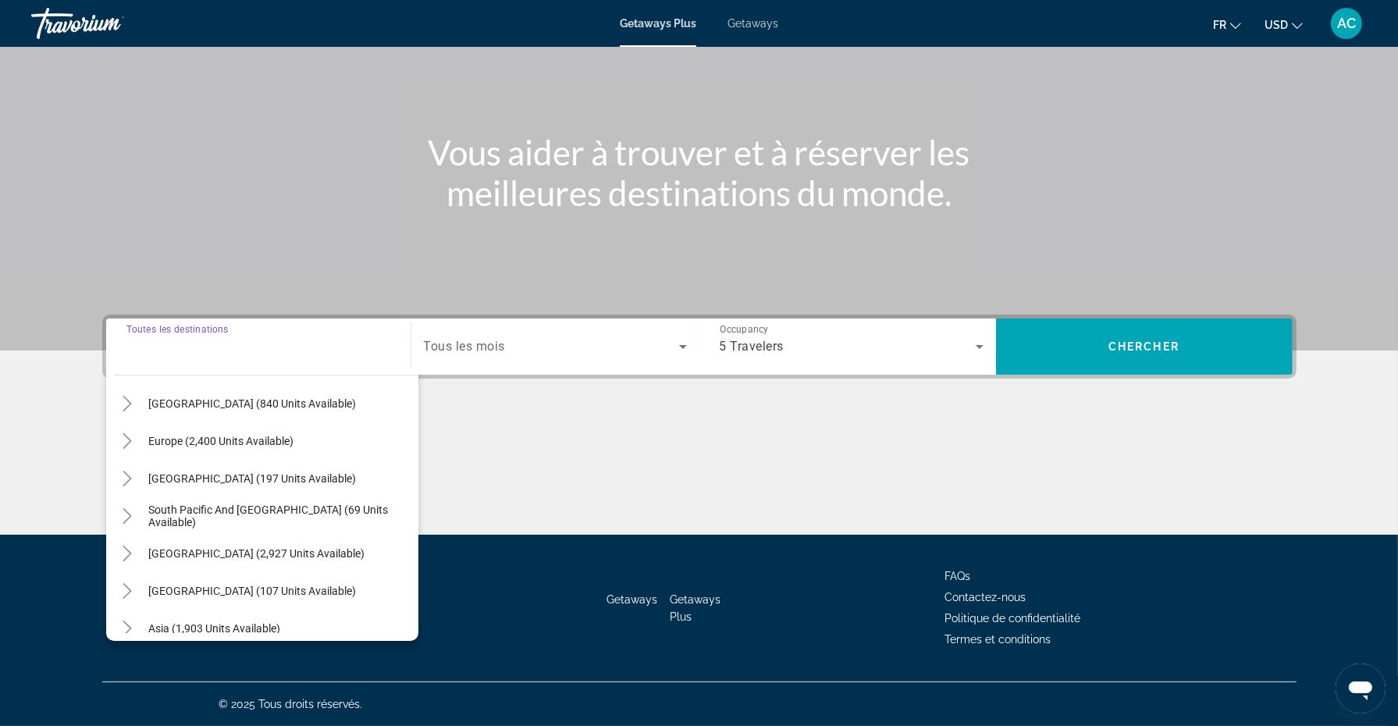
scroll to position [163, 0]
click at [241, 439] on span "Europe (2,400 units available)" at bounding box center [221, 442] width 145 height 12
type input "**********"
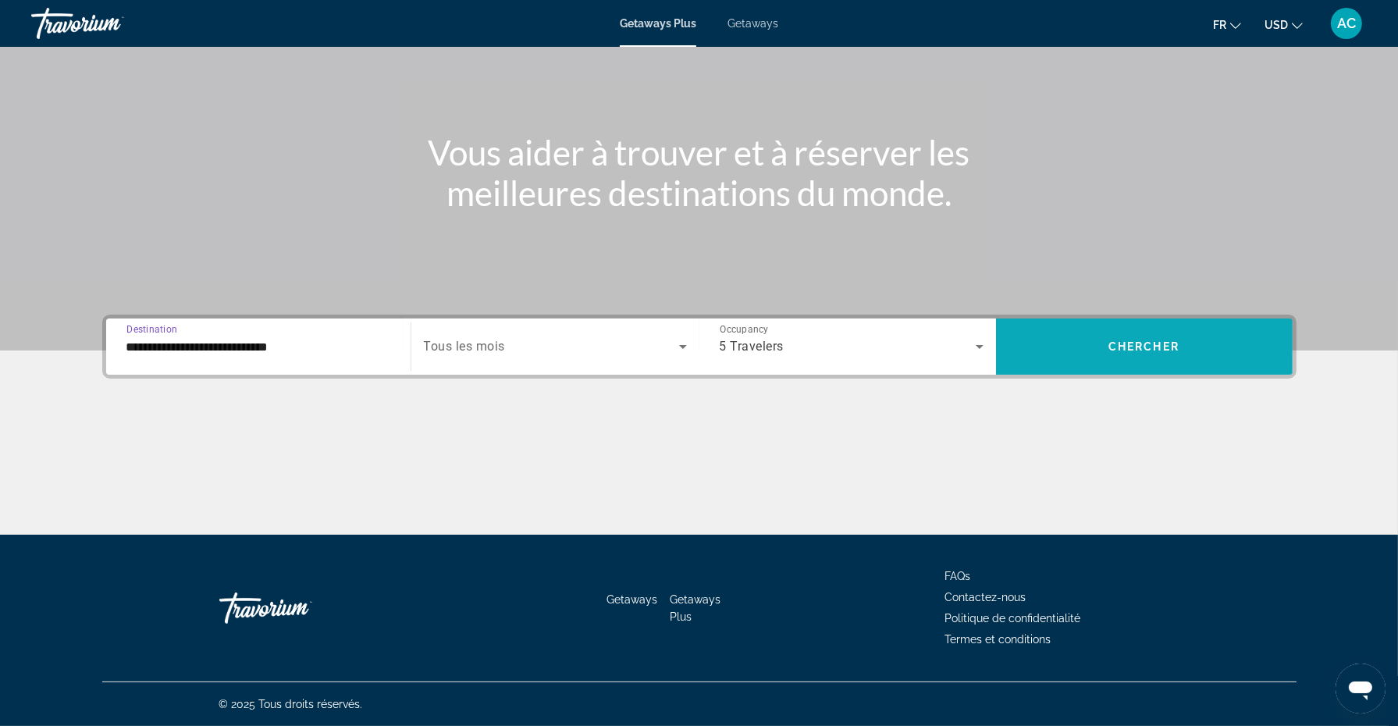
click at [1149, 356] on span "Search widget" at bounding box center [1144, 346] width 297 height 37
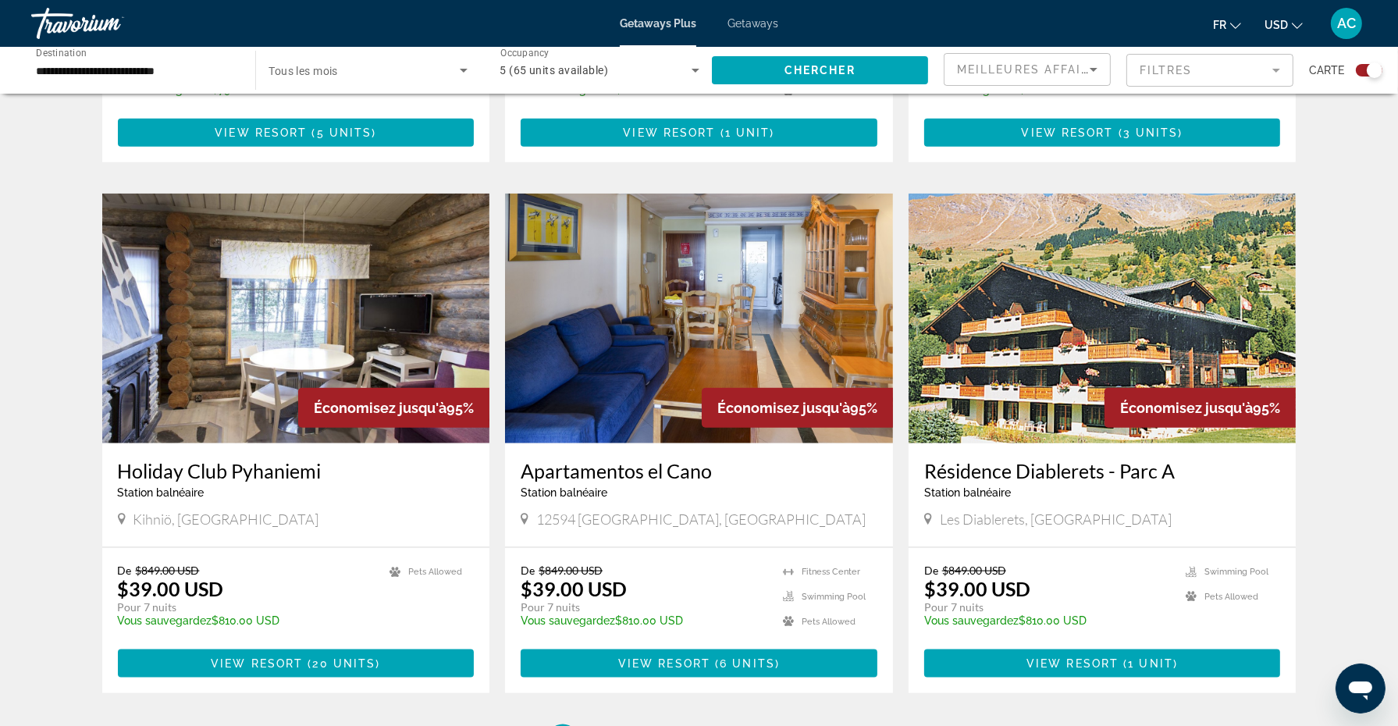
scroll to position [2137, 0]
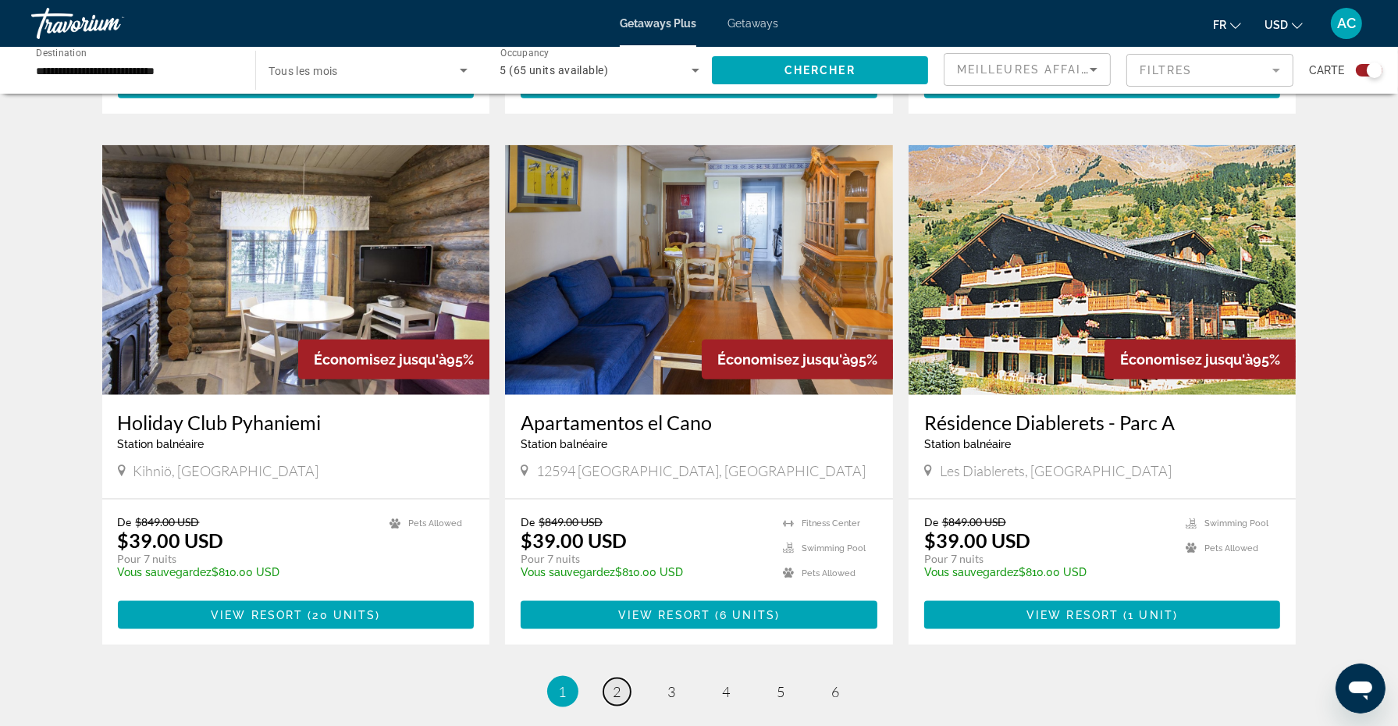
click at [620, 683] on span "2" at bounding box center [618, 691] width 8 height 17
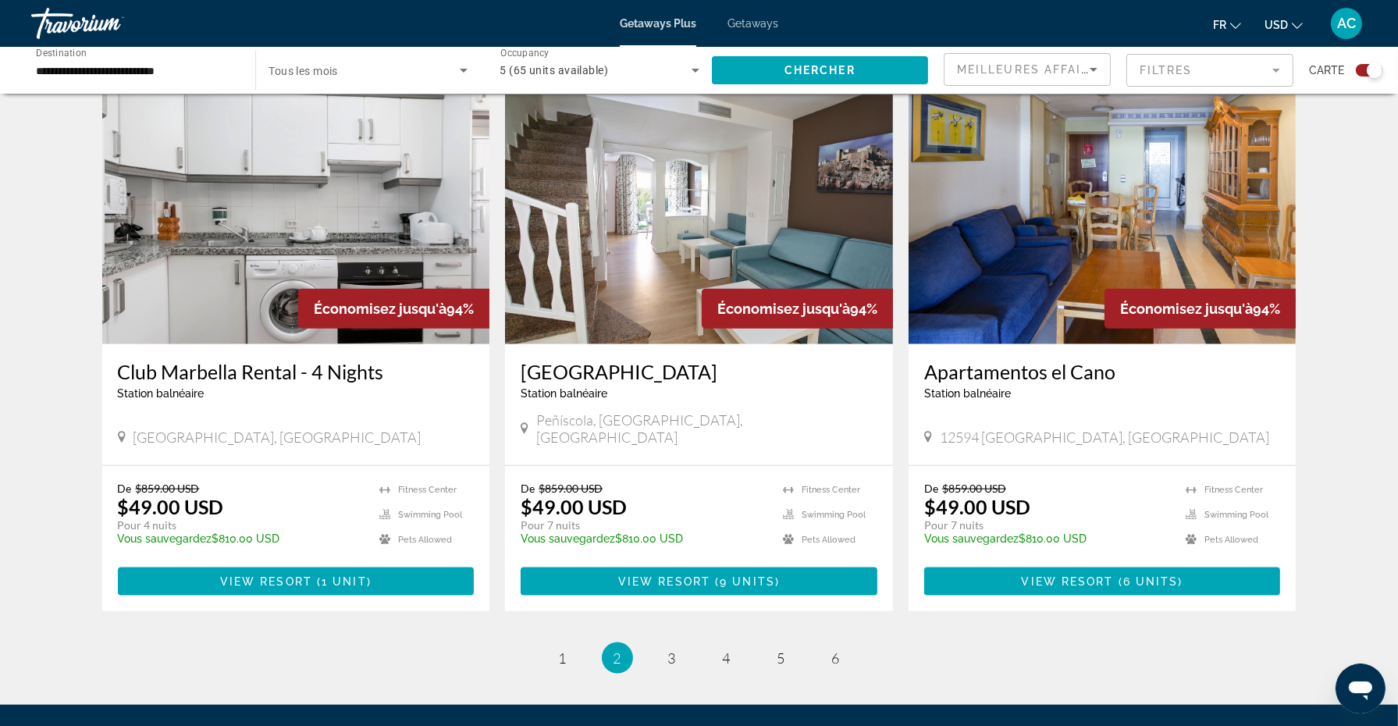
scroll to position [2163, 0]
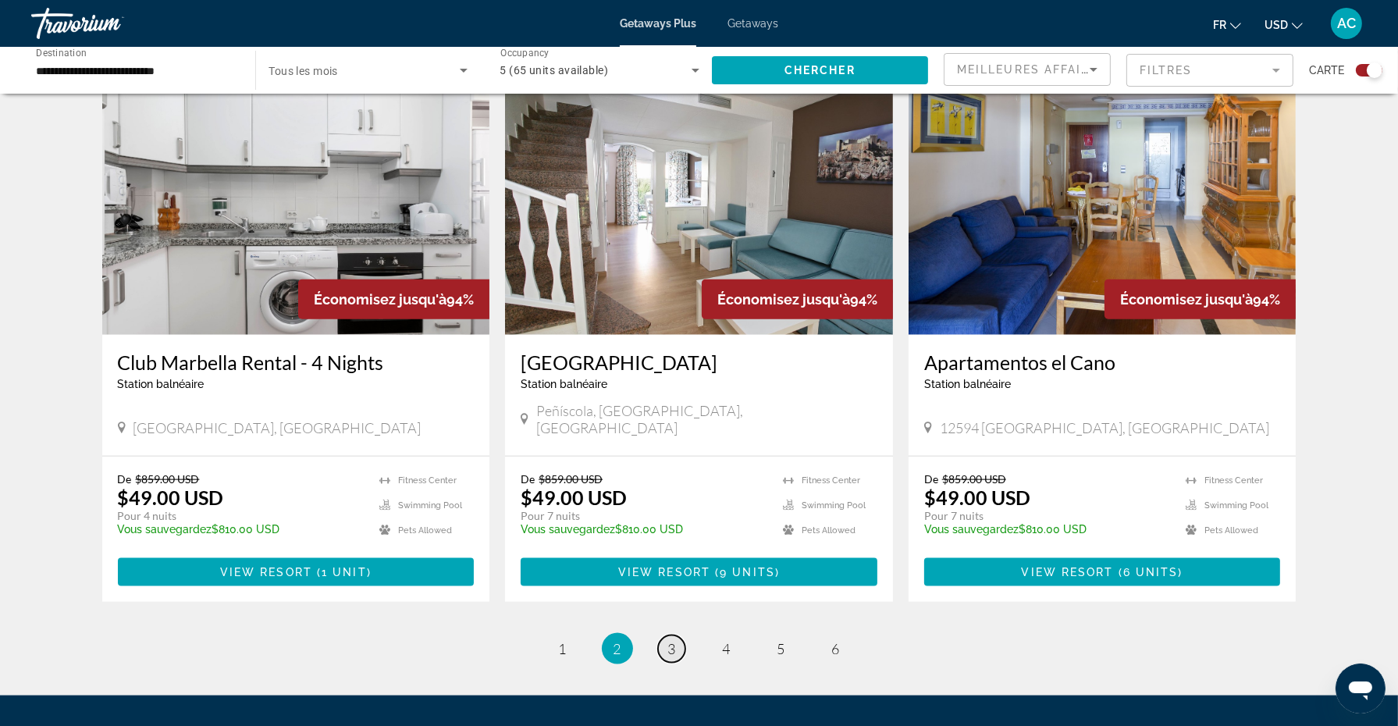
click at [671, 640] on span "3" at bounding box center [672, 648] width 8 height 17
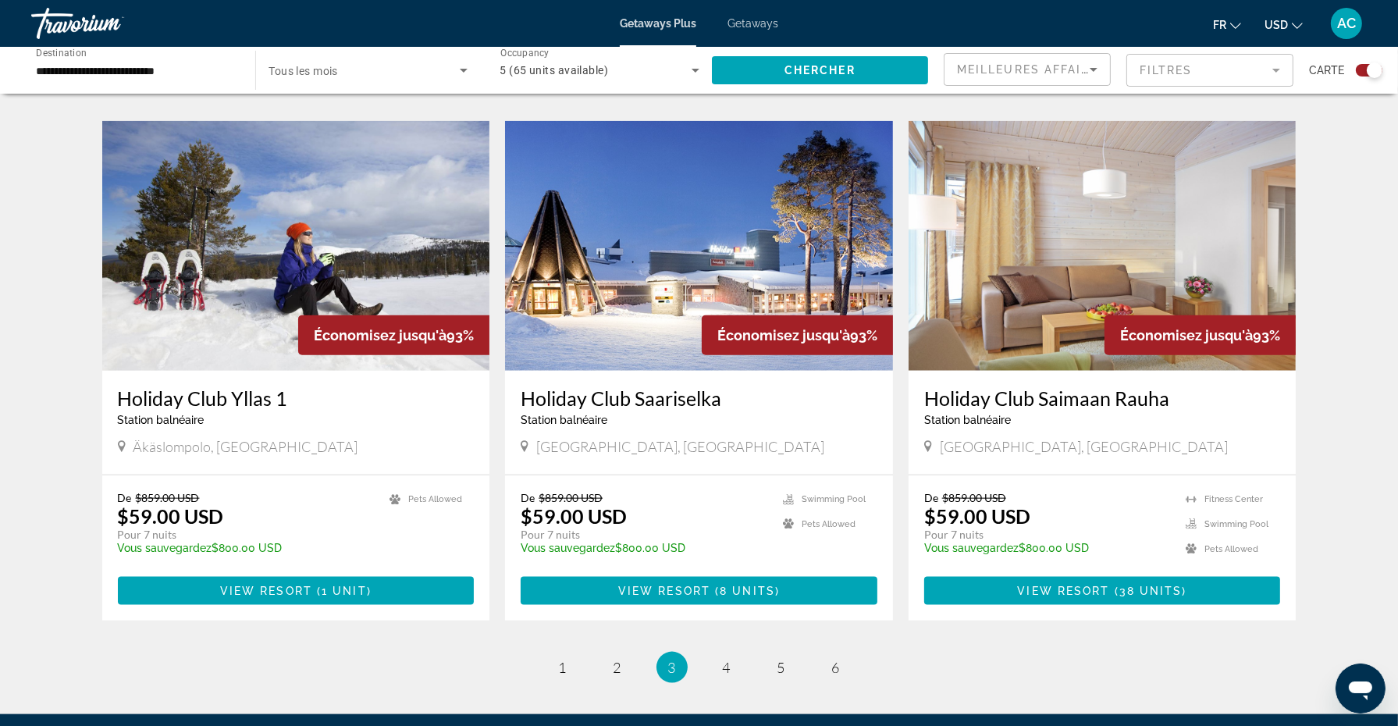
scroll to position [2260, 0]
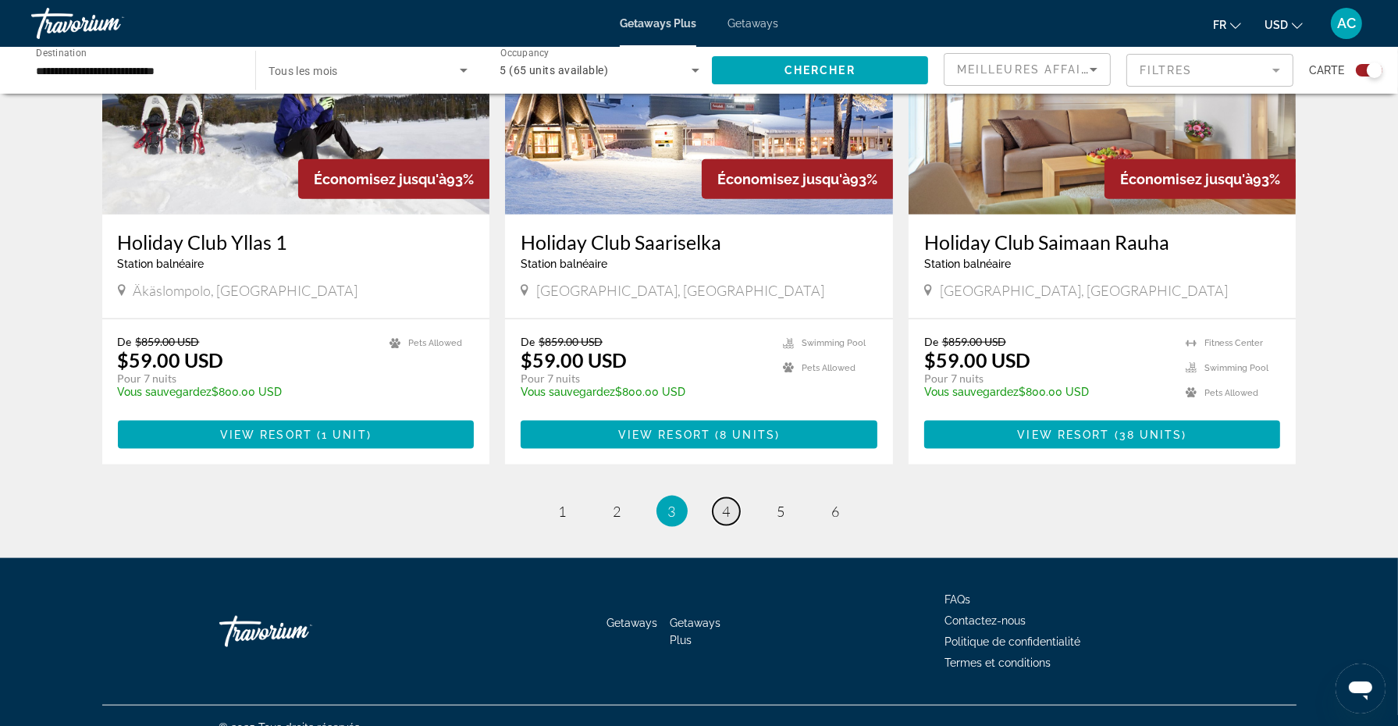
click at [725, 513] on span "4" at bounding box center [727, 511] width 8 height 17
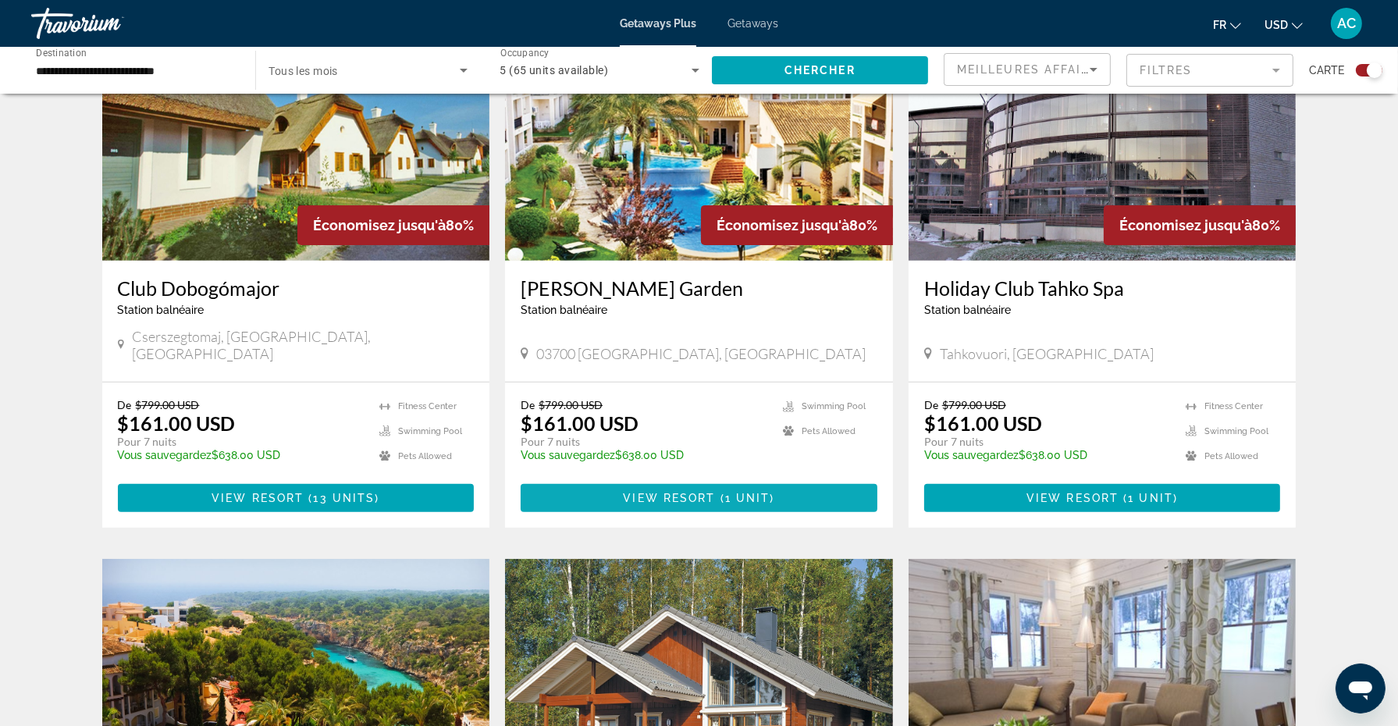
scroll to position [642, 0]
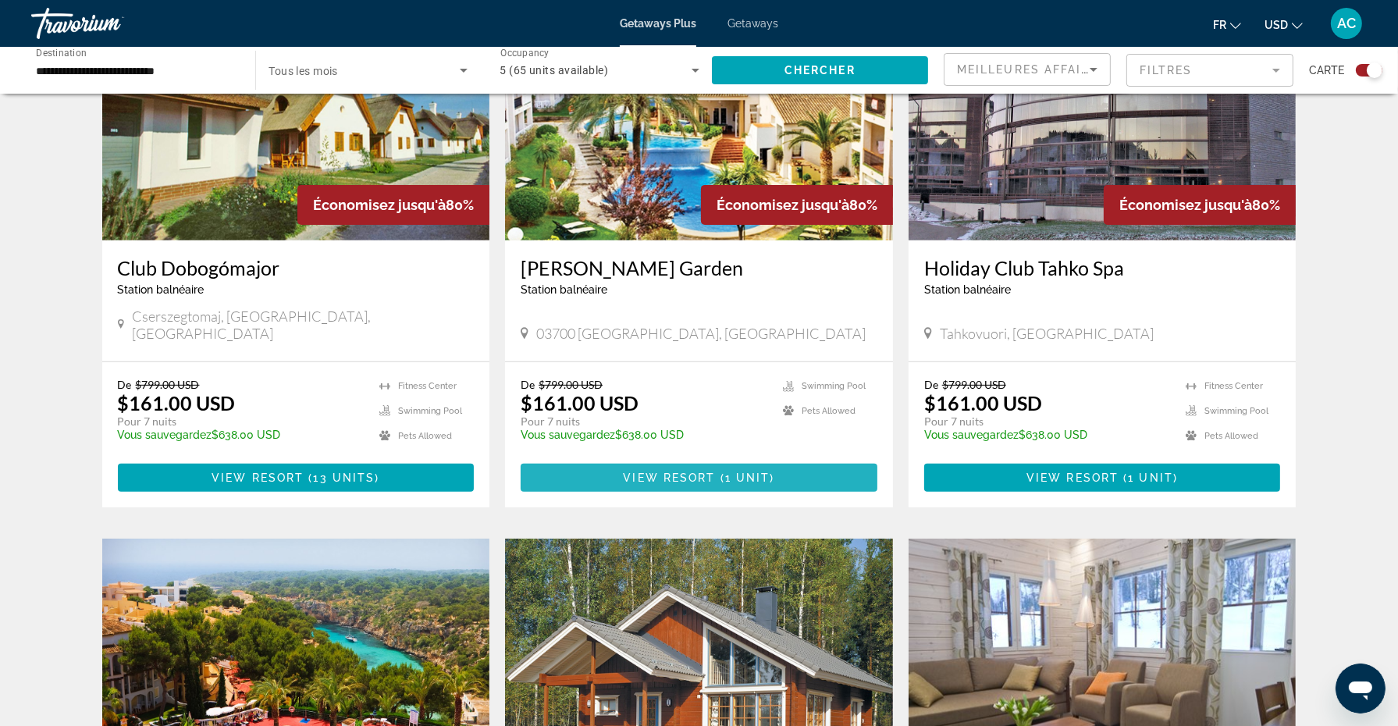
click at [708, 471] on span "View Resort" at bounding box center [669, 477] width 92 height 12
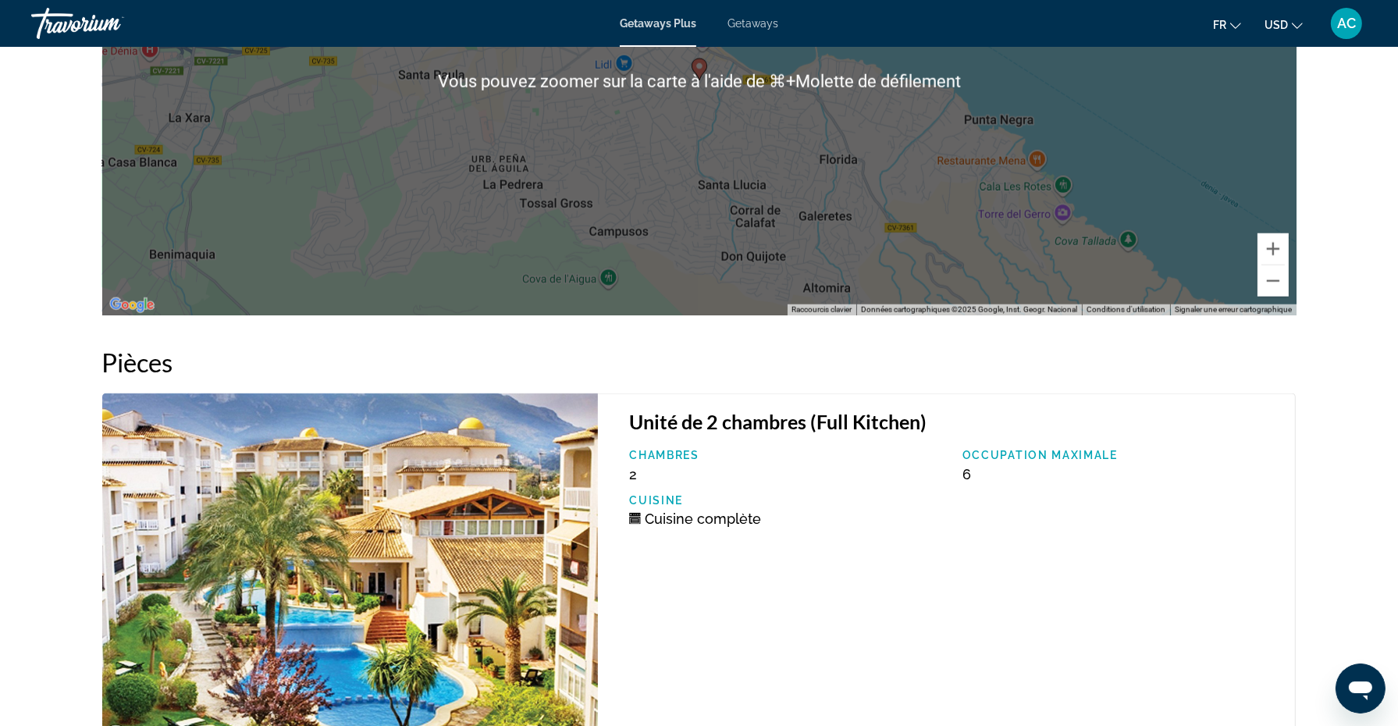
scroll to position [2073, 0]
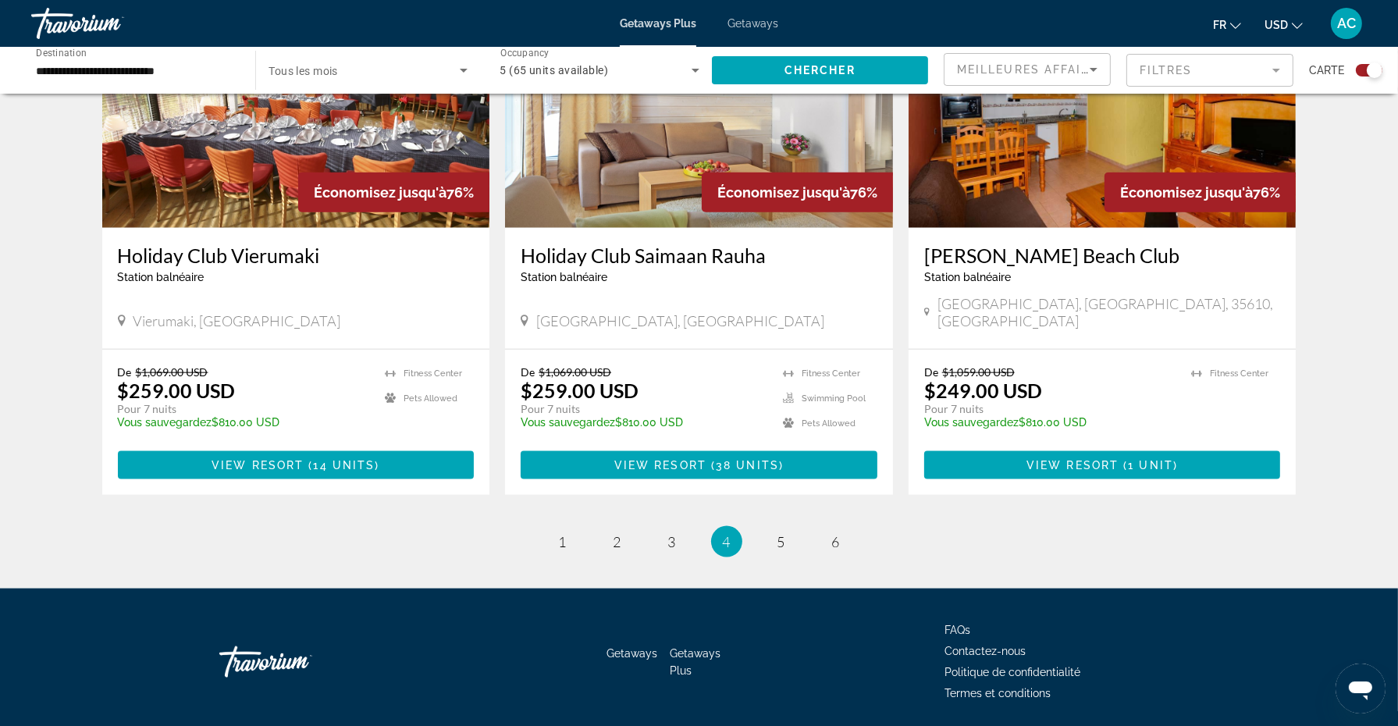
scroll to position [2271, 0]
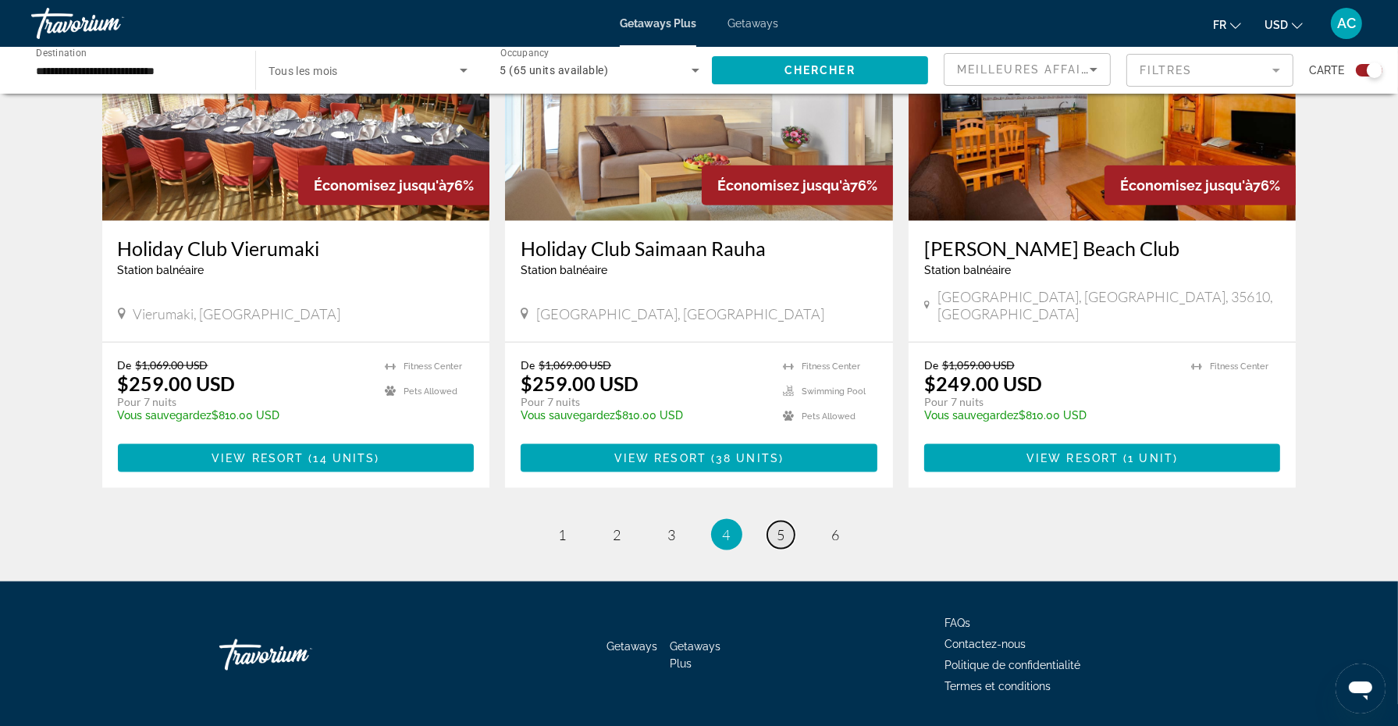
click at [785, 526] on span "5" at bounding box center [781, 534] width 8 height 17
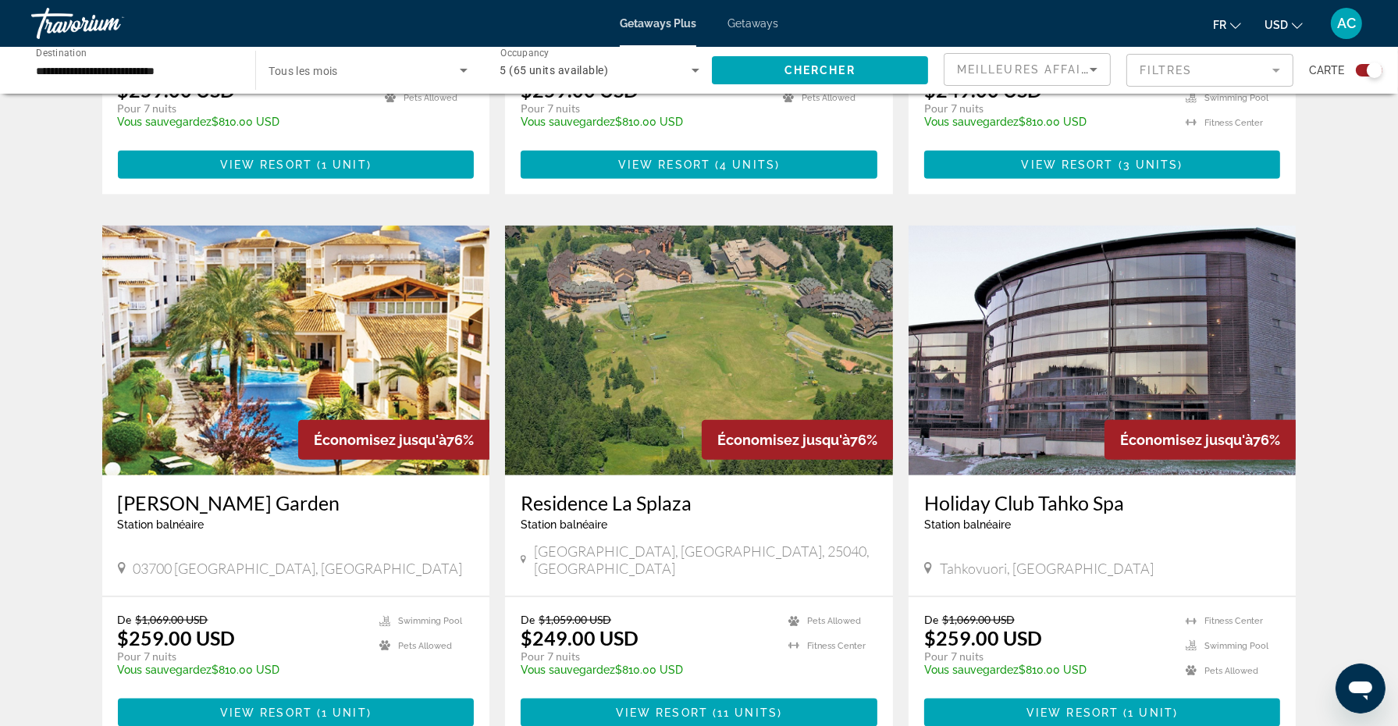
scroll to position [2150, 0]
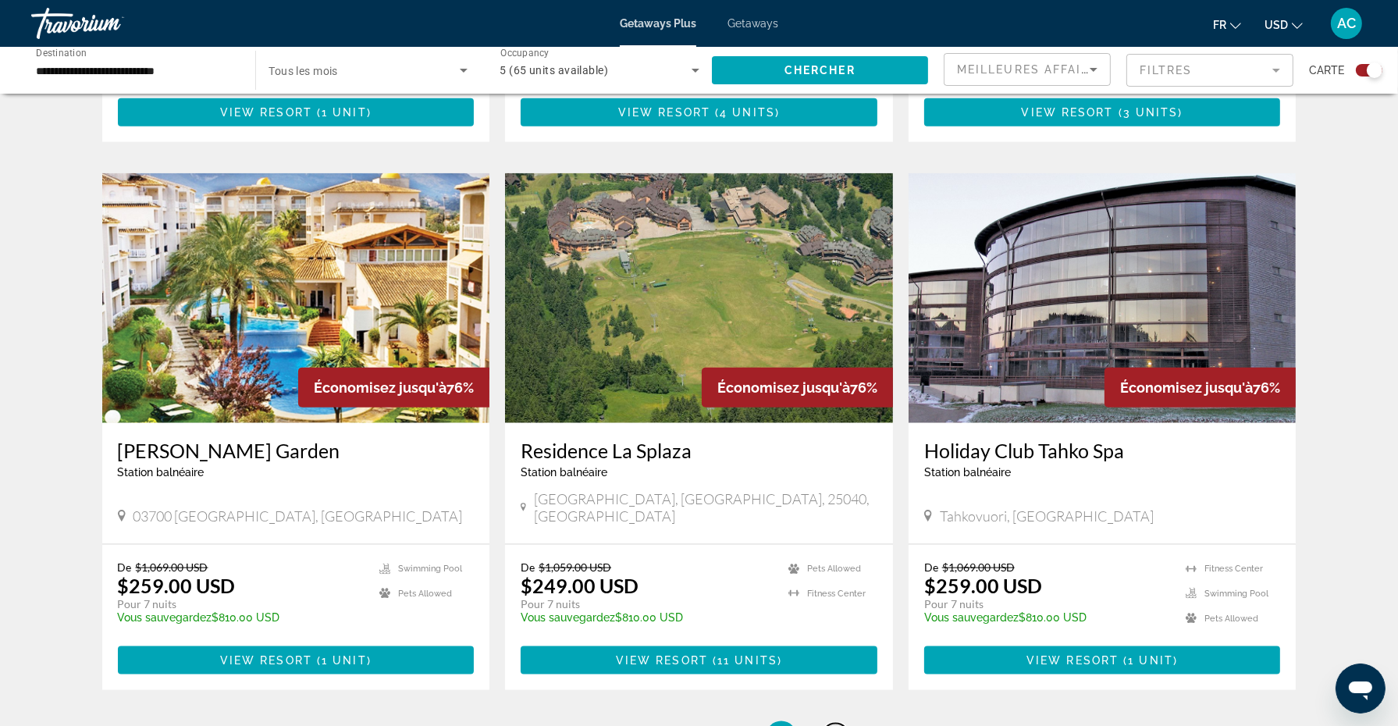
click at [841, 724] on link "page 6" at bounding box center [835, 737] width 27 height 27
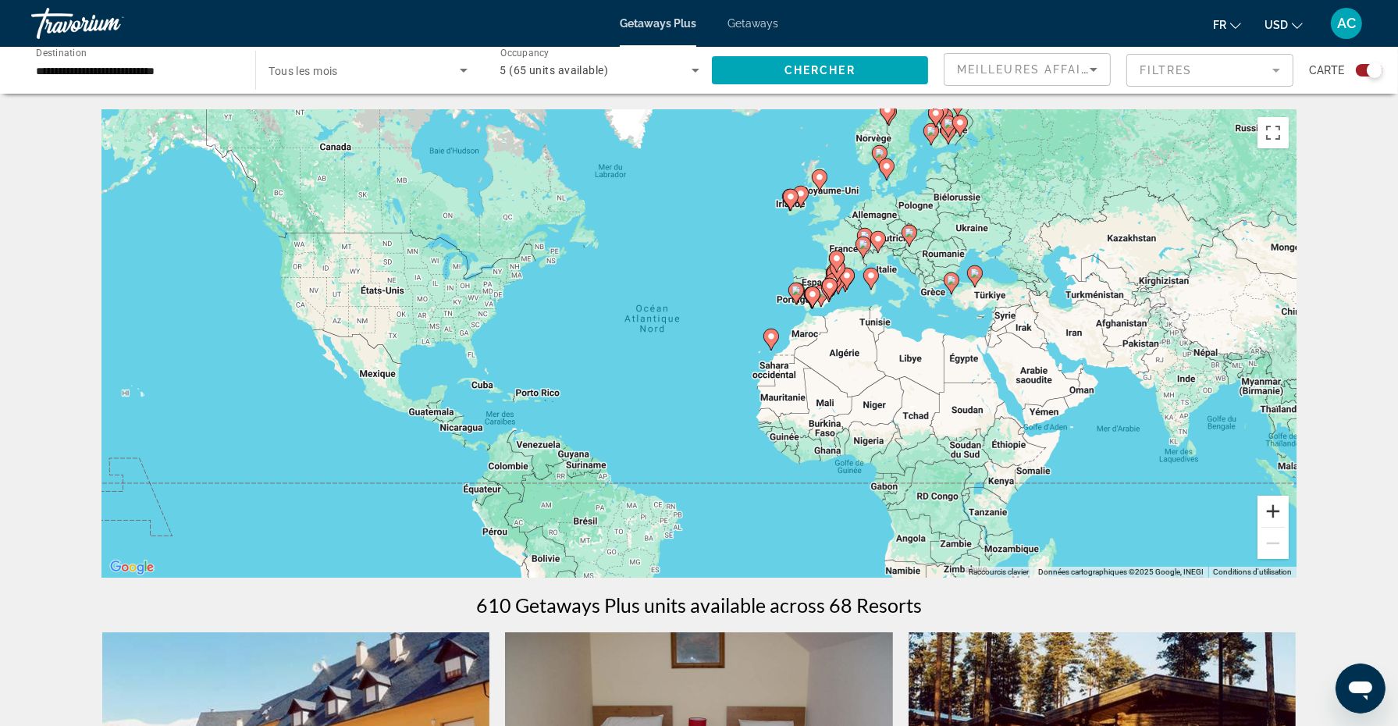
click at [1272, 506] on button "Zoom avant" at bounding box center [1273, 511] width 31 height 31
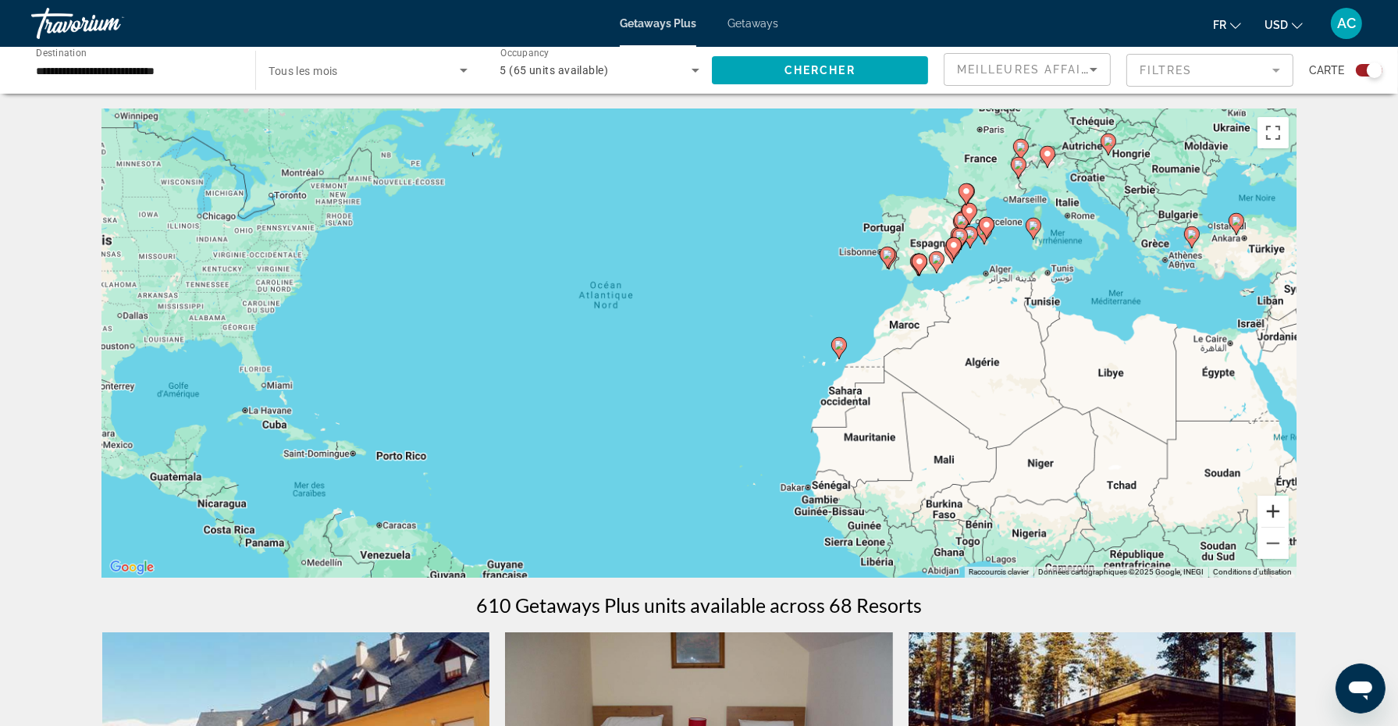
click at [1272, 506] on button "Zoom avant" at bounding box center [1273, 511] width 31 height 31
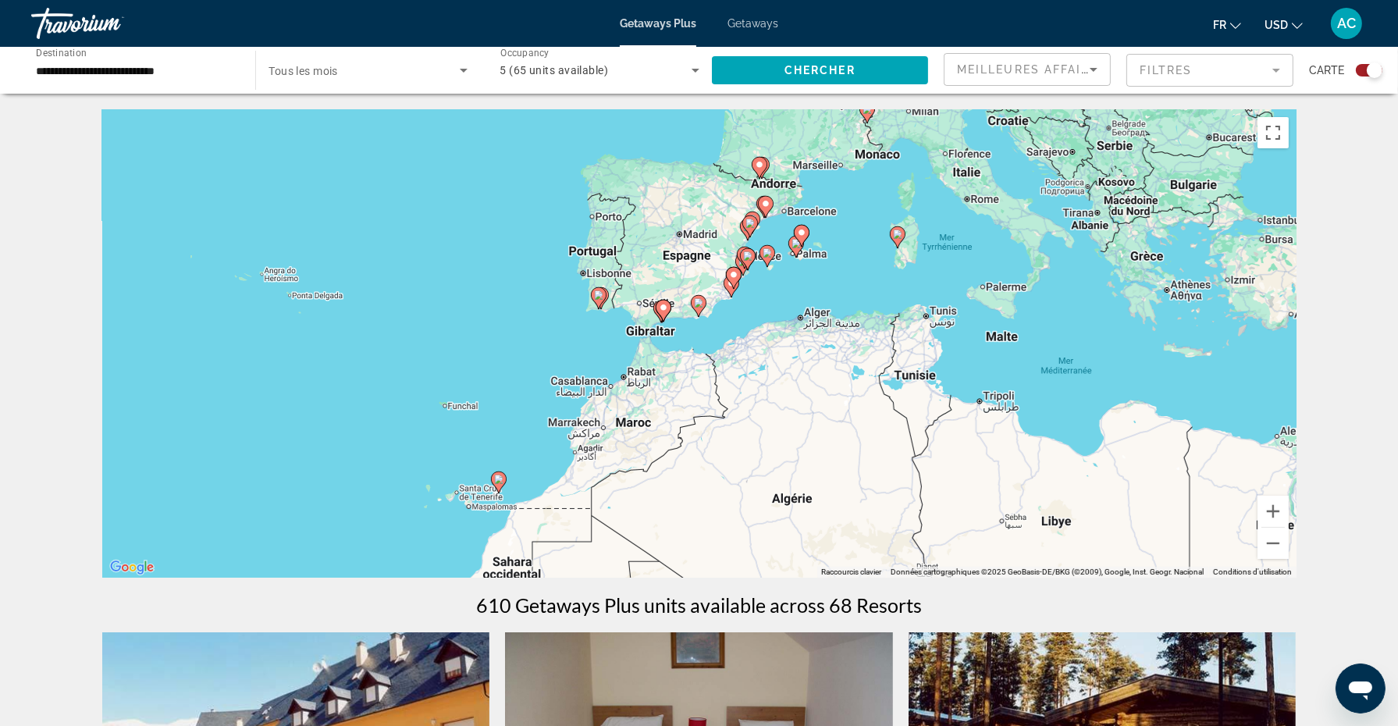
drag, startPoint x: 1240, startPoint y: 426, endPoint x: 734, endPoint y: 550, distance: 521.4
click at [734, 553] on div "Pour activer le glissement avec le clavier, appuyez sur Alt+Entrée. Une fois ce…" at bounding box center [699, 343] width 1194 height 468
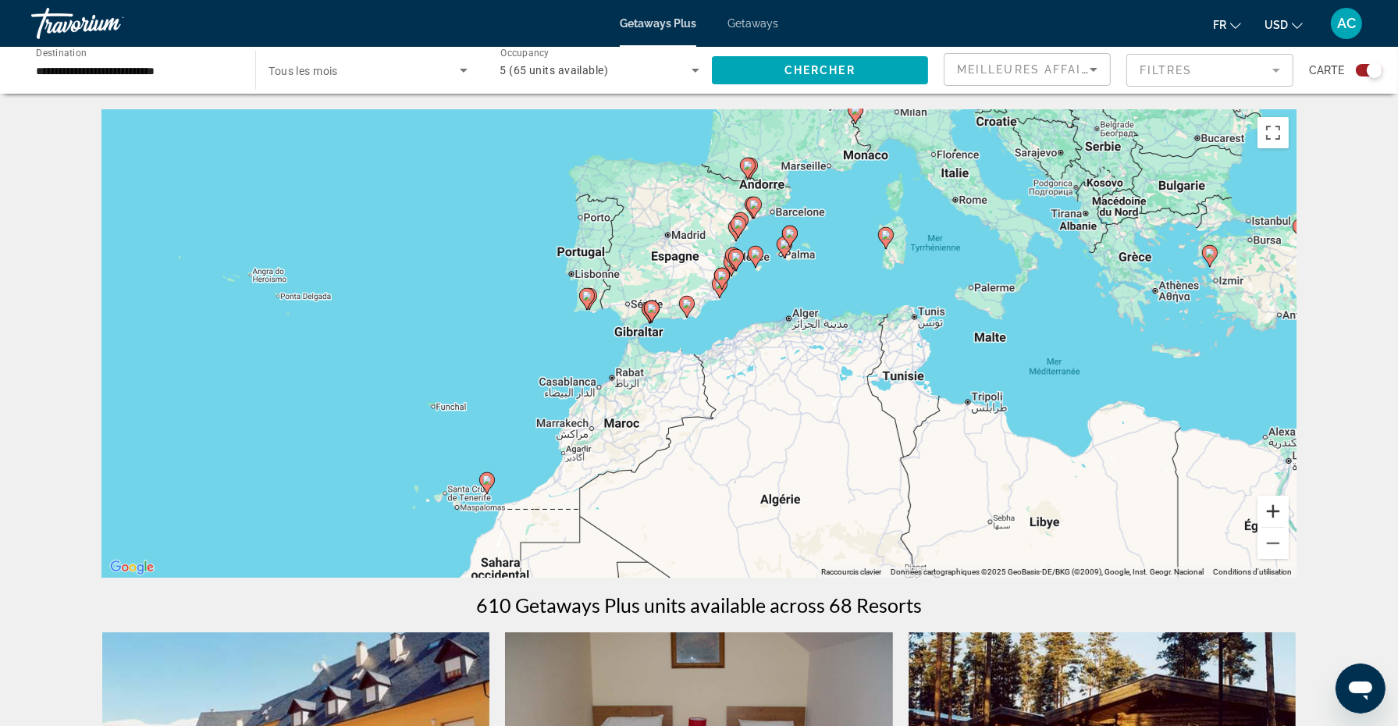
click at [1276, 514] on button "Zoom avant" at bounding box center [1273, 511] width 31 height 31
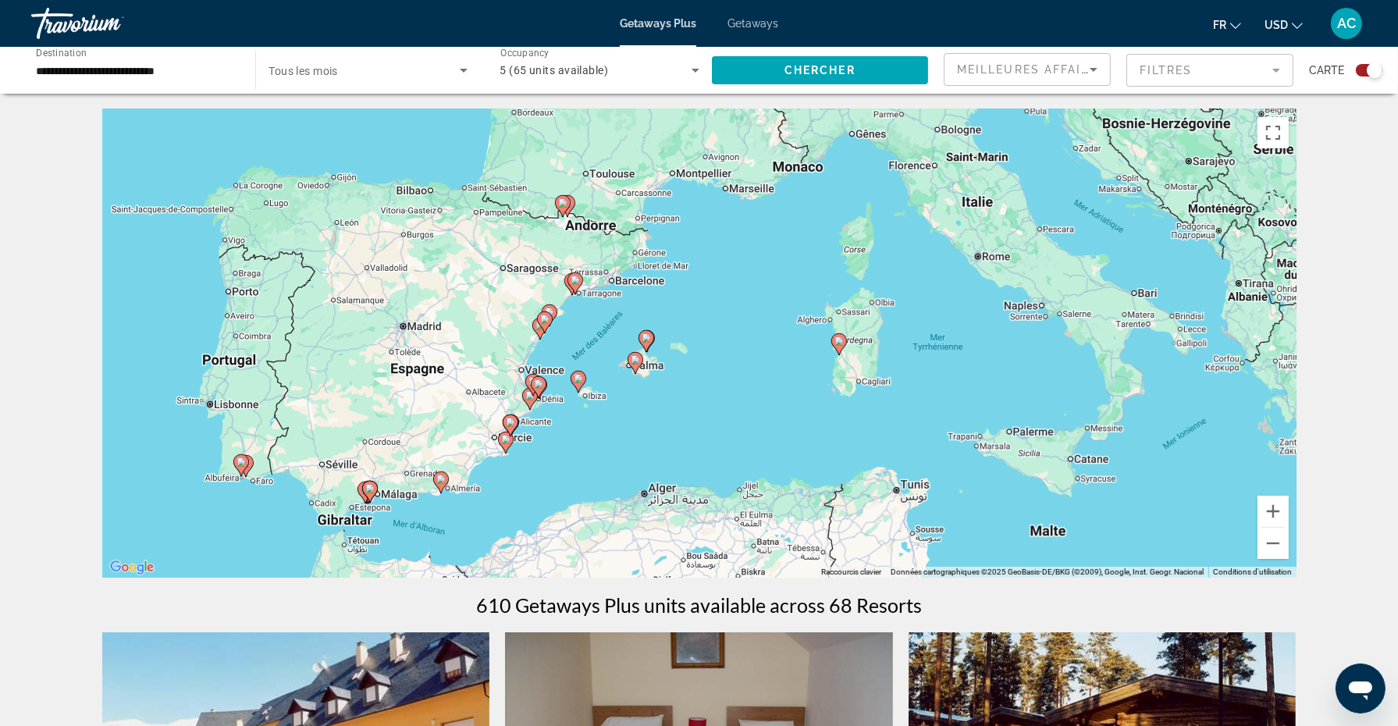
drag, startPoint x: 966, startPoint y: 317, endPoint x: 726, endPoint y: 527, distance: 318.6
click at [726, 527] on div "Pour activer le glissement avec le clavier, appuyez sur Alt+Entrée. Une fois ce…" at bounding box center [699, 343] width 1194 height 468
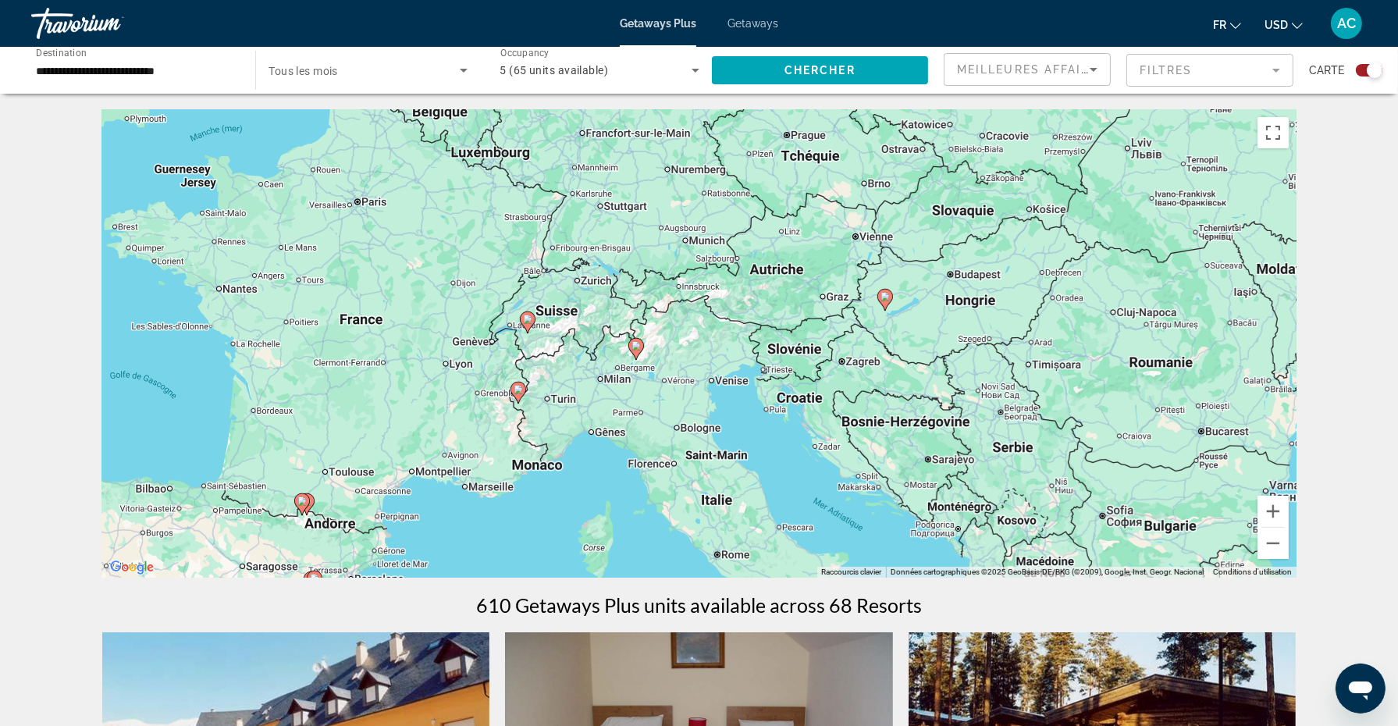
drag, startPoint x: 791, startPoint y: 251, endPoint x: 528, endPoint y: 550, distance: 397.7
click at [528, 550] on div "Pour activer le glissement avec le clavier, appuyez sur Alt+Entrée. Une fois ce…" at bounding box center [699, 343] width 1194 height 468
click at [1272, 546] on button "Zoom arrière" at bounding box center [1273, 543] width 31 height 31
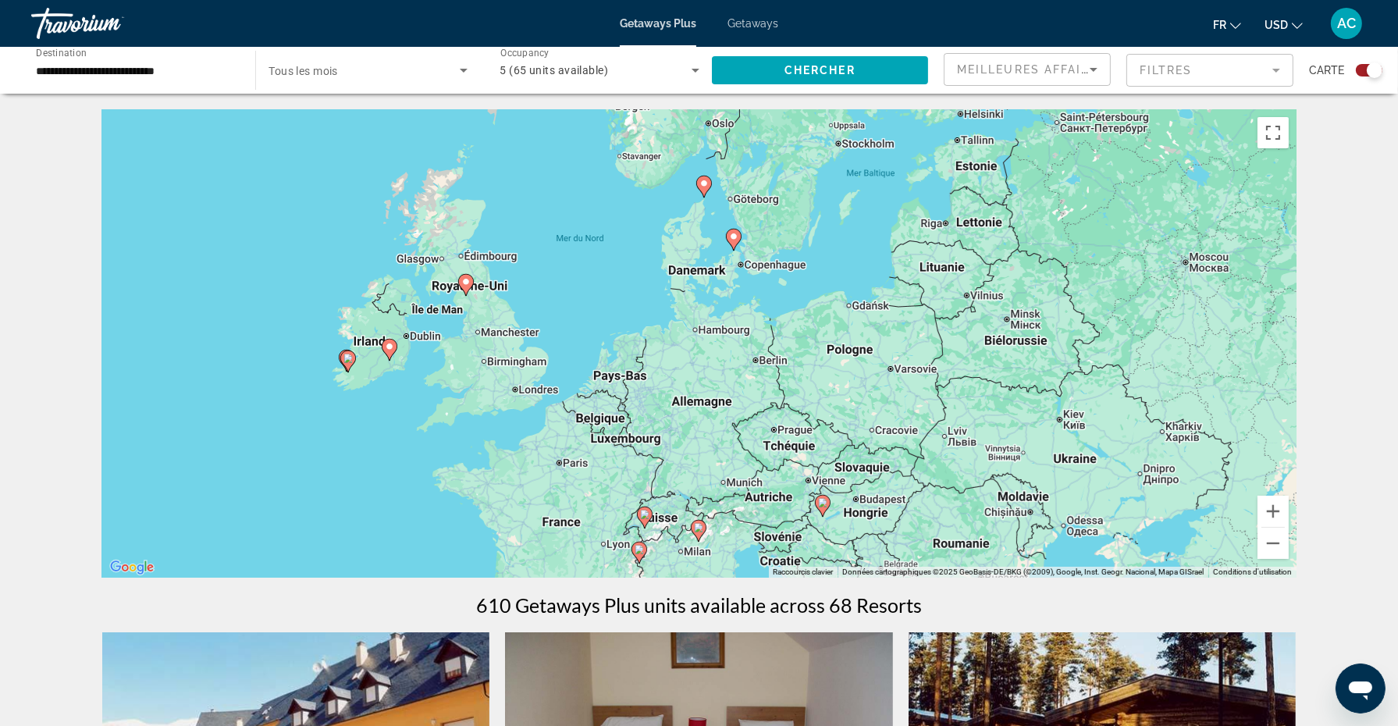
drag, startPoint x: 737, startPoint y: 319, endPoint x: 762, endPoint y: 514, distance: 196.0
click at [762, 514] on div "Pour activer le glissement avec le clavier, appuyez sur Alt+Entrée. Une fois ce…" at bounding box center [699, 343] width 1194 height 468
click at [389, 346] on image "Main content" at bounding box center [389, 346] width 9 height 9
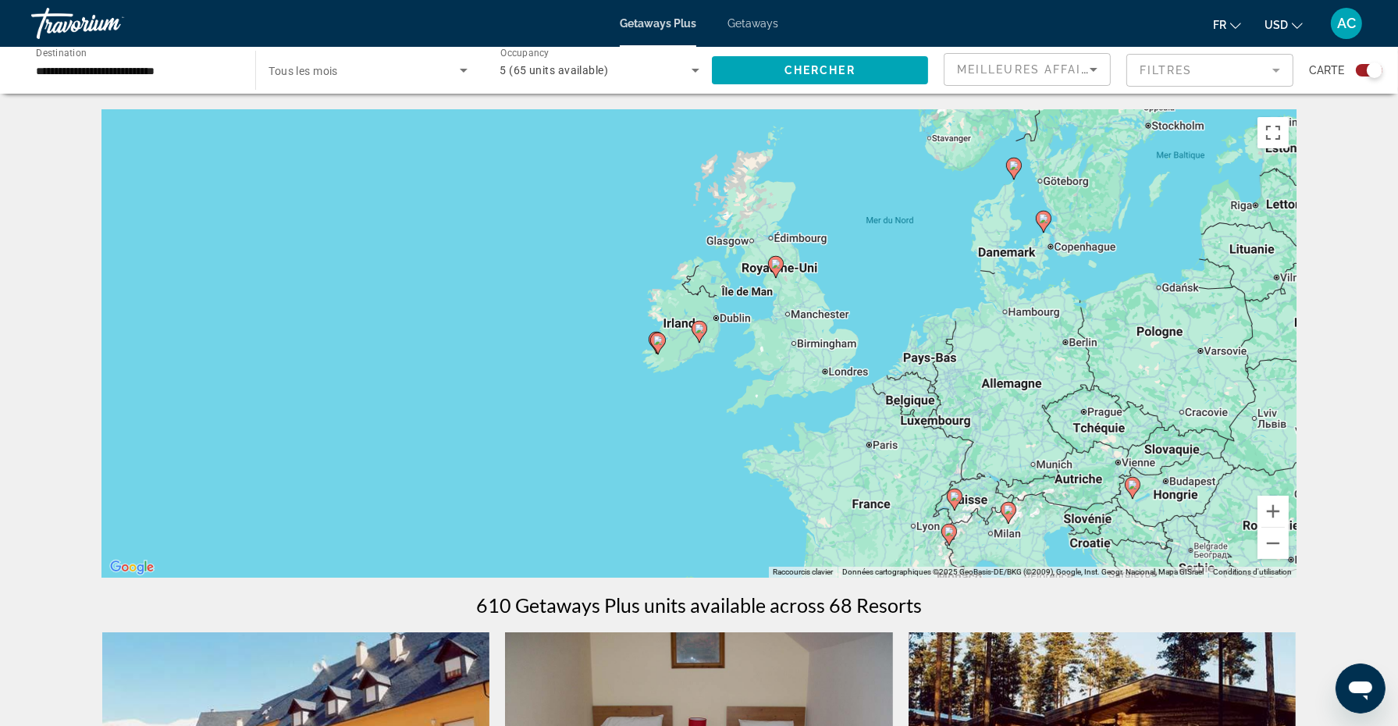
click at [696, 335] on icon "Main content" at bounding box center [699, 332] width 14 height 20
type input "**********"
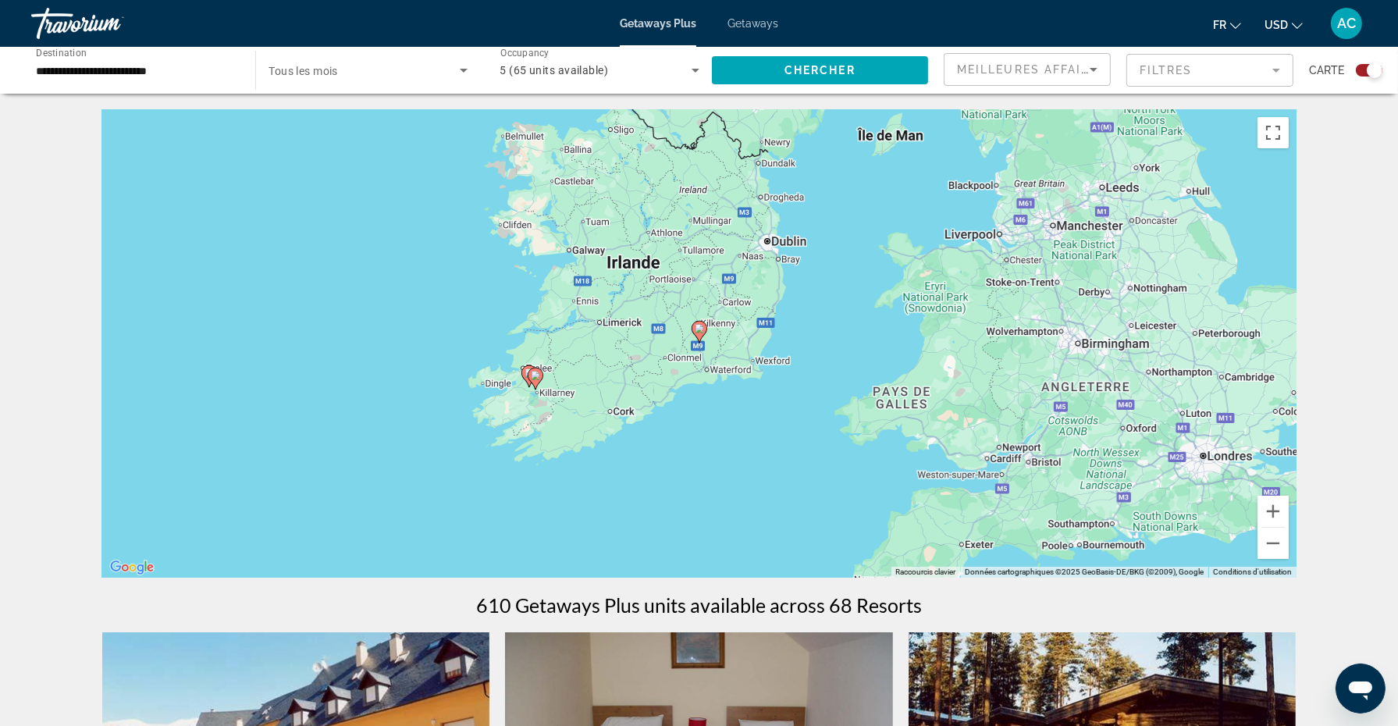
click at [699, 326] on image "Main content" at bounding box center [699, 328] width 9 height 9
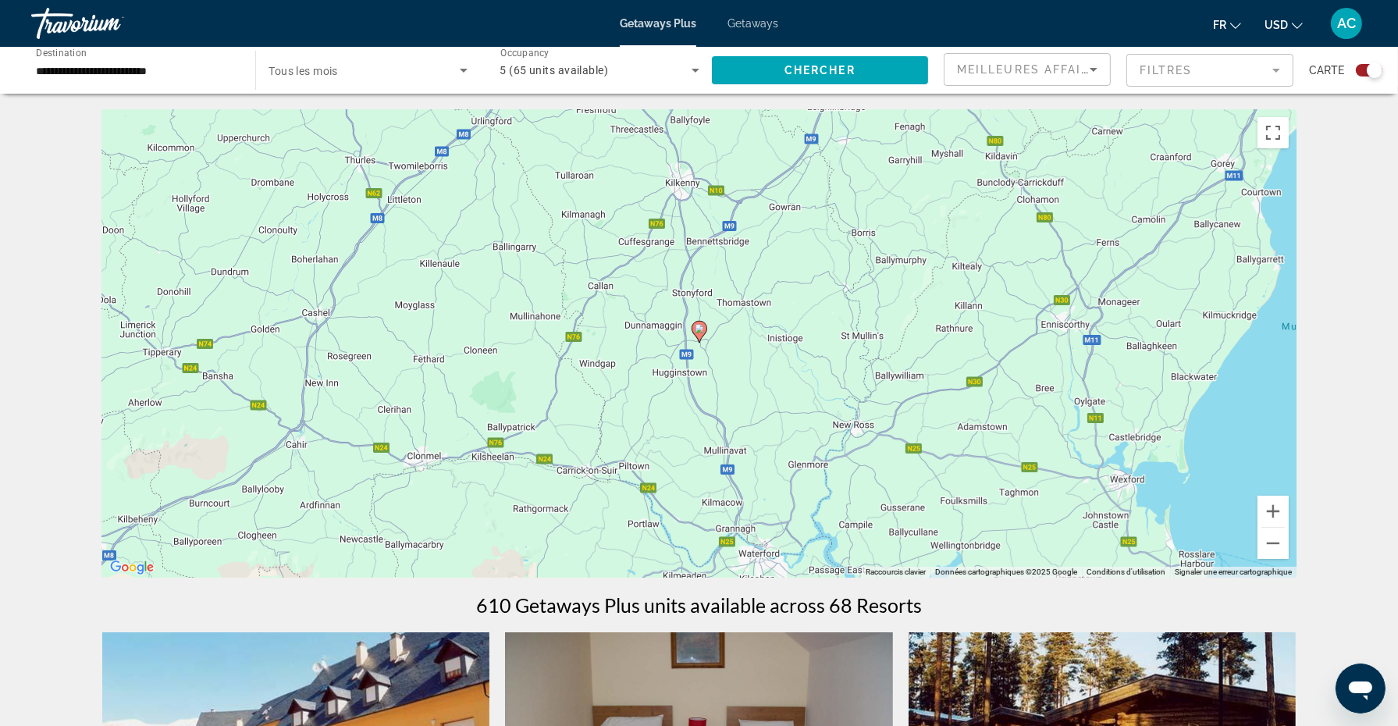
click at [699, 326] on image "Main content" at bounding box center [699, 328] width 9 height 9
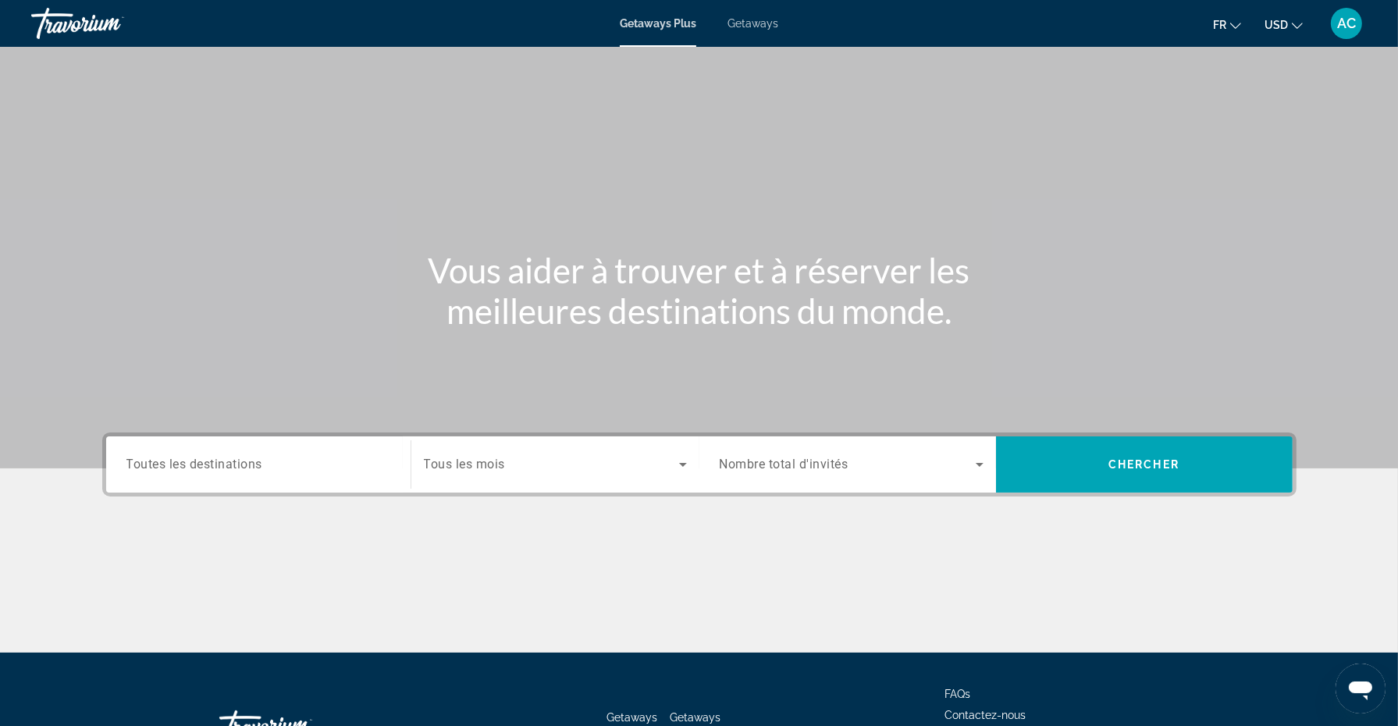
click at [760, 25] on span "Getaways" at bounding box center [753, 23] width 51 height 12
click at [674, 23] on span "Getaways Plus" at bounding box center [658, 23] width 76 height 12
click at [765, 27] on span "Getaways" at bounding box center [753, 23] width 51 height 12
click at [979, 466] on icon "Search widget" at bounding box center [980, 465] width 8 height 4
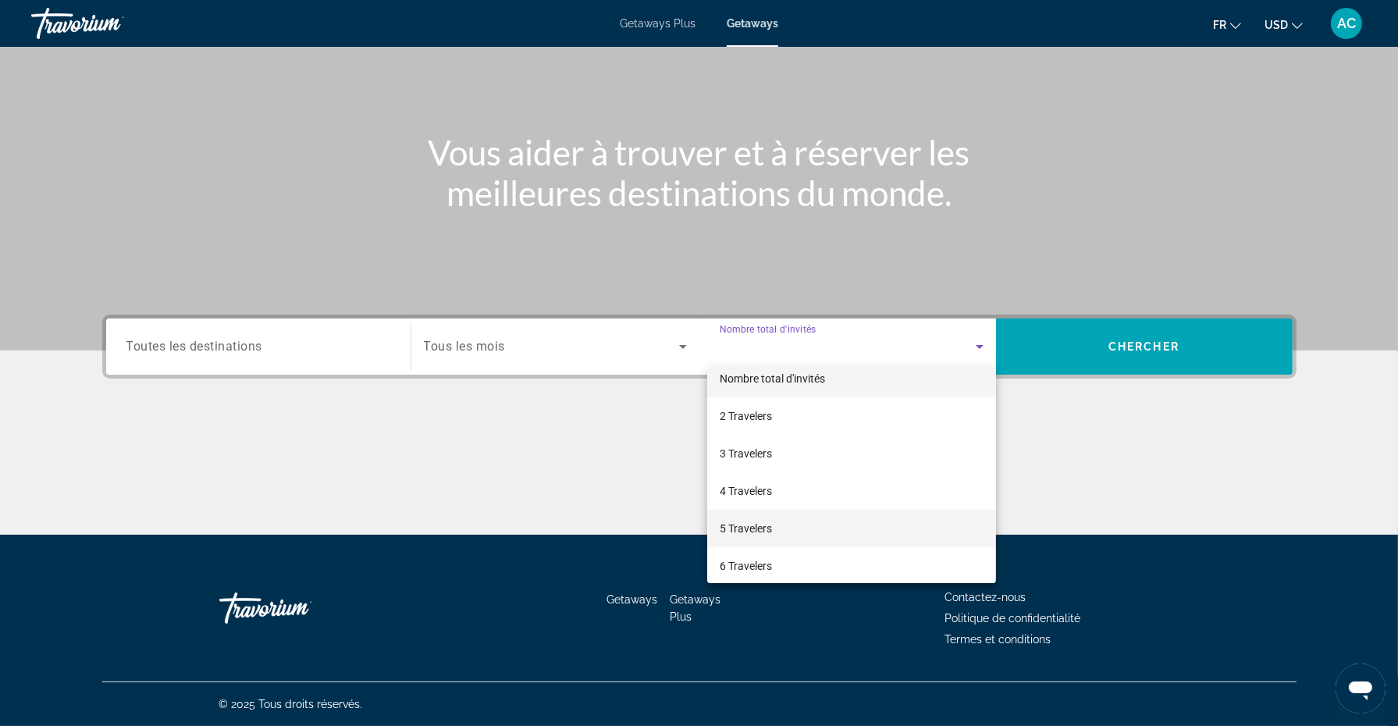
scroll to position [16, 0]
click at [785, 528] on mat-option "5 Travelers" at bounding box center [851, 527] width 289 height 37
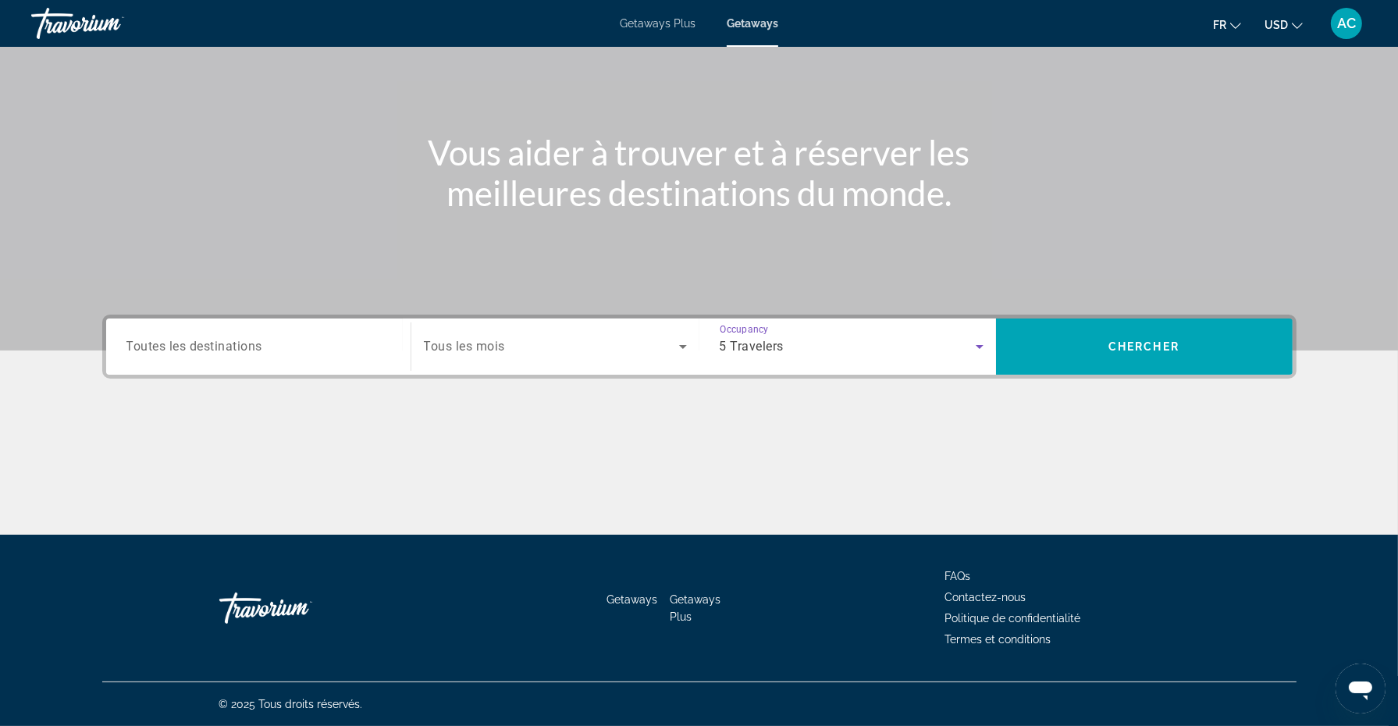
click at [253, 341] on span "Toutes les destinations" at bounding box center [194, 346] width 137 height 15
click at [253, 341] on input "Destination Toutes les destinations" at bounding box center [258, 347] width 264 height 19
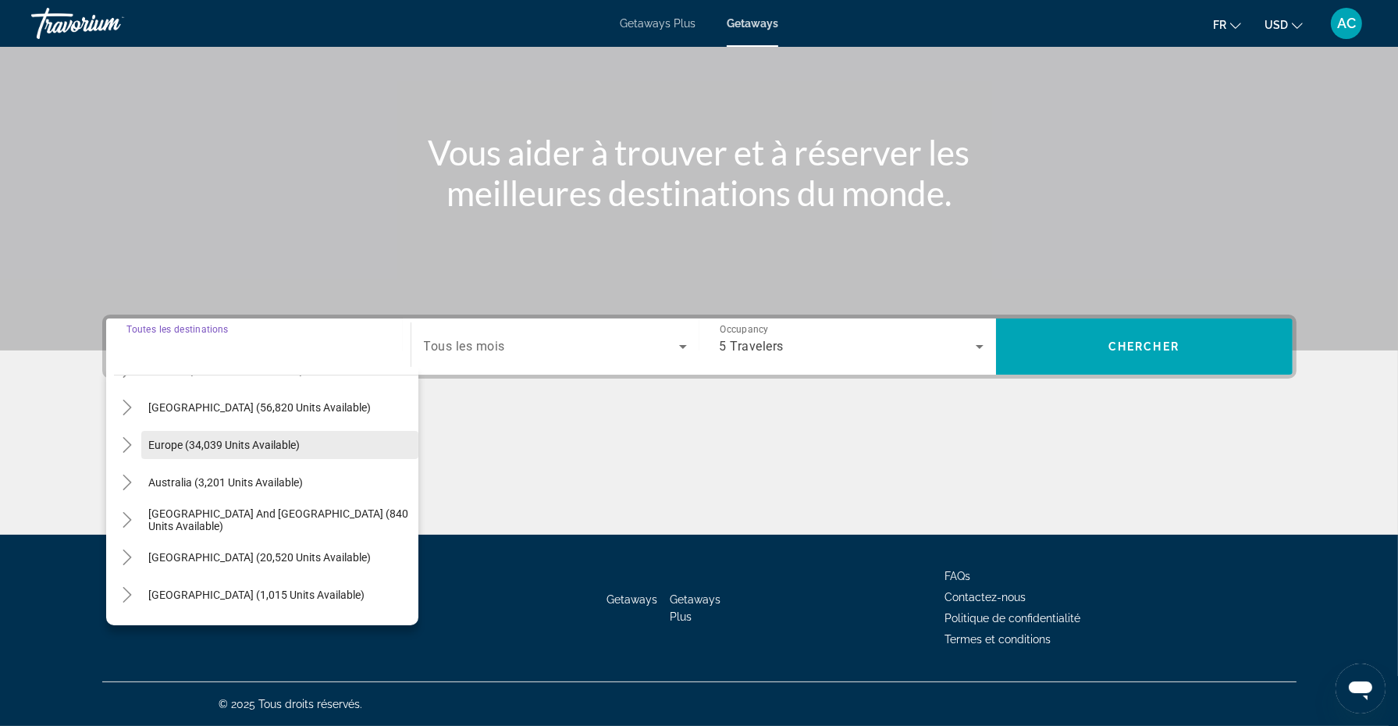
scroll to position [84, 0]
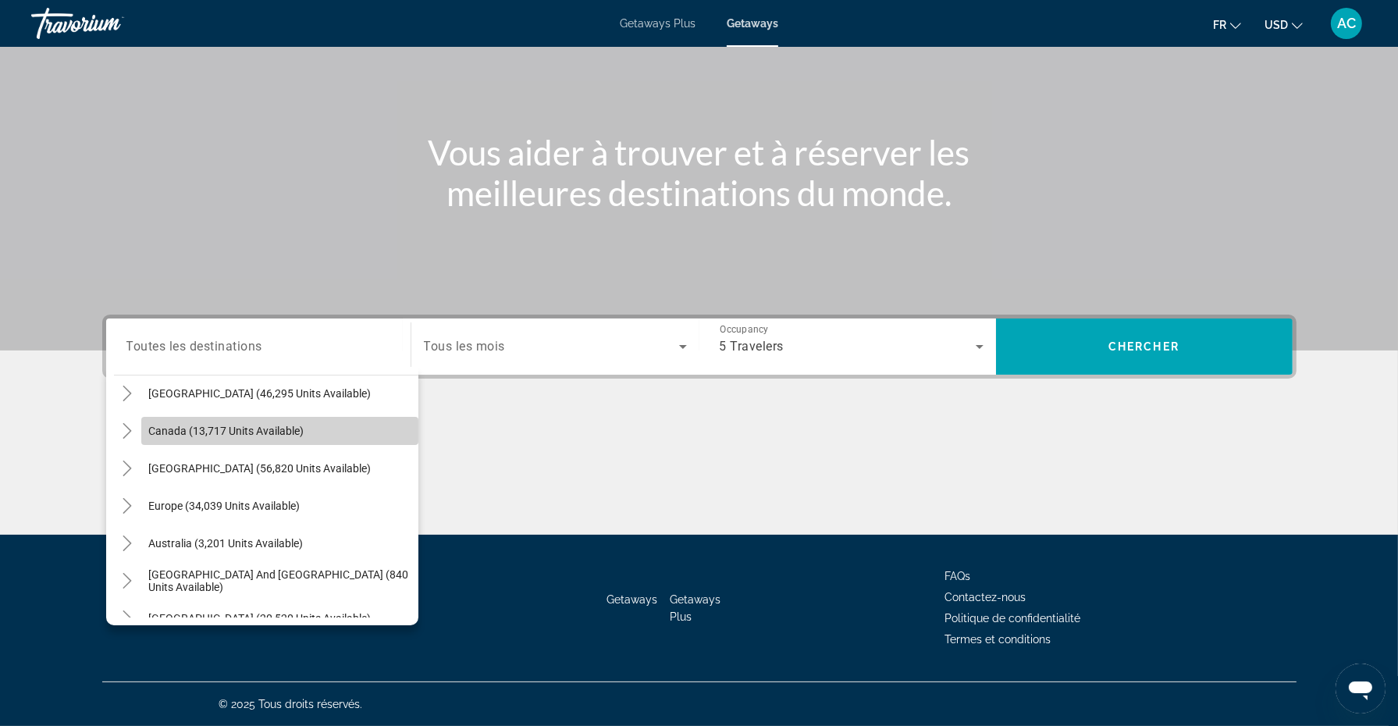
click at [294, 443] on span "Search widget" at bounding box center [279, 430] width 277 height 37
type input "**********"
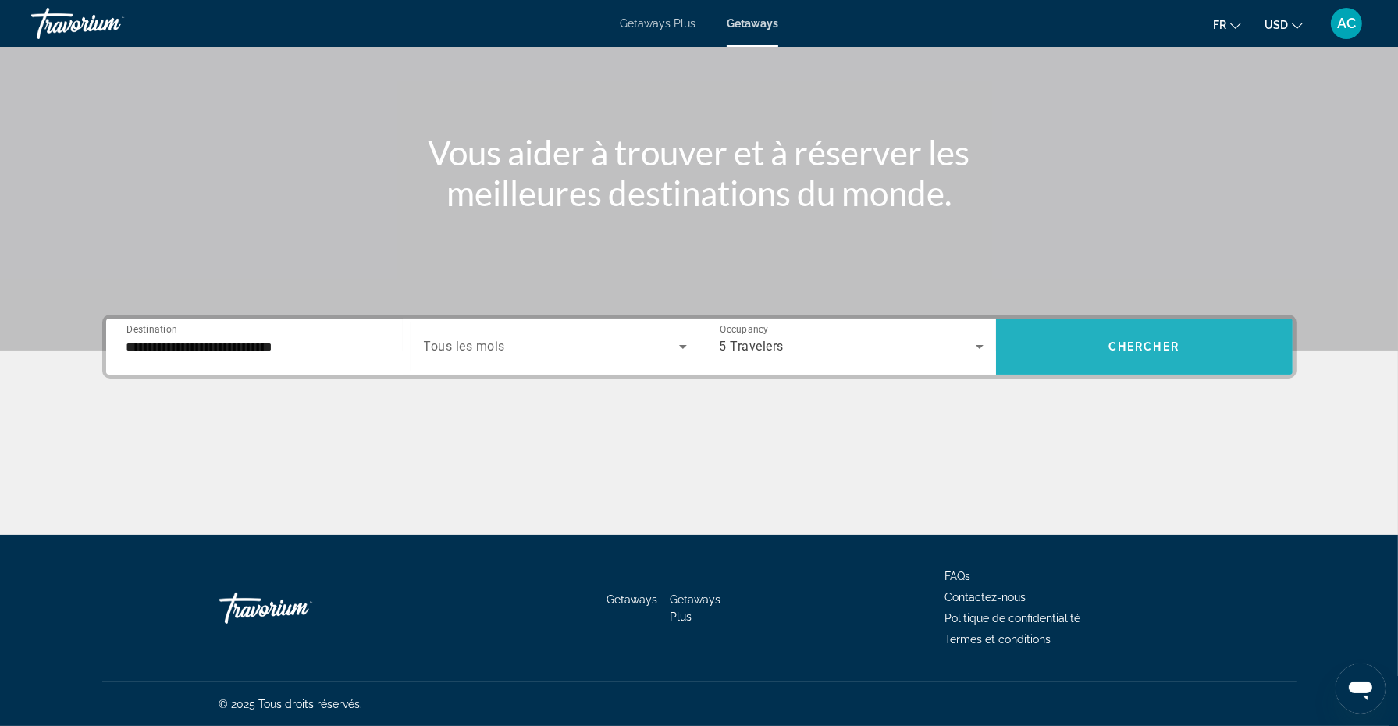
click at [1164, 340] on span "Chercher" at bounding box center [1143, 346] width 71 height 12
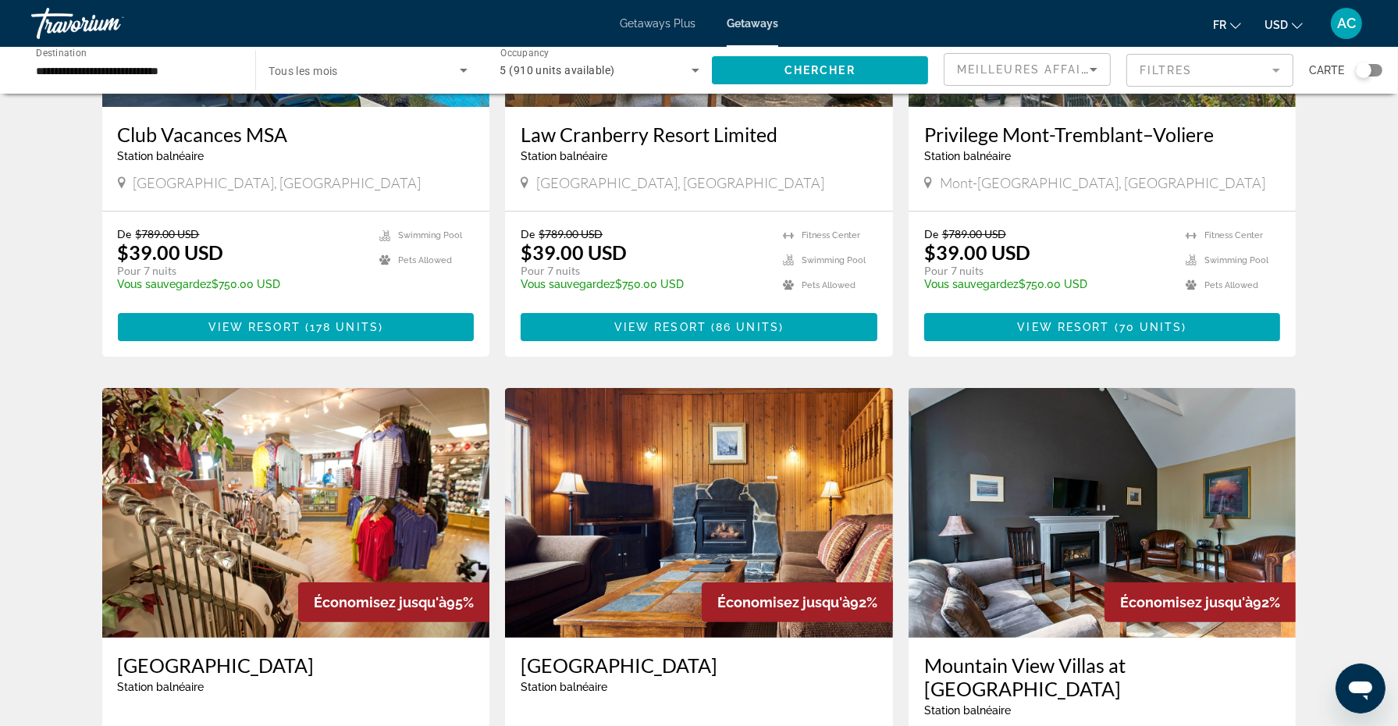
scroll to position [136, 0]
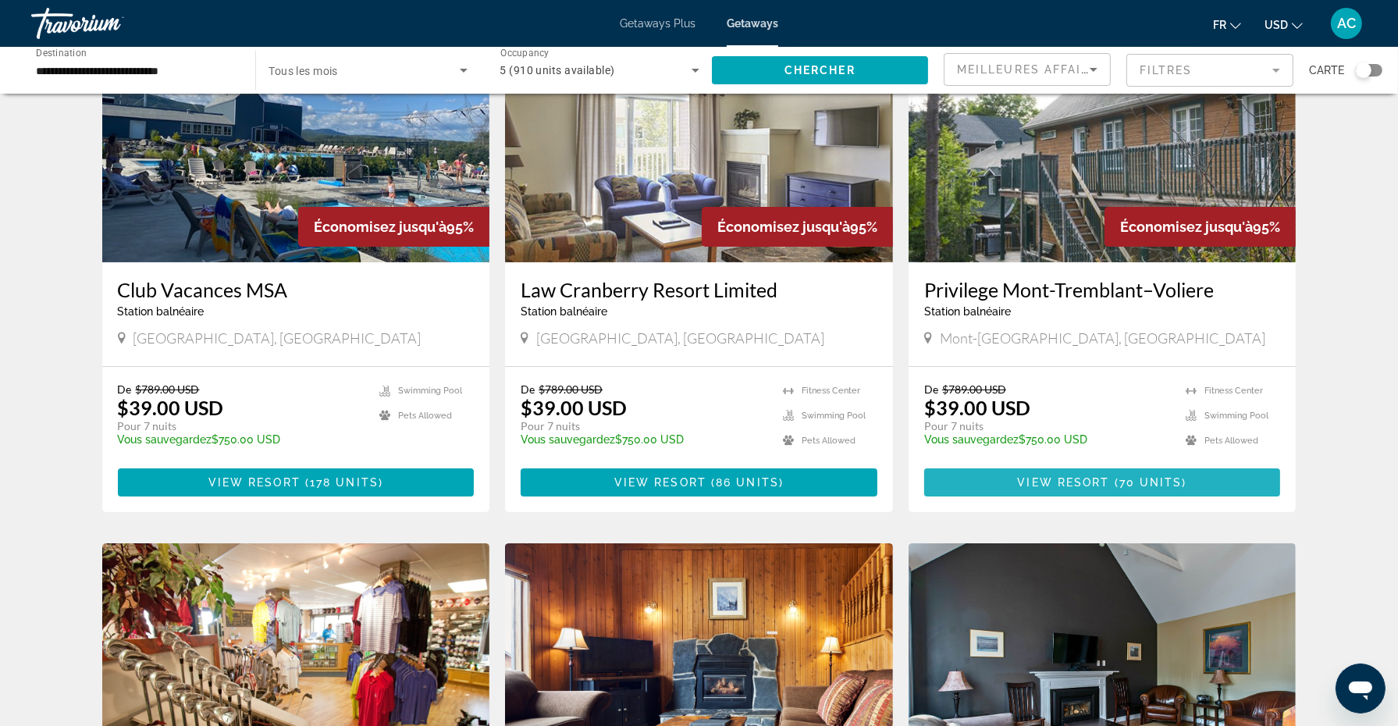
click at [1094, 478] on span "View Resort" at bounding box center [1064, 482] width 92 height 12
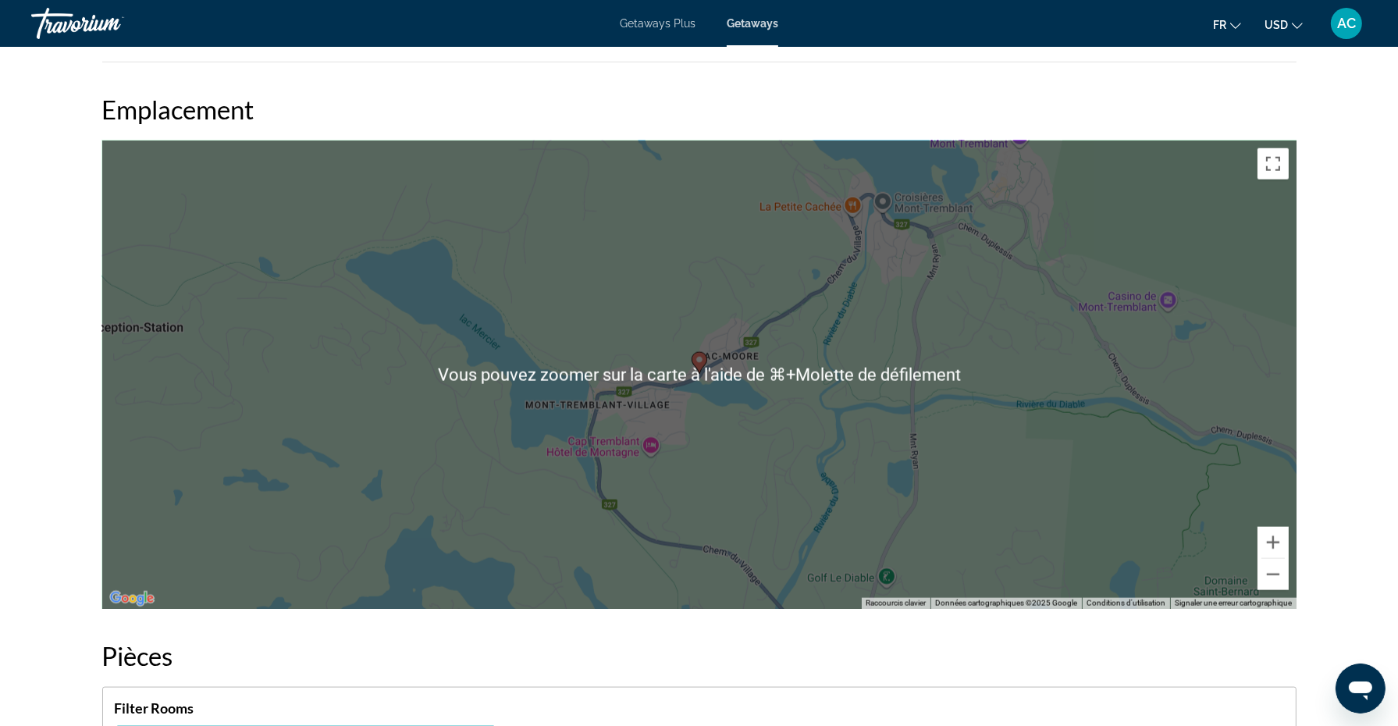
scroll to position [2107, 0]
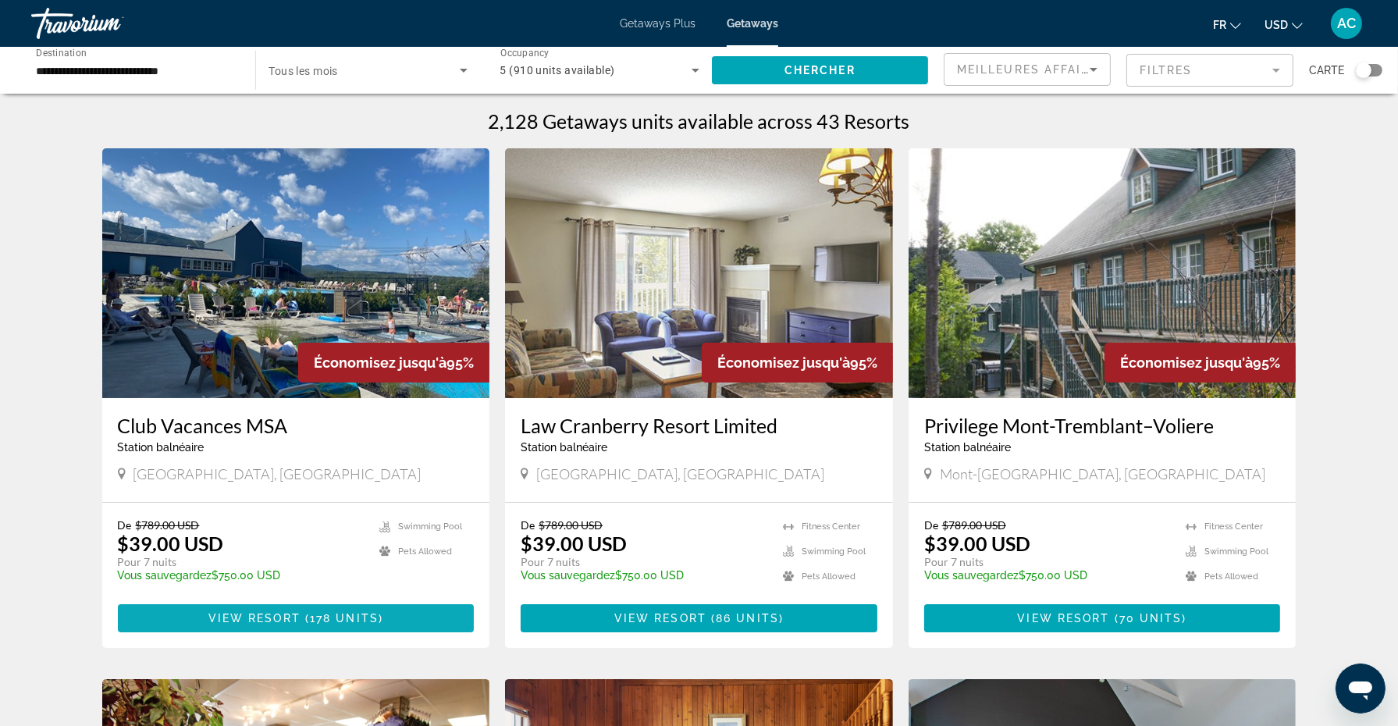
click at [317, 617] on span "178 units" at bounding box center [344, 618] width 69 height 12
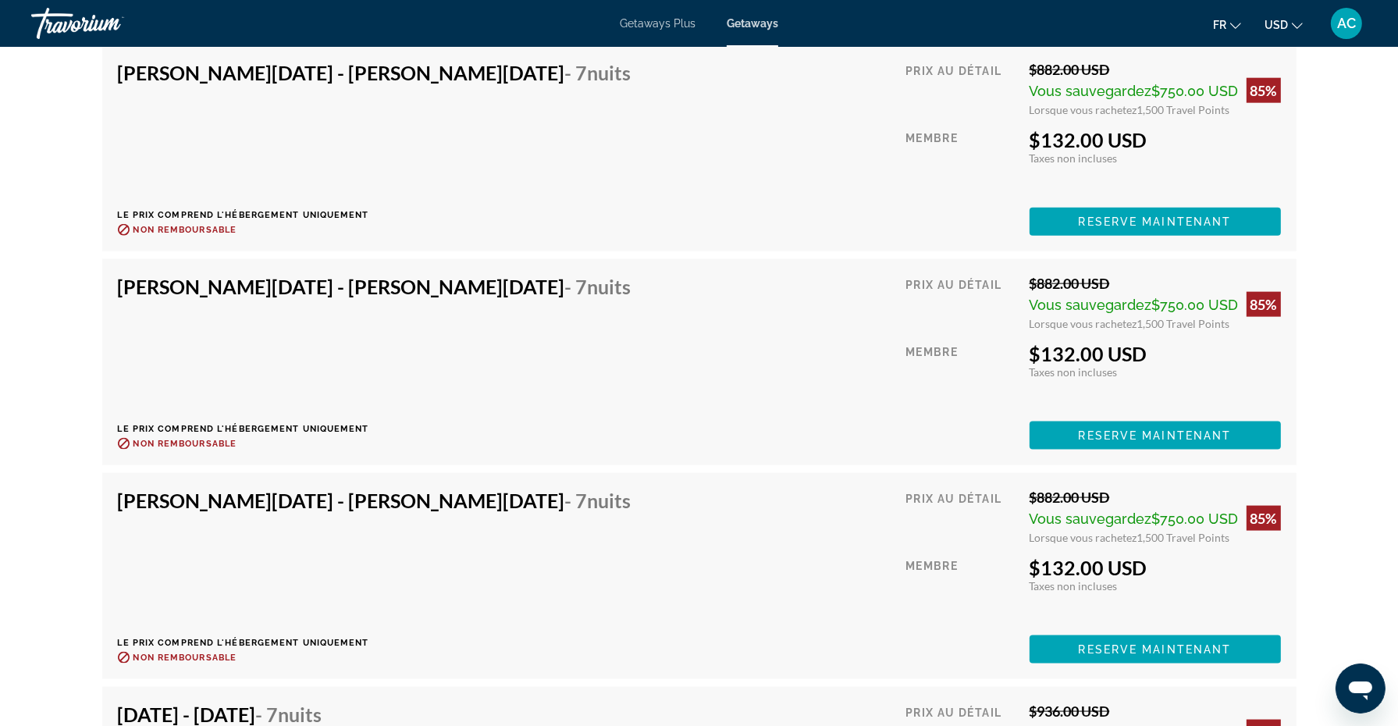
scroll to position [9335, 0]
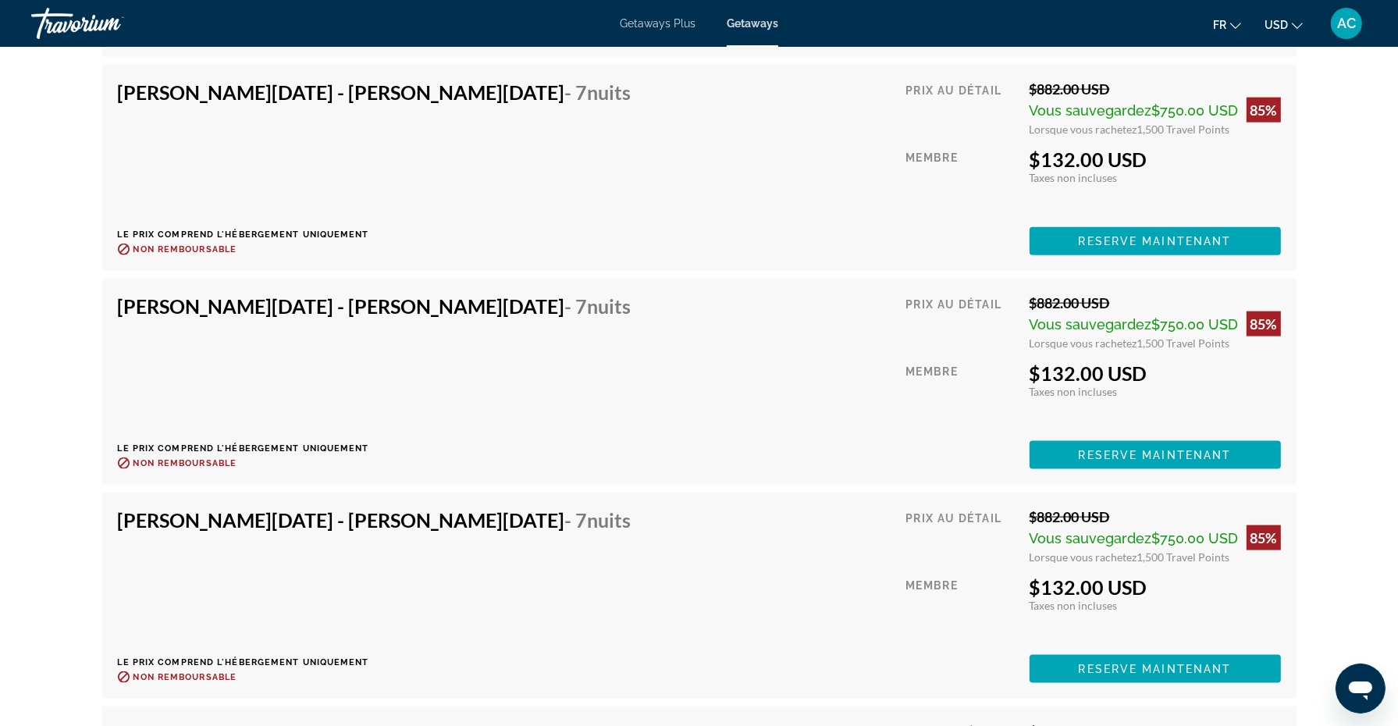
click at [567, 337] on div "[PERSON_NAME][DATE] - [PERSON_NAME][DATE] - 7 nuits Le prix comprend l'hébergem…" at bounding box center [699, 381] width 1163 height 175
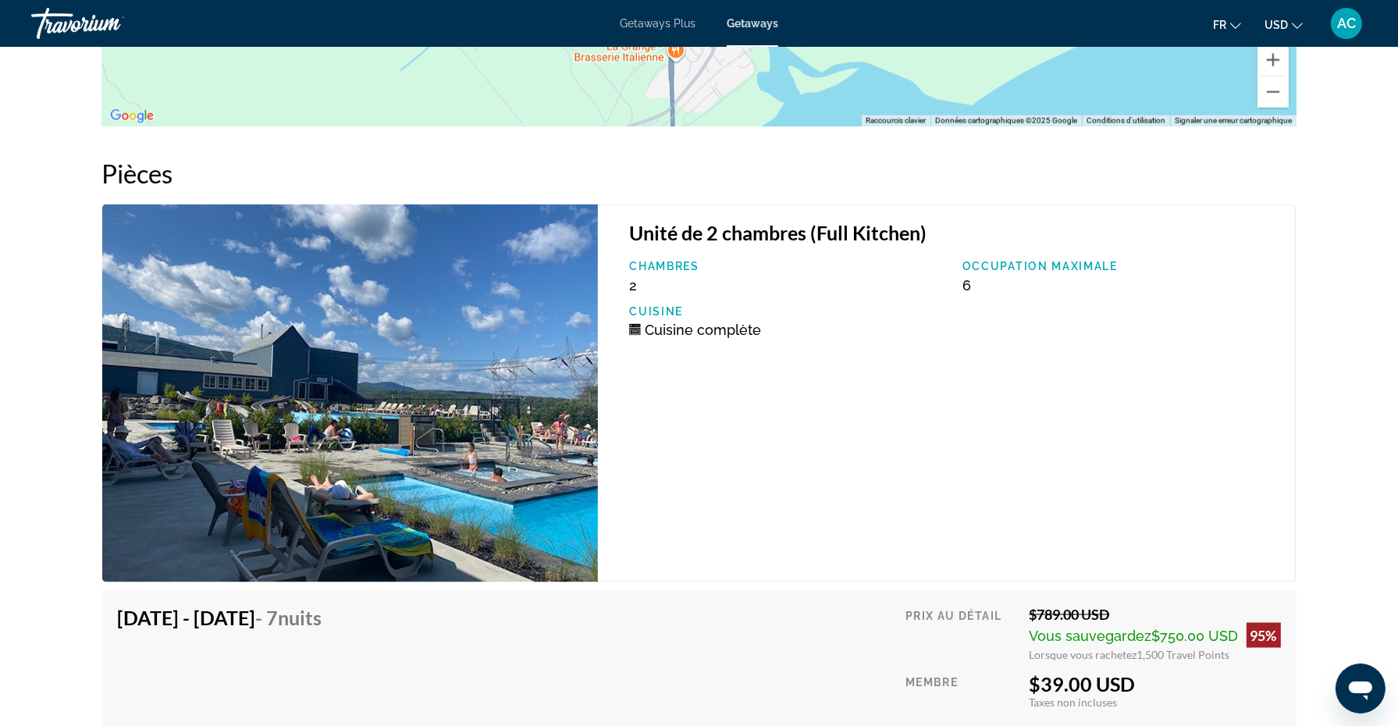
scroll to position [2681, 0]
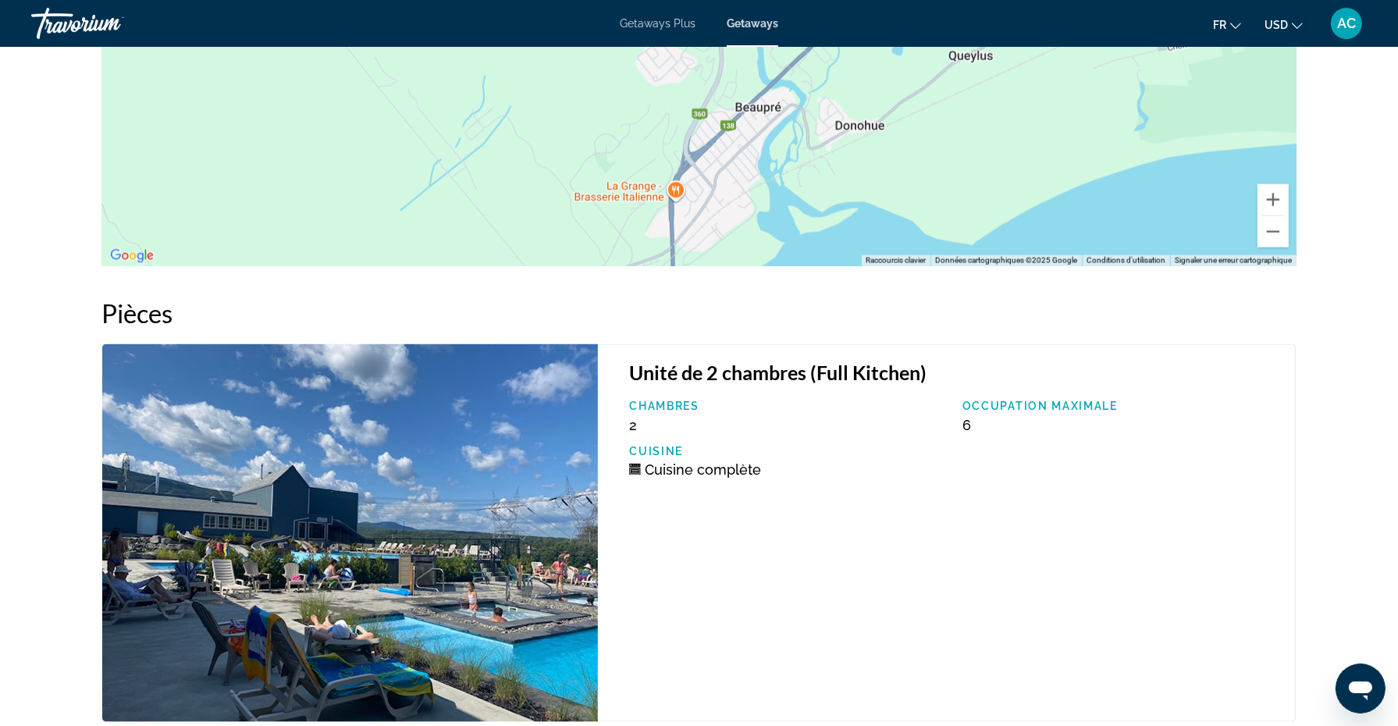
click at [505, 495] on img "Main content" at bounding box center [350, 533] width 496 height 378
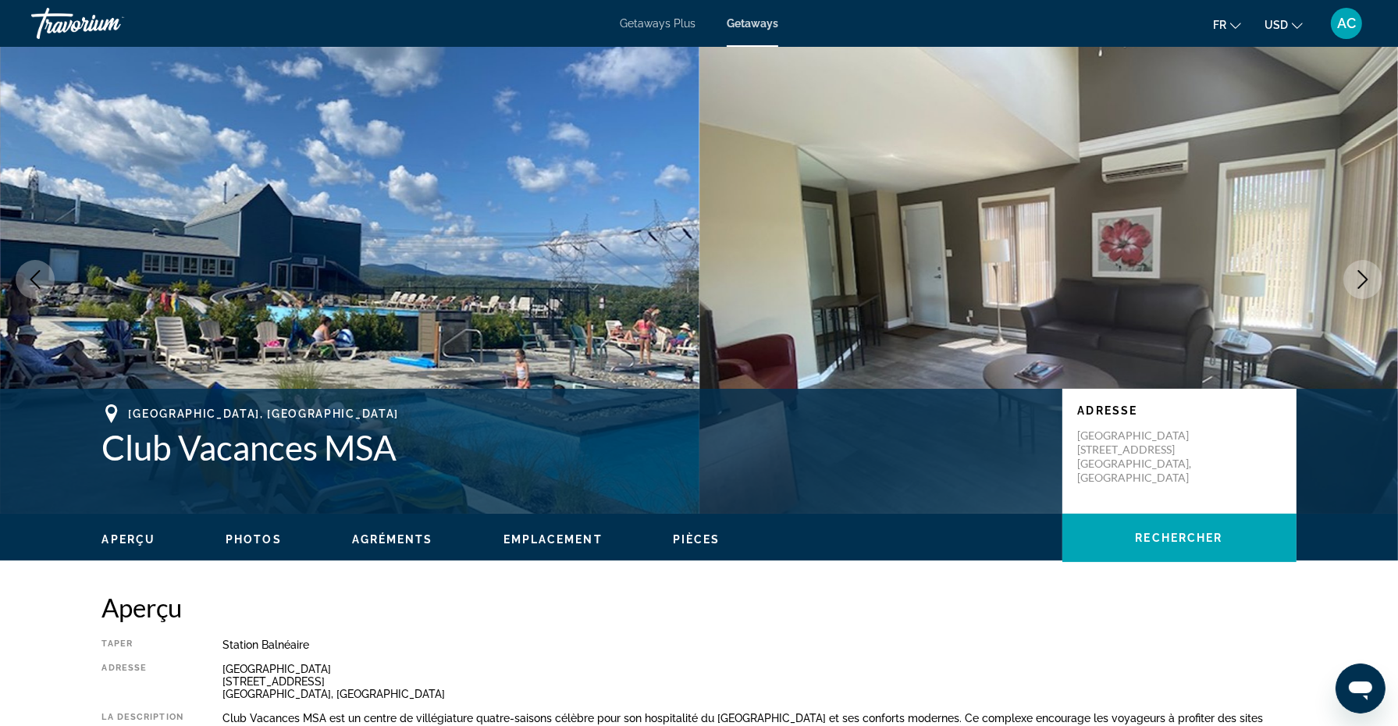
scroll to position [0, 0]
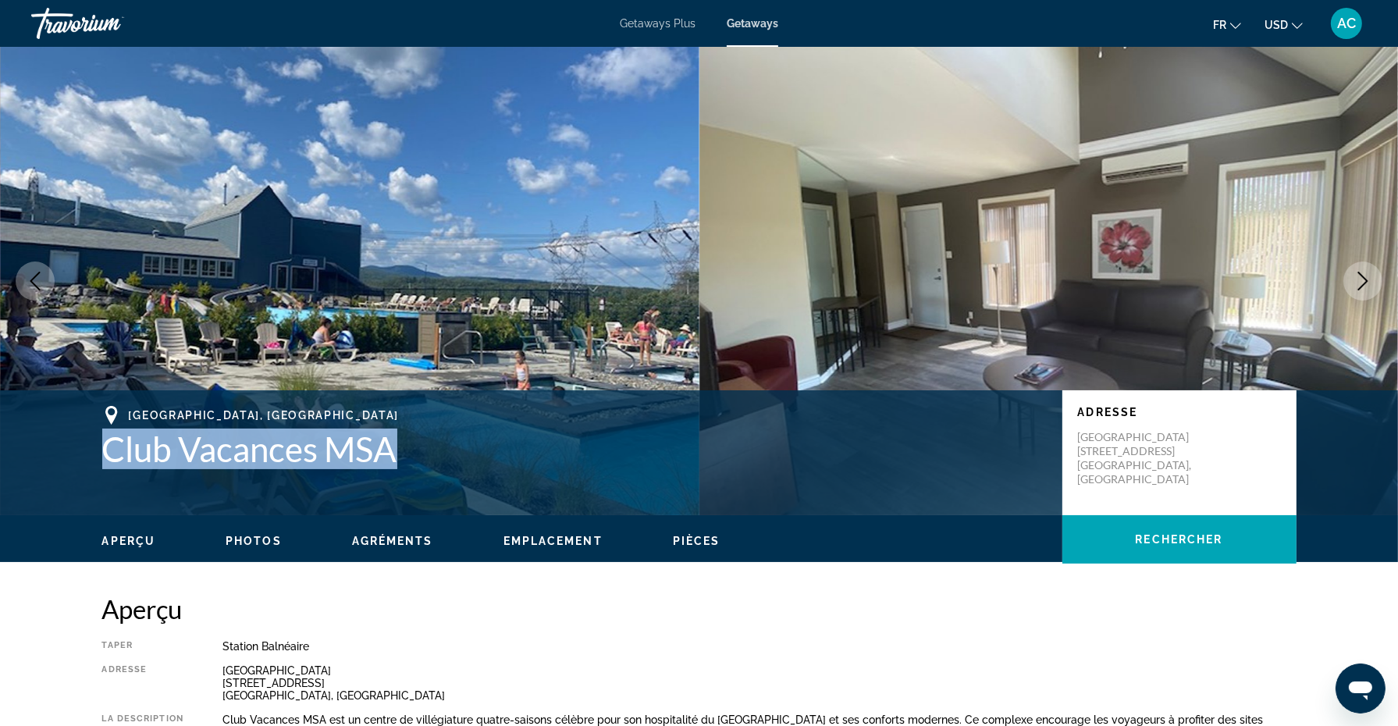
drag, startPoint x: 402, startPoint y: 457, endPoint x: 87, endPoint y: 456, distance: 314.6
click at [87, 456] on div "Beaupre, Canada Club Vacances MSA Adresse [GEOGRAPHIC_DATA] [STREET_ADDRESS]" at bounding box center [699, 453] width 1257 height 94
copy h1 "Club Vacances MSA"
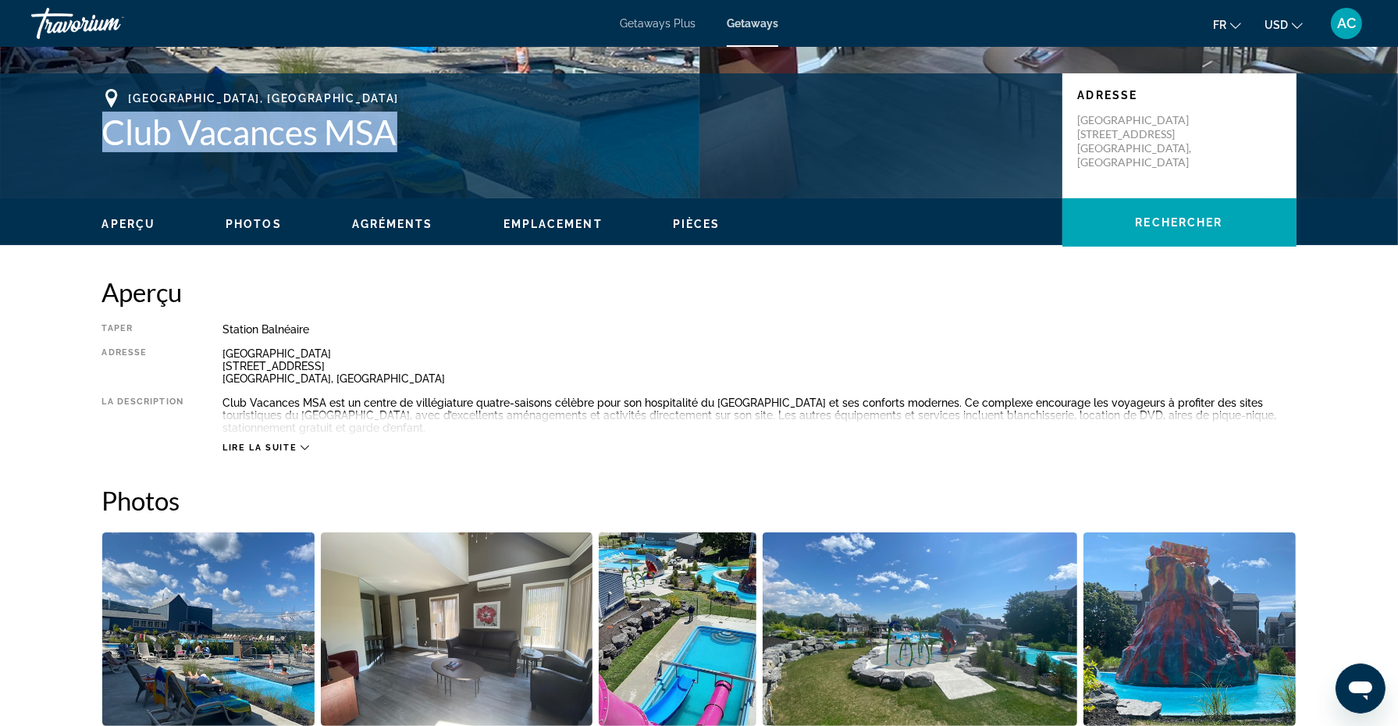
scroll to position [82, 0]
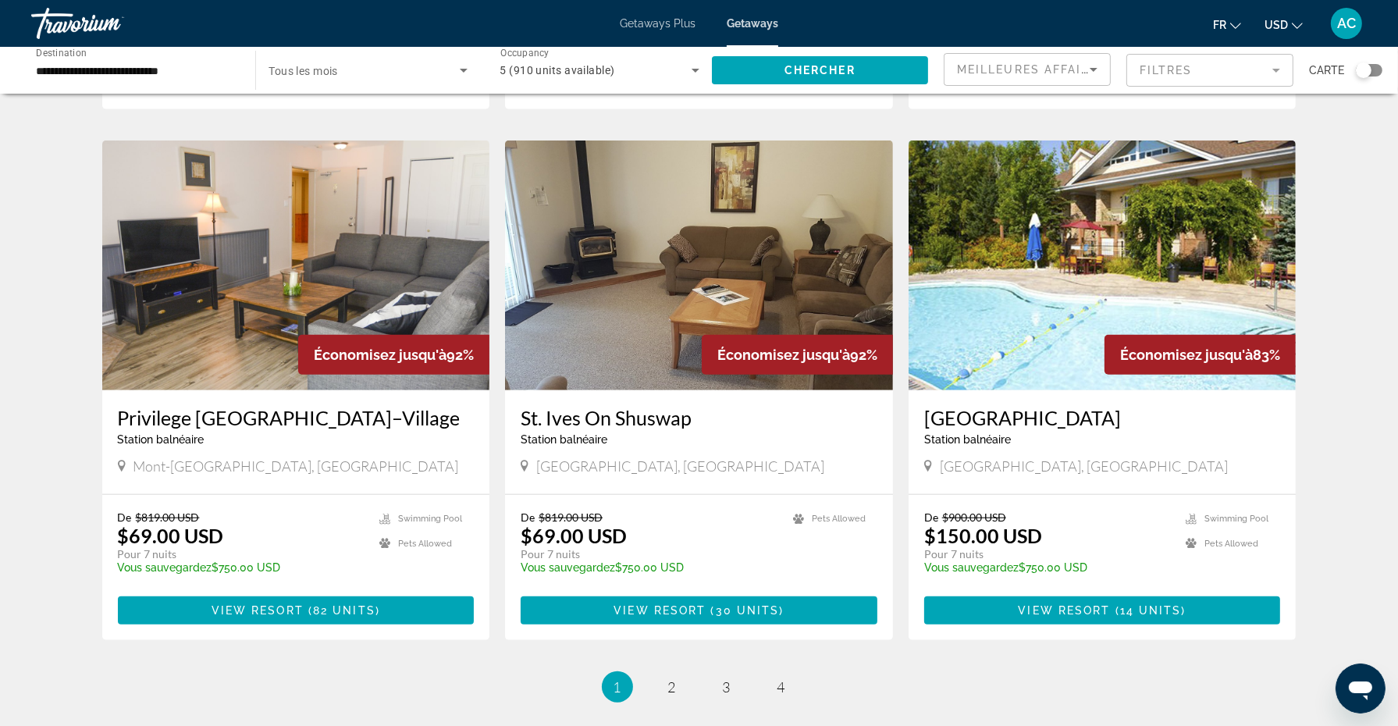
scroll to position [1633, 0]
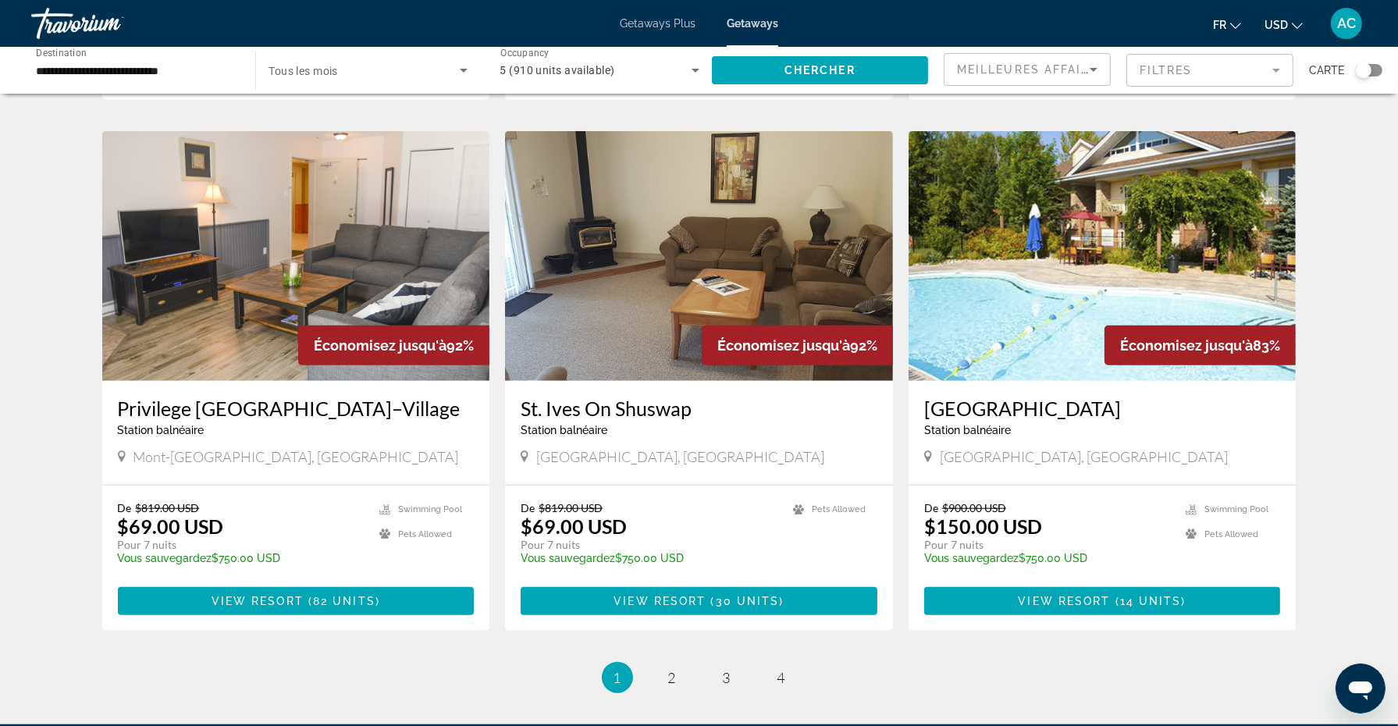
click at [233, 381] on div "Privilege [GEOGRAPHIC_DATA]–[GEOGRAPHIC_DATA] balnéaire - Ceci est une station …" at bounding box center [296, 433] width 388 height 104
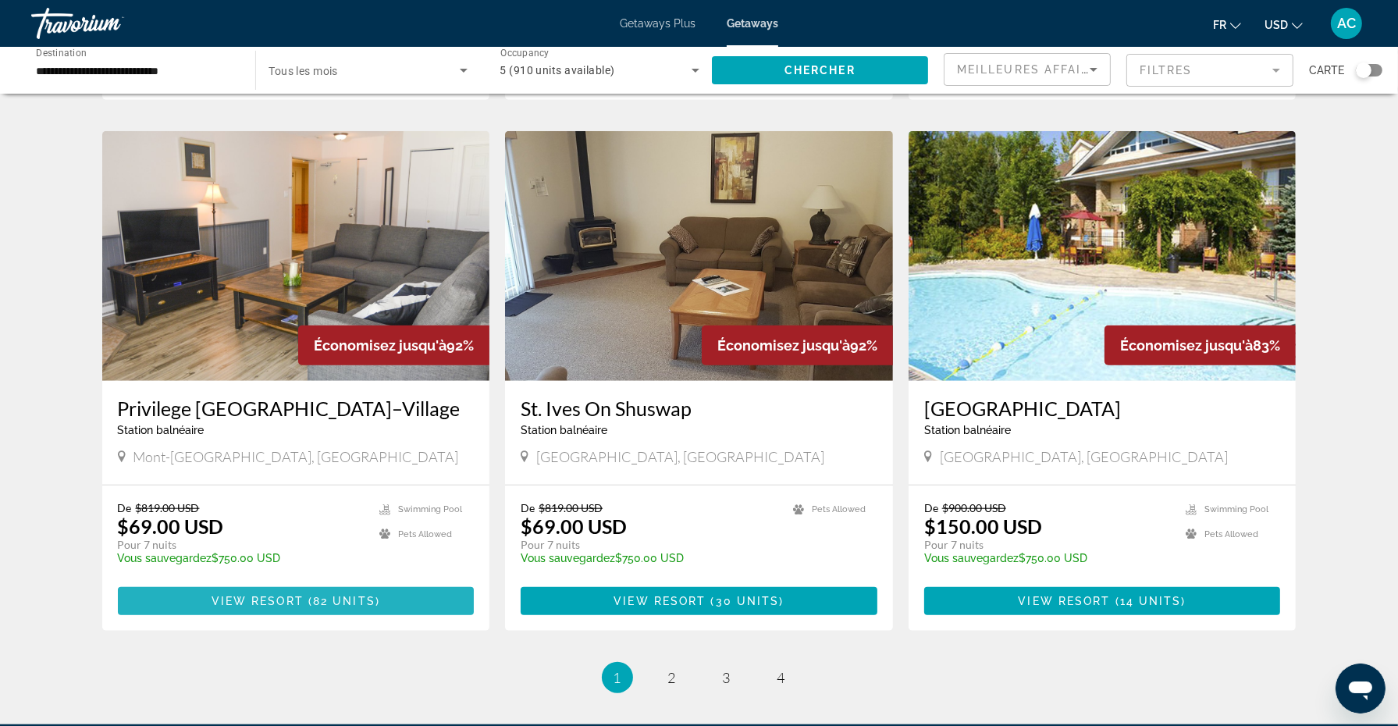
click at [279, 595] on span "View Resort" at bounding box center [258, 601] width 92 height 12
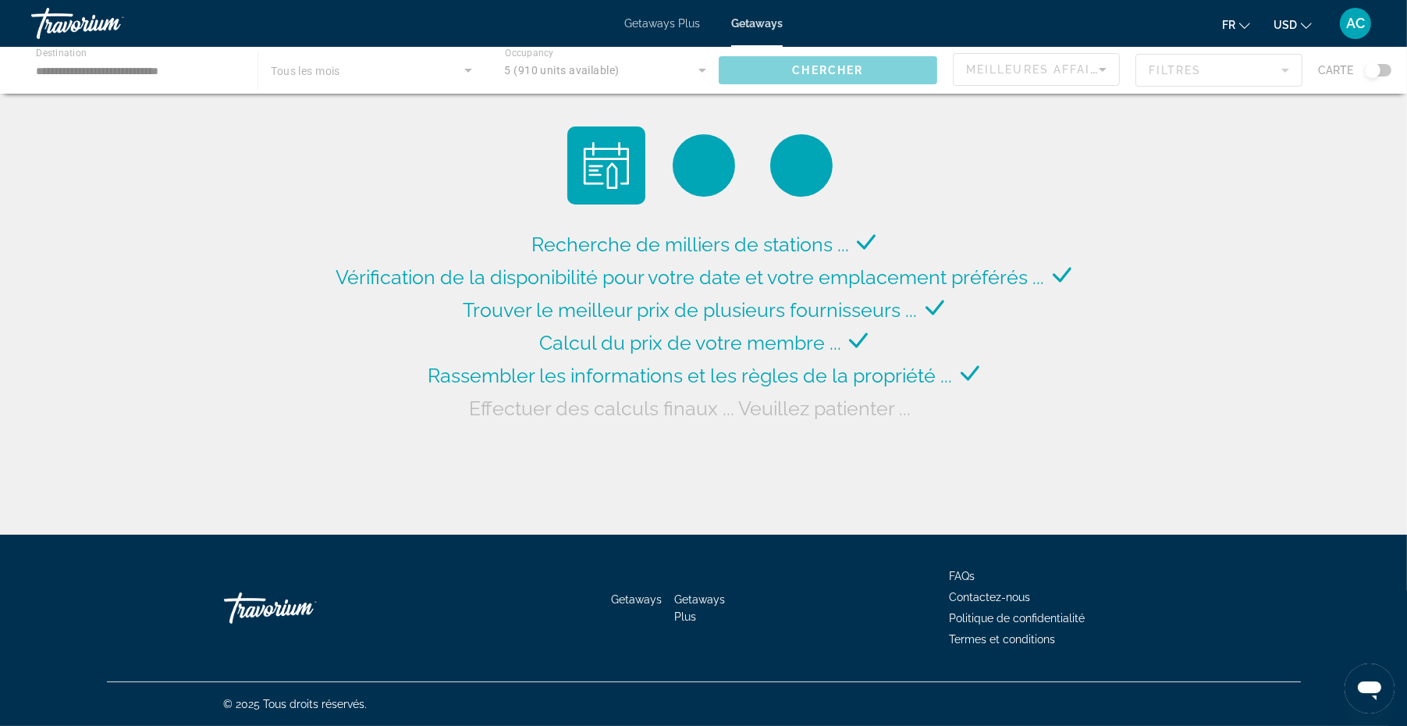
click at [707, 63] on div "Main content" at bounding box center [703, 70] width 1407 height 47
click at [700, 68] on div "Main content" at bounding box center [703, 70] width 1407 height 47
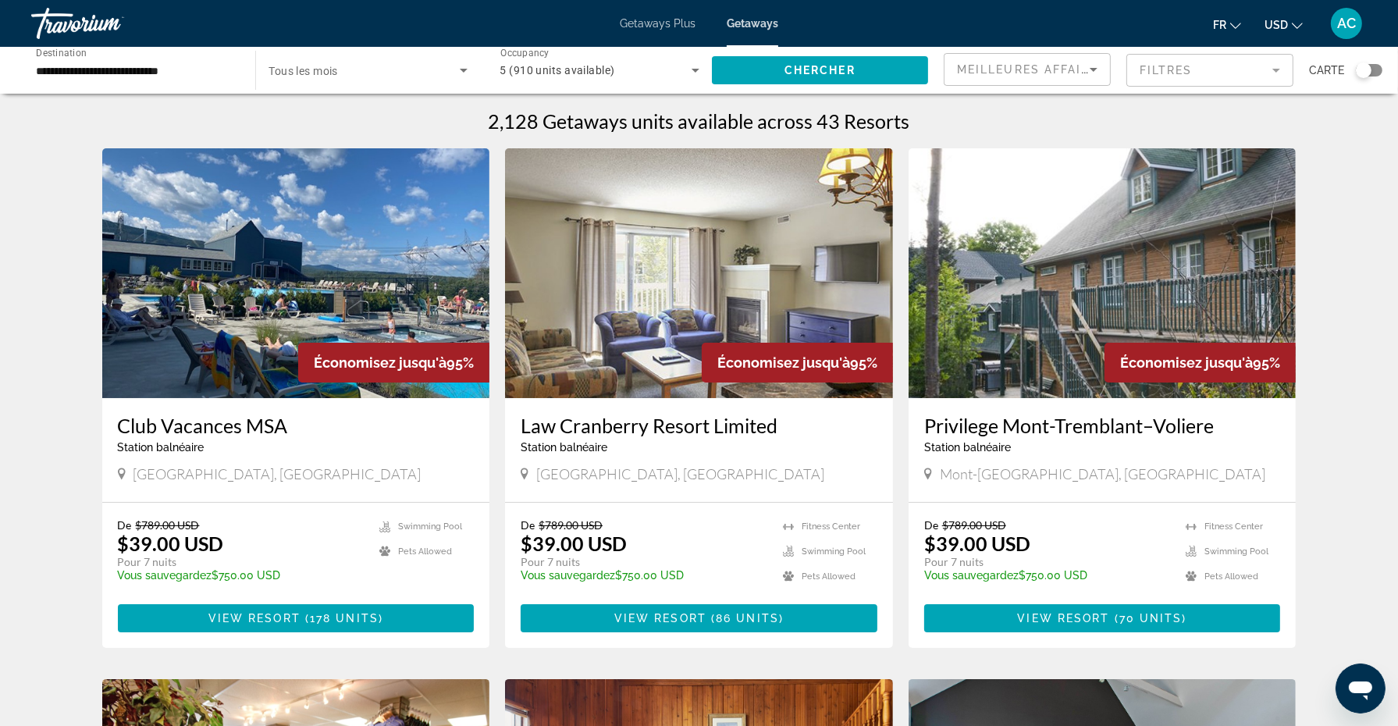
click at [702, 68] on icon "Search widget" at bounding box center [695, 70] width 19 height 19
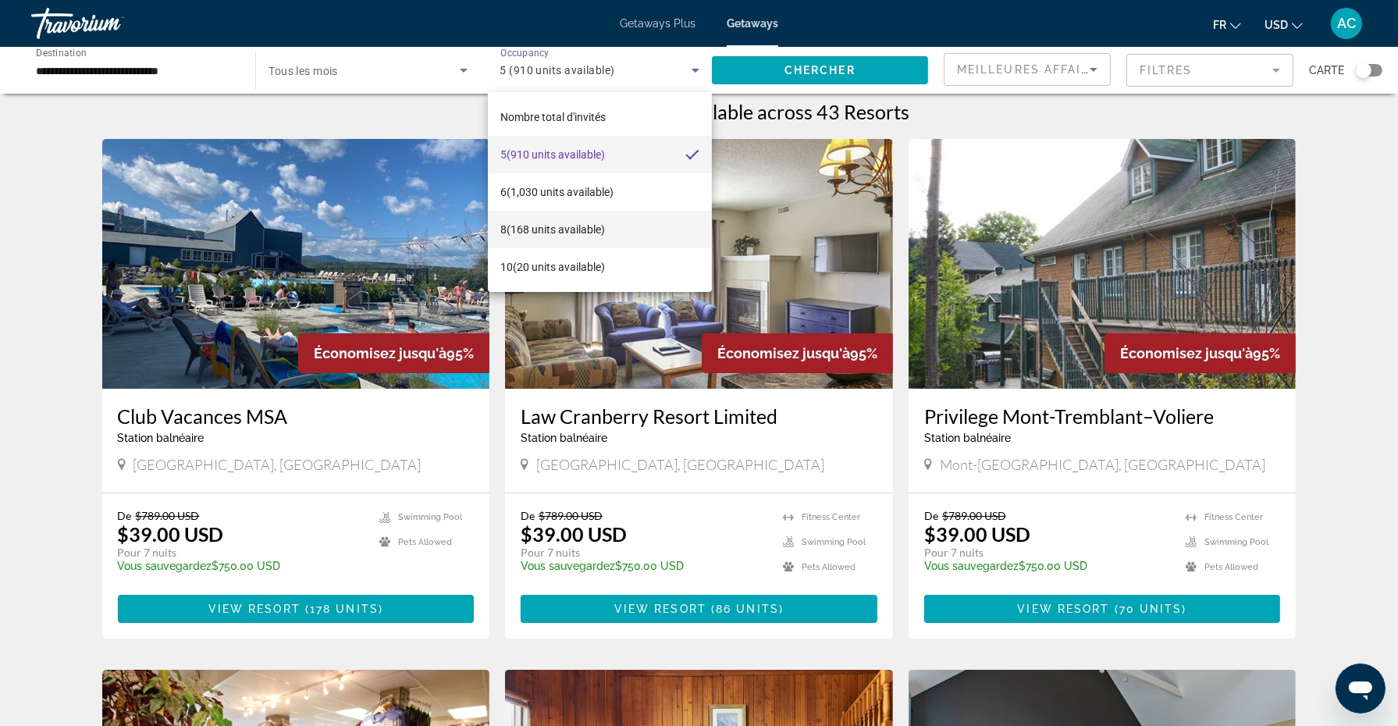
scroll to position [9, 0]
click at [567, 272] on span "10 (20 units available)" at bounding box center [552, 267] width 105 height 19
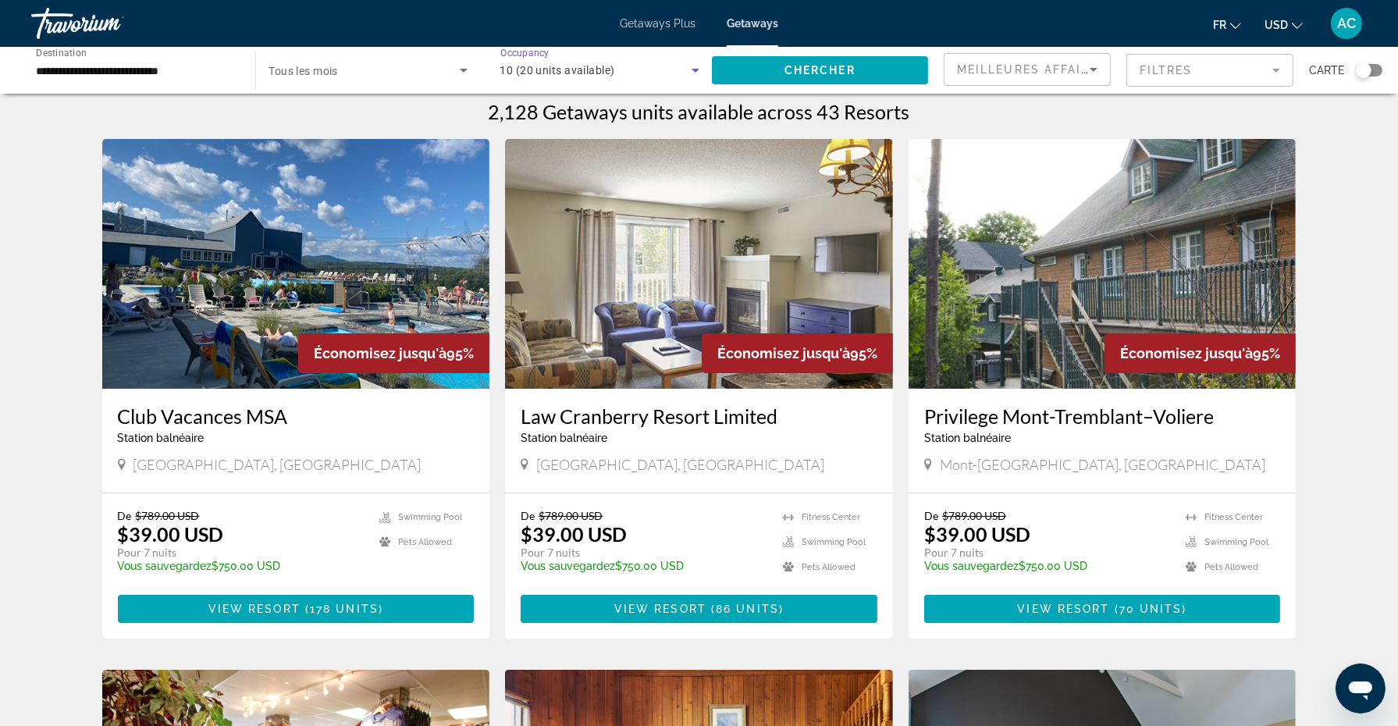
click at [693, 69] on icon "Search widget" at bounding box center [696, 71] width 8 height 4
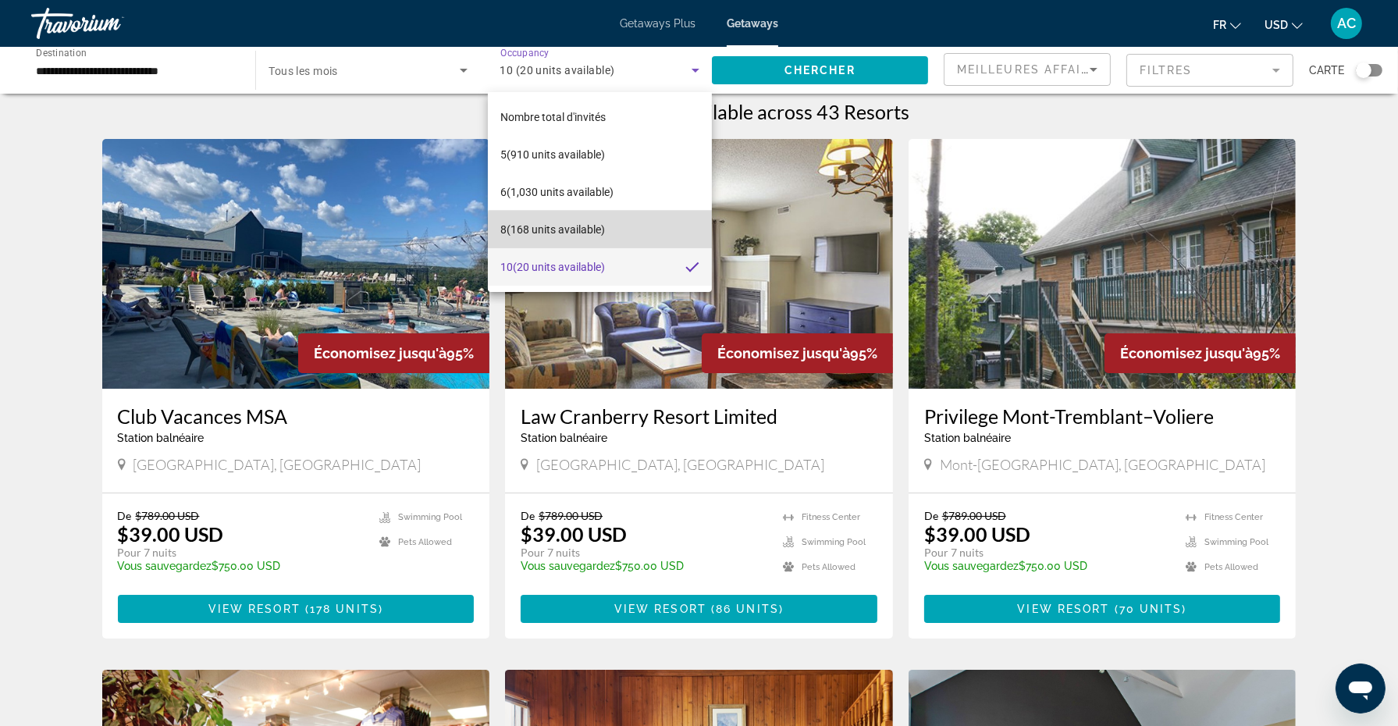
click at [601, 231] on span "8 (168 units available)" at bounding box center [552, 229] width 105 height 19
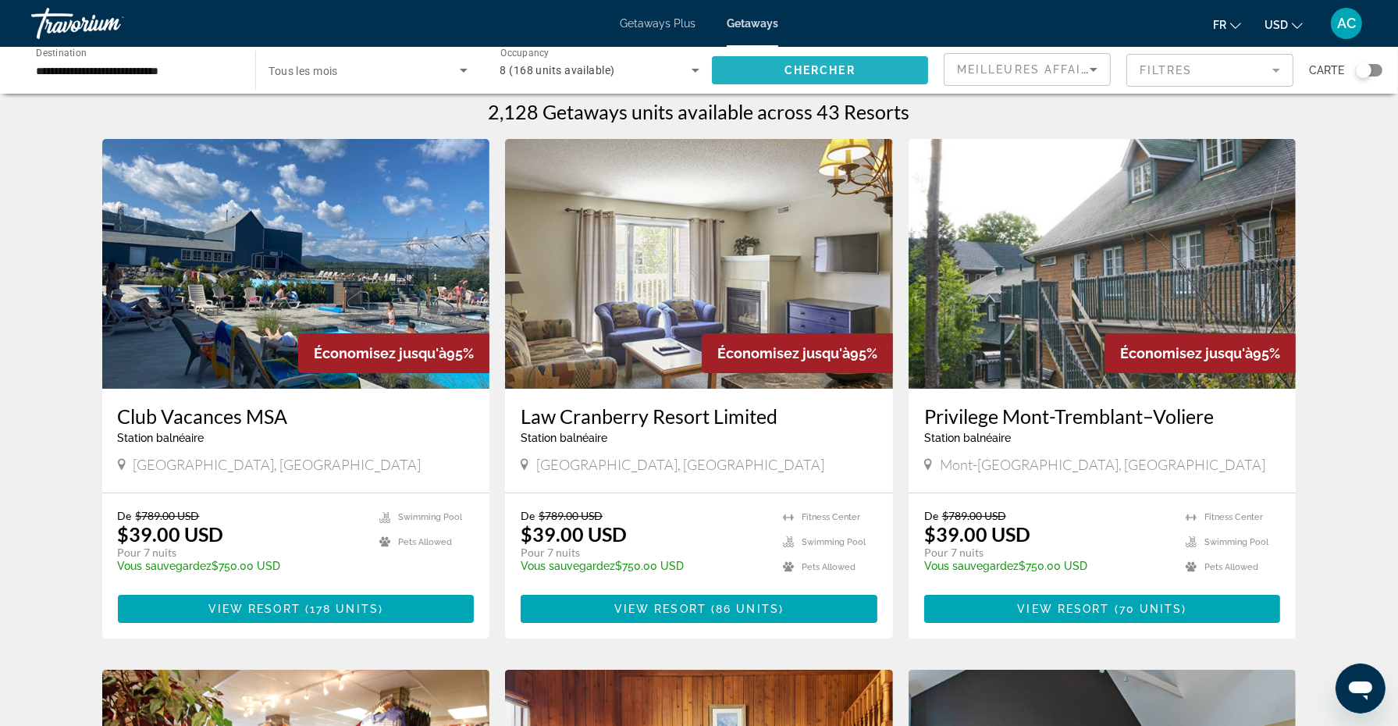
click at [849, 71] on span "Chercher" at bounding box center [820, 70] width 71 height 12
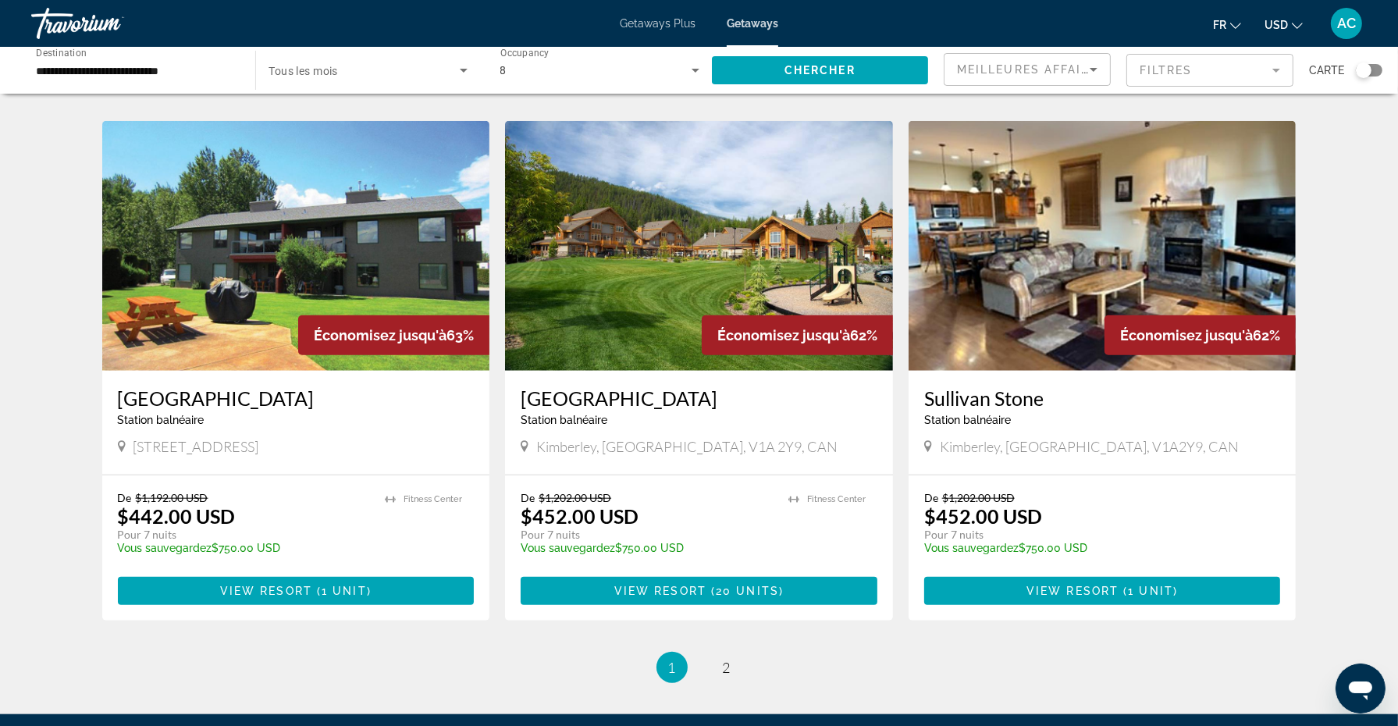
scroll to position [1726, 0]
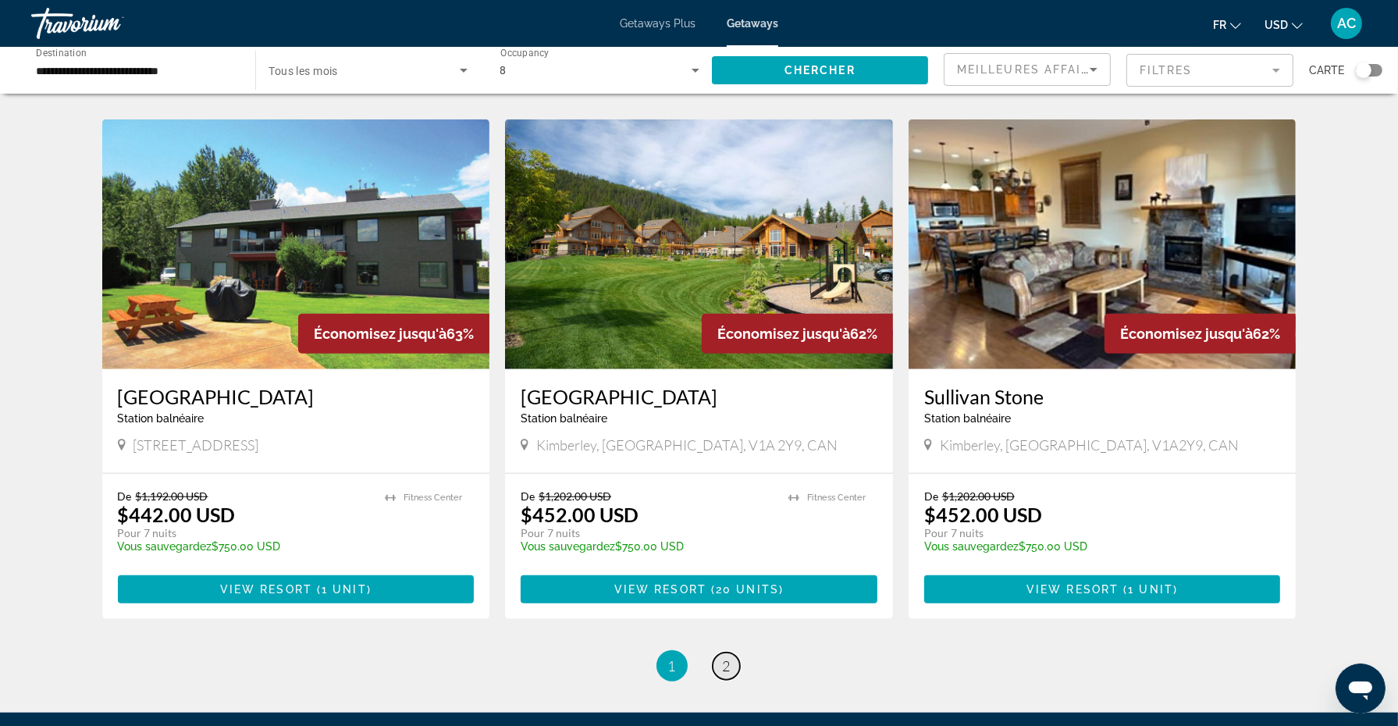
click at [726, 657] on span "2" at bounding box center [727, 665] width 8 height 17
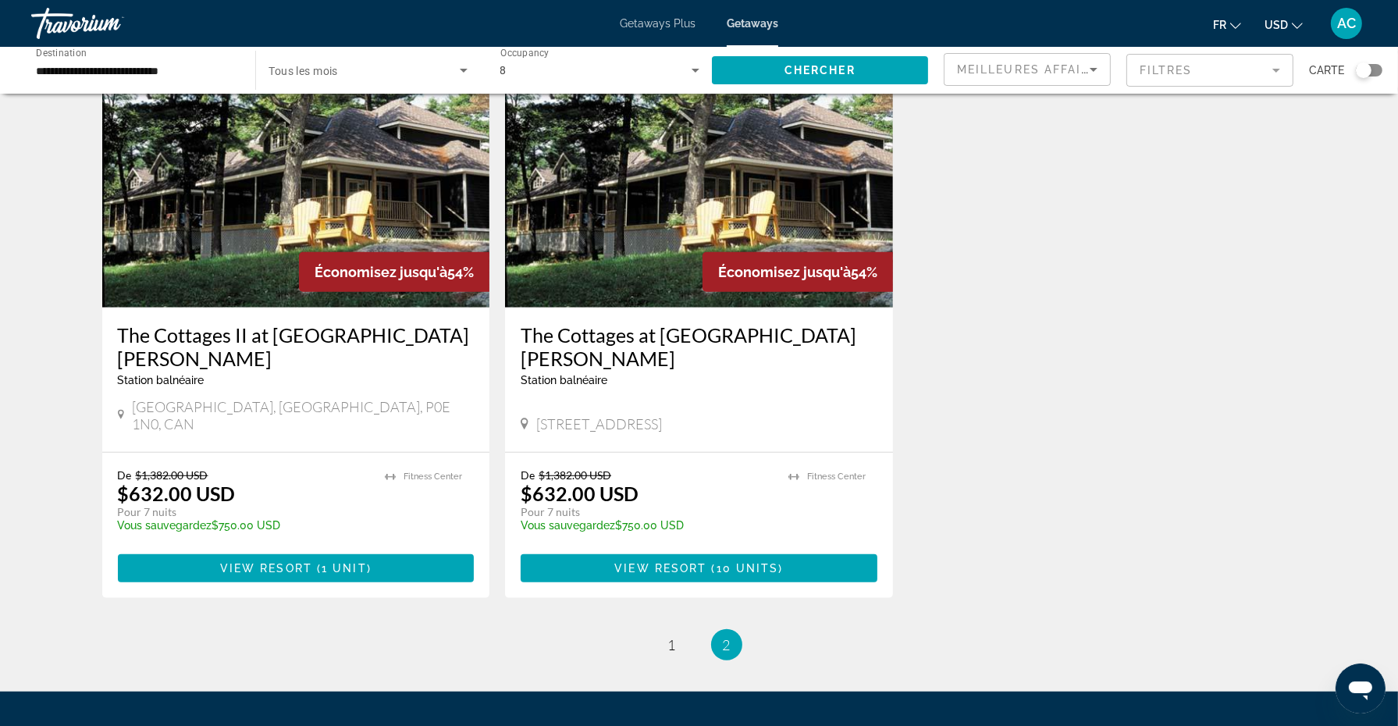
scroll to position [1197, 0]
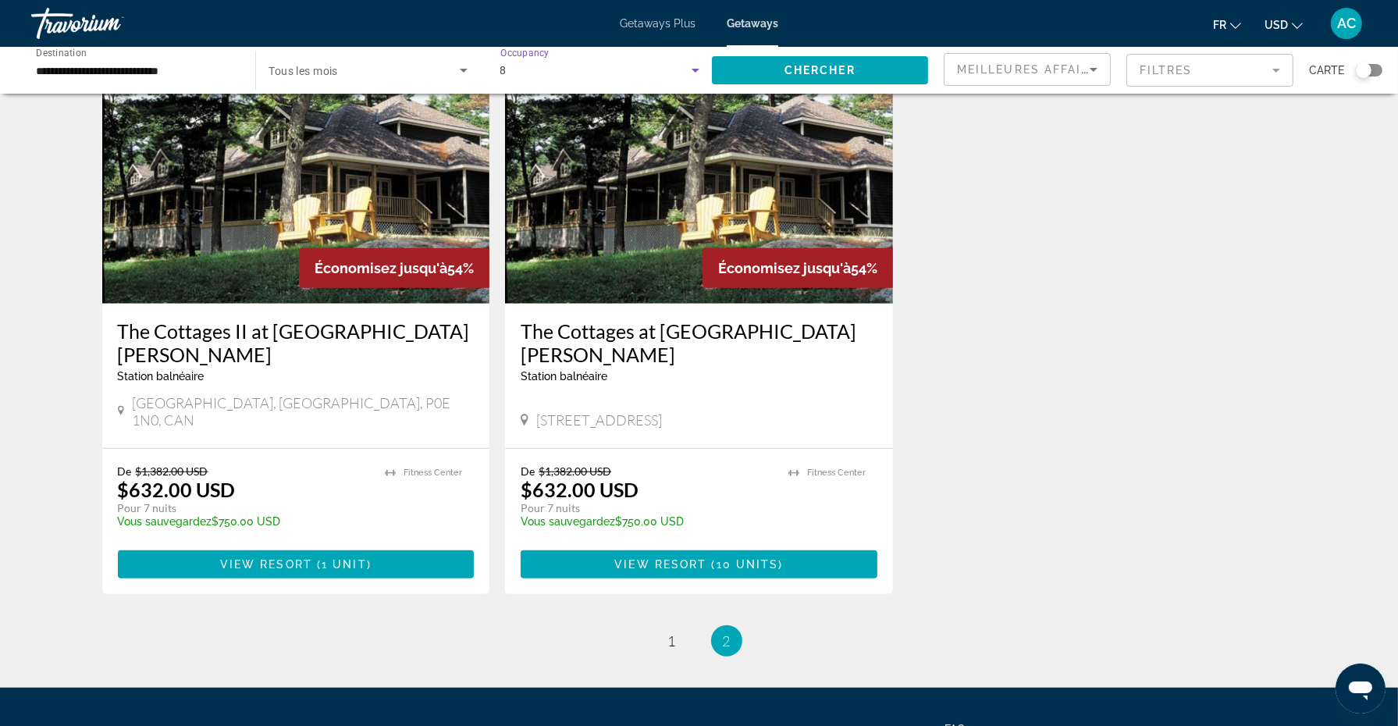
click at [689, 69] on icon "Search widget" at bounding box center [695, 70] width 19 height 19
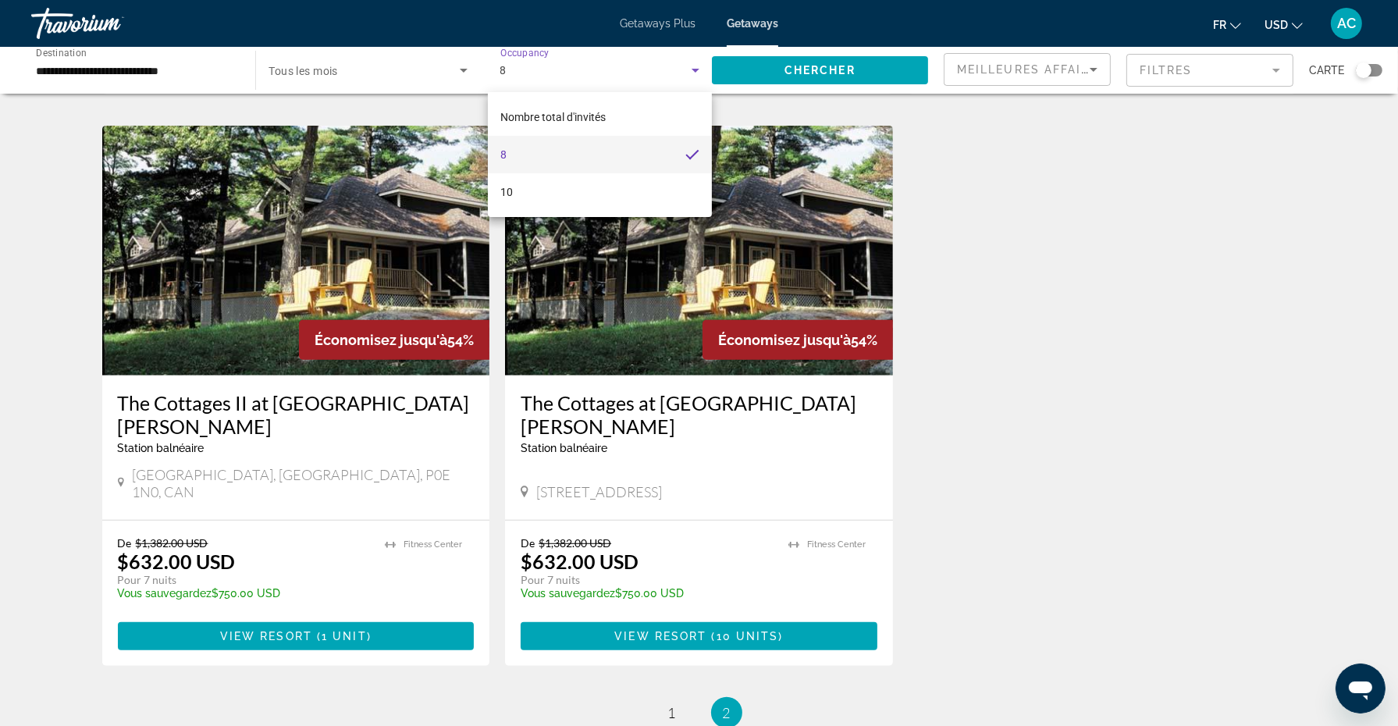
scroll to position [1123, 0]
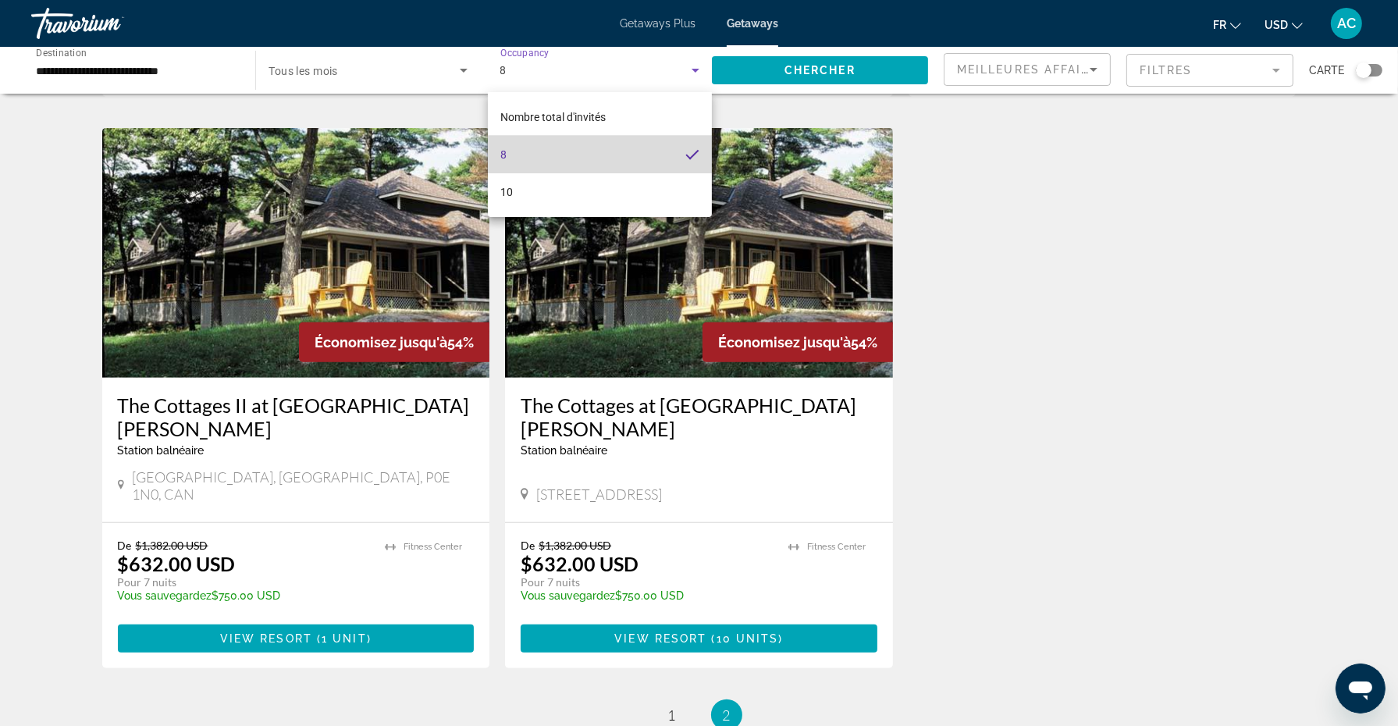
click at [630, 161] on mat-option "8" at bounding box center [600, 154] width 224 height 37
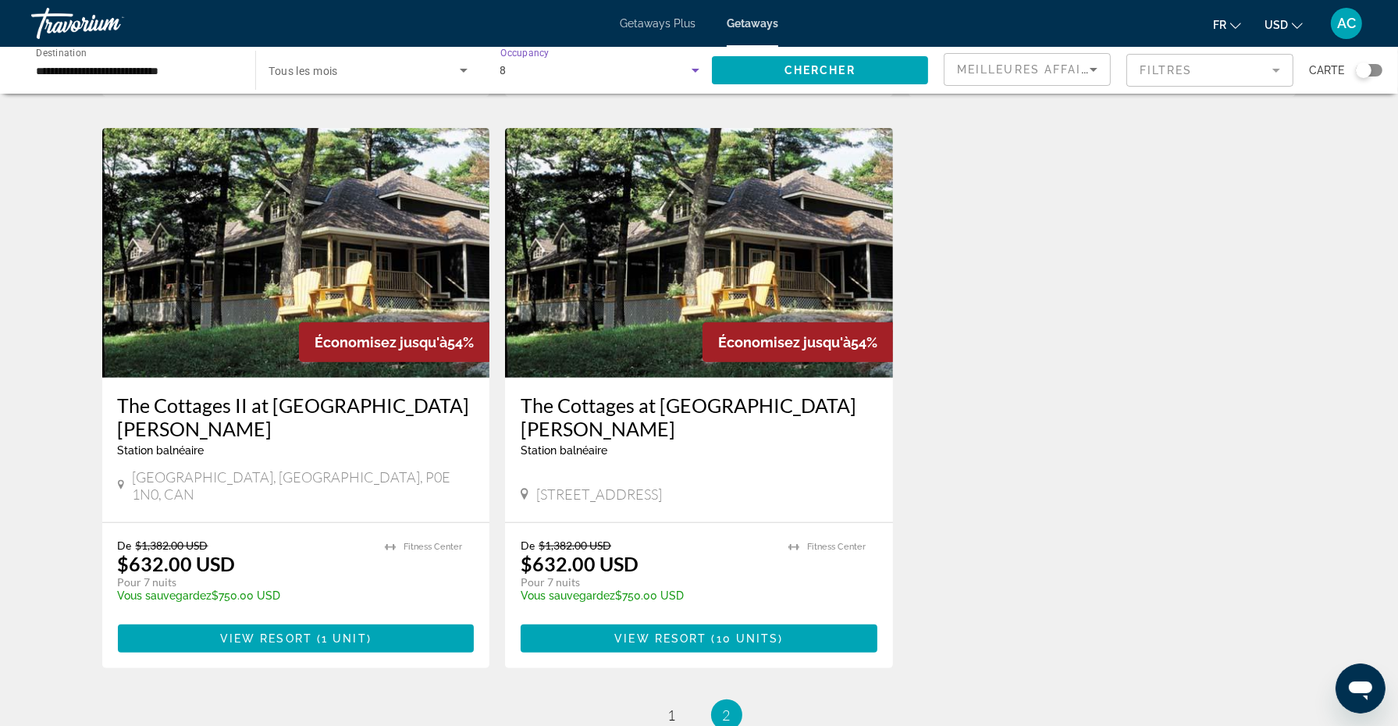
click at [696, 68] on icon "Search widget" at bounding box center [695, 70] width 19 height 19
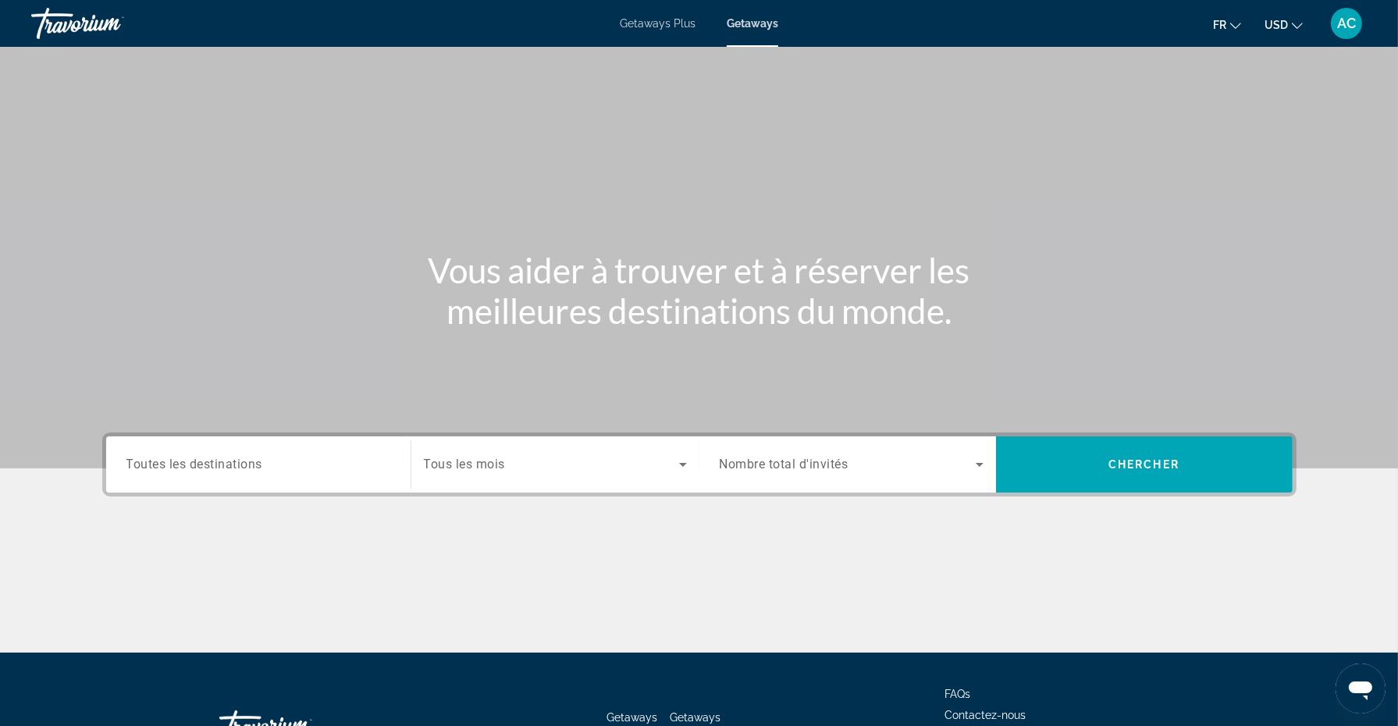
click at [991, 467] on div "Occupancy Nombre total d'invités" at bounding box center [851, 465] width 289 height 44
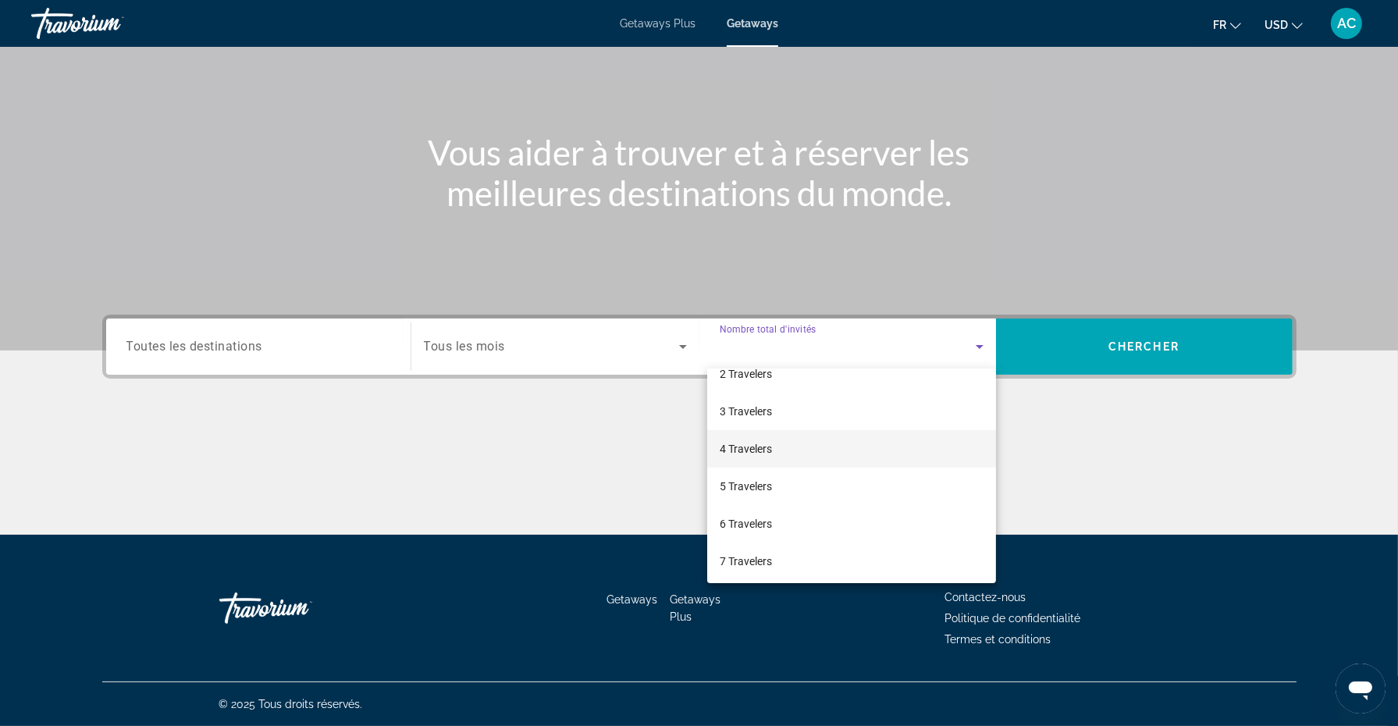
scroll to position [73, 0]
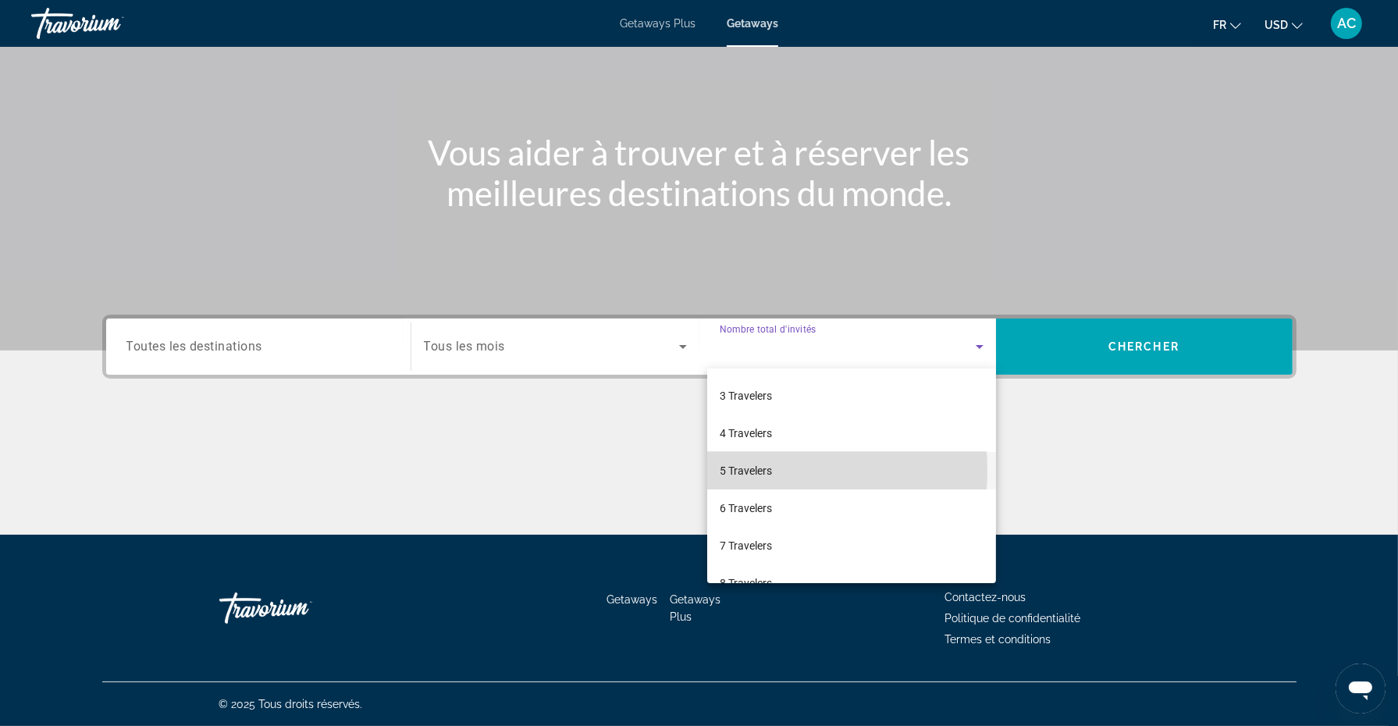
click at [751, 470] on span "5 Travelers" at bounding box center [746, 470] width 52 height 19
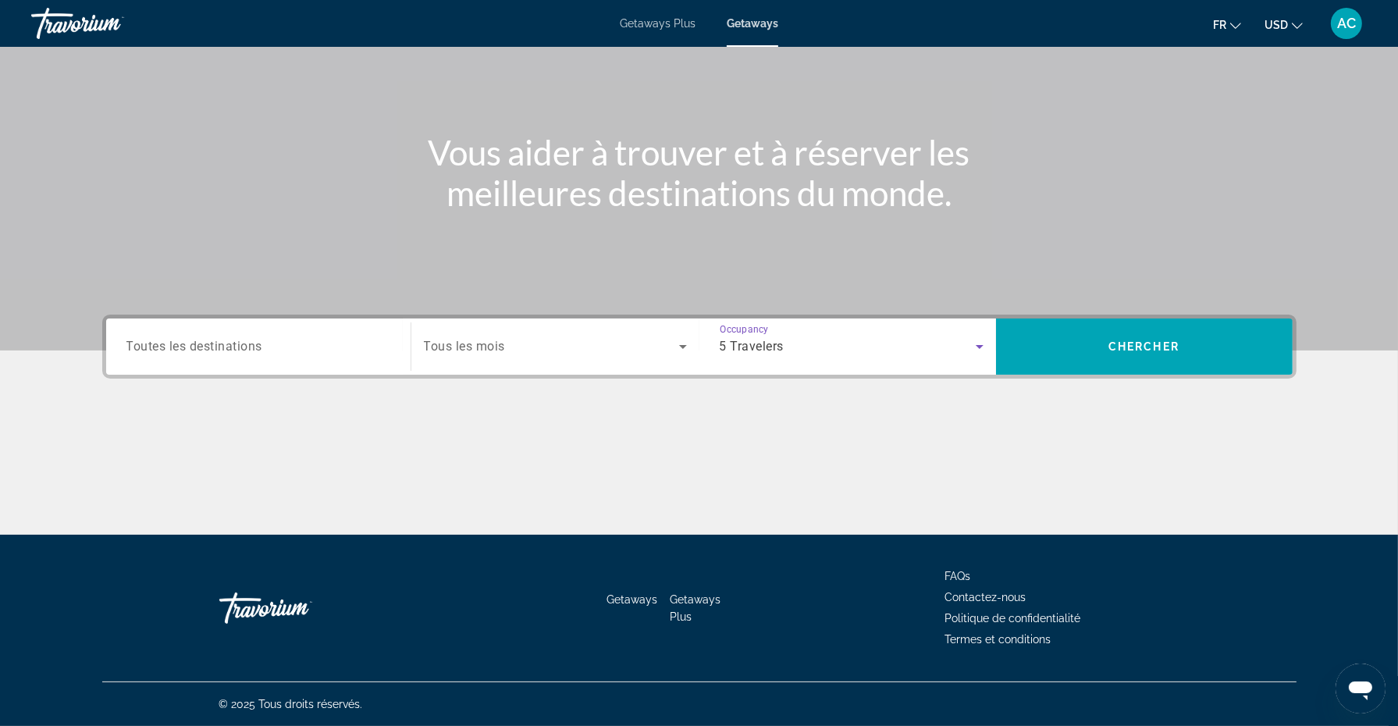
click at [365, 358] on div "Search widget" at bounding box center [258, 347] width 264 height 44
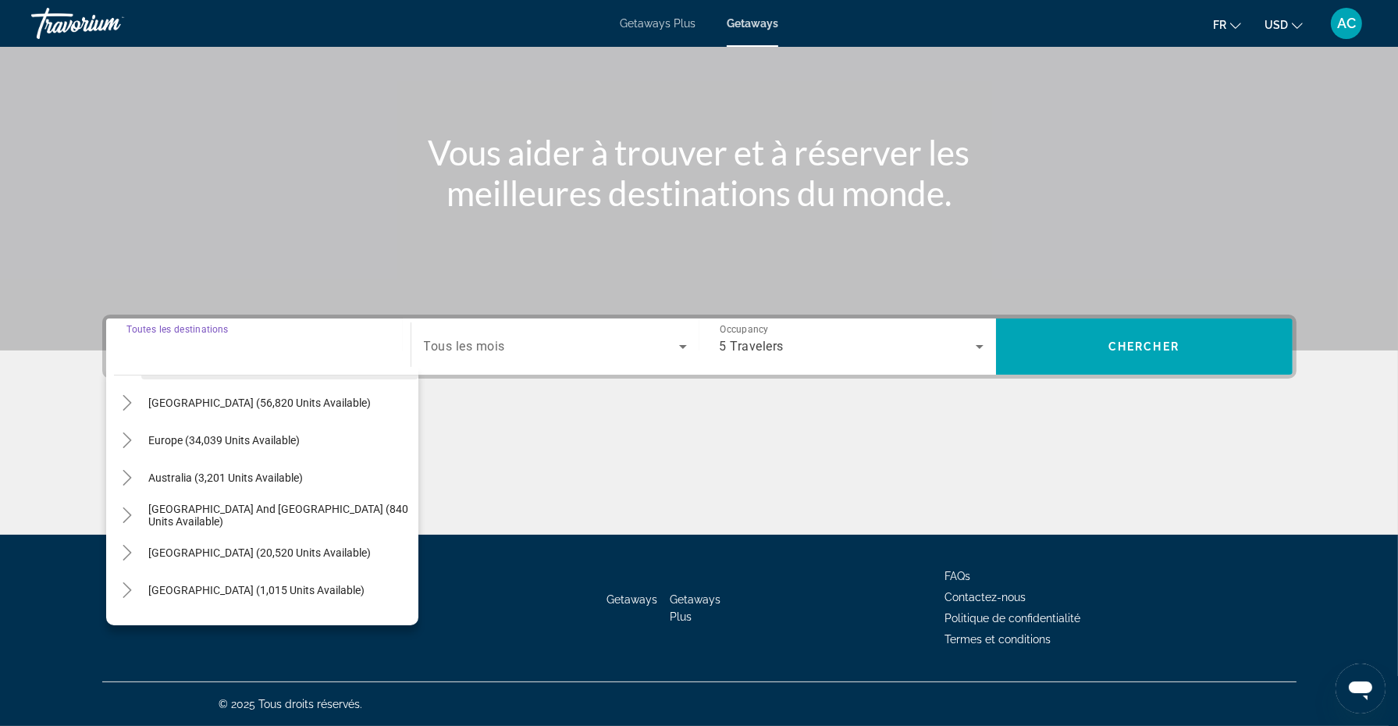
scroll to position [152, 0]
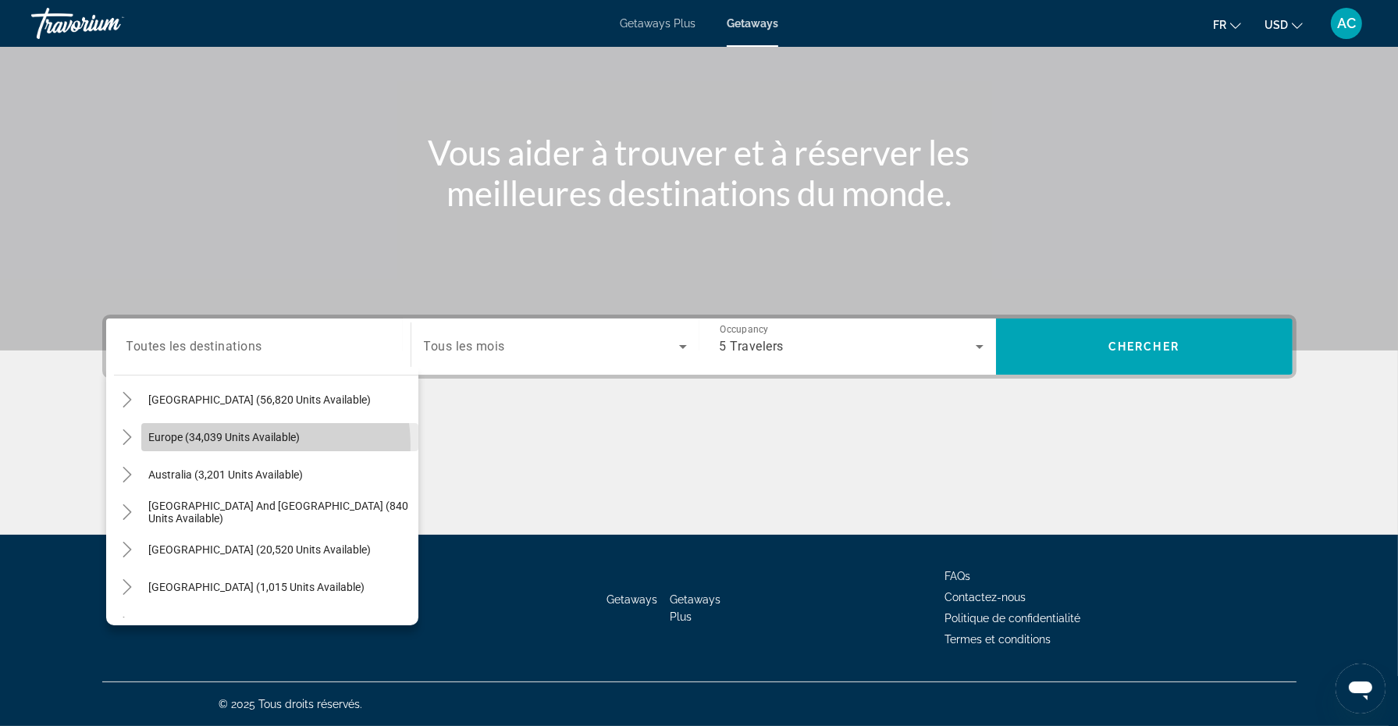
click at [251, 445] on span "Search widget" at bounding box center [279, 436] width 277 height 37
type input "**********"
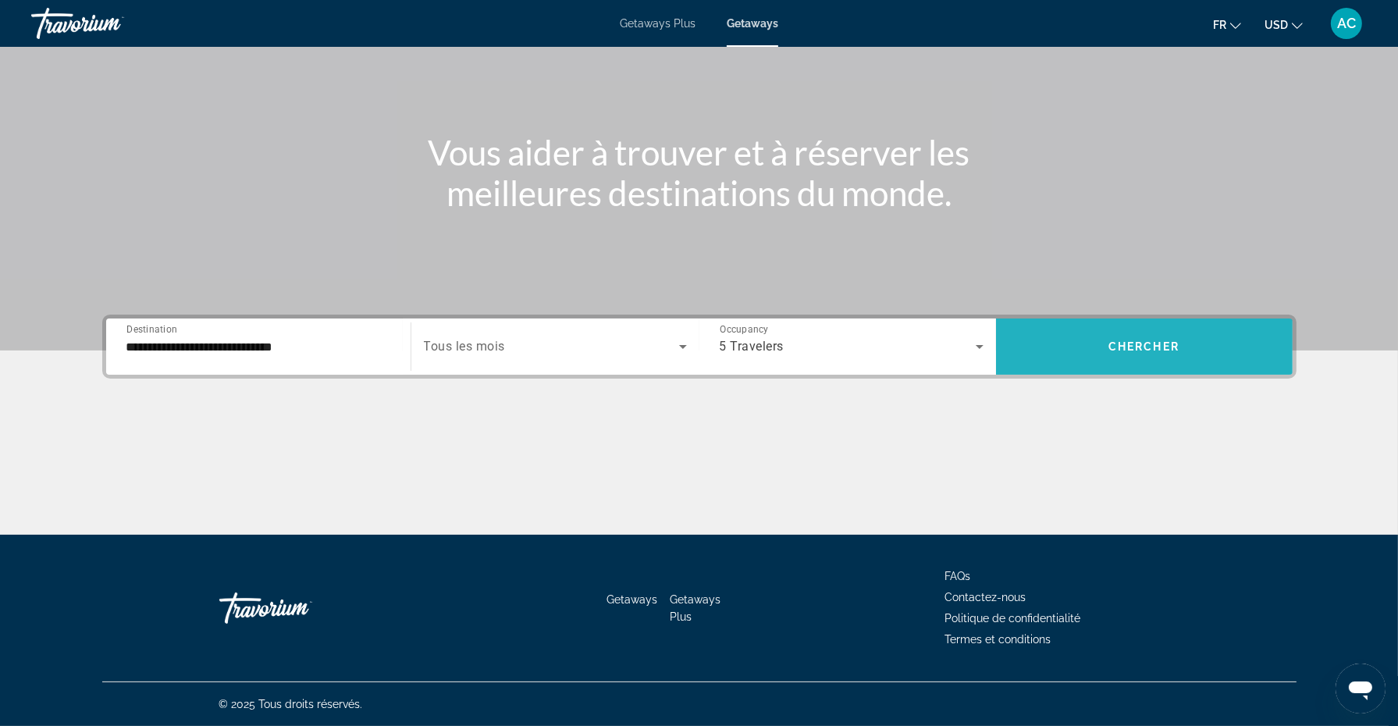
click at [1132, 353] on span "Search widget" at bounding box center [1144, 346] width 297 height 37
